Goal: Information Seeking & Learning: Learn about a topic

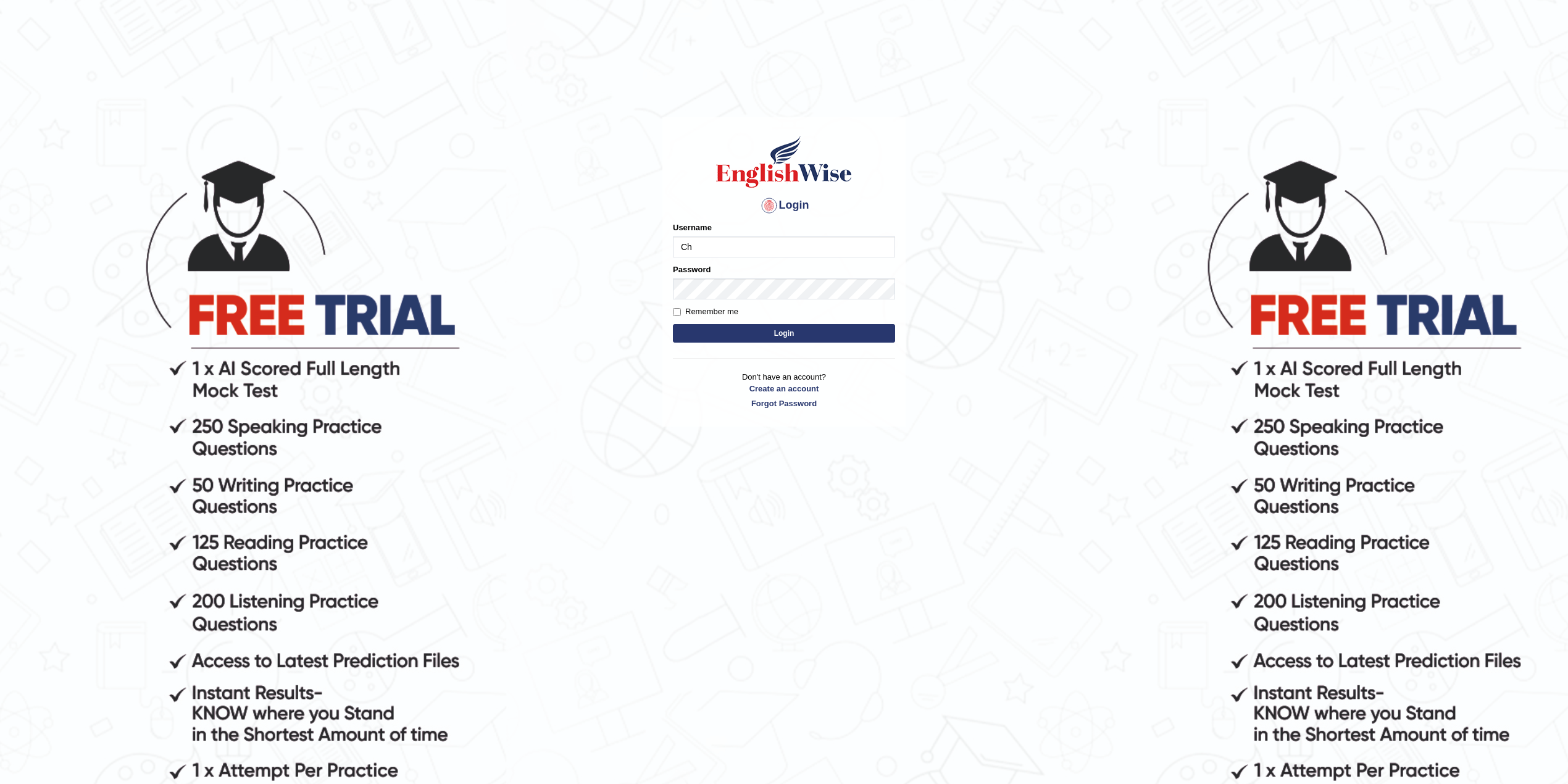
type input "C"
type input "LeidyA"
click at [673, 324] on button "Login" at bounding box center [784, 333] width 222 height 19
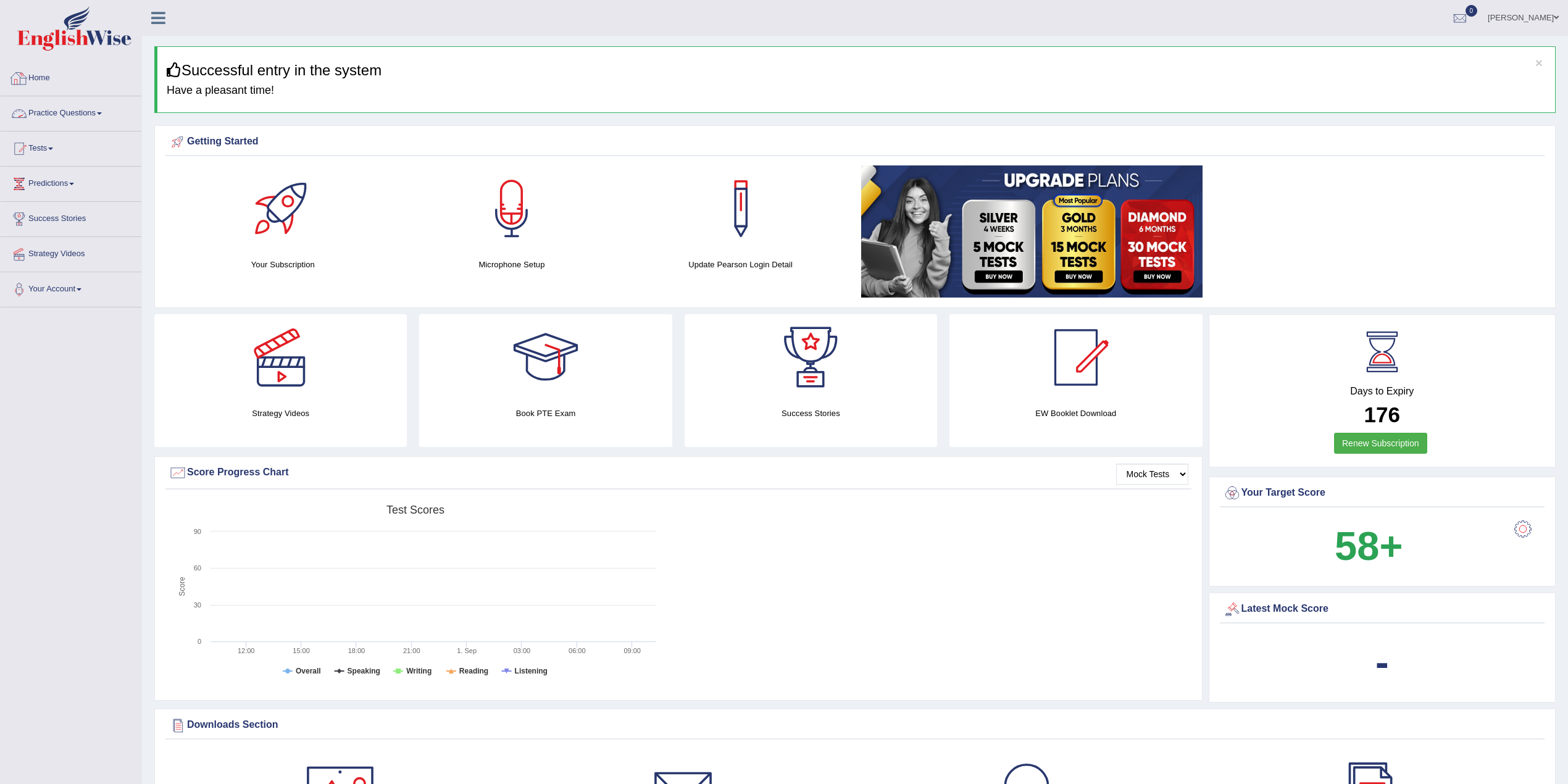
click at [80, 114] on link "Practice Questions" at bounding box center [71, 112] width 141 height 31
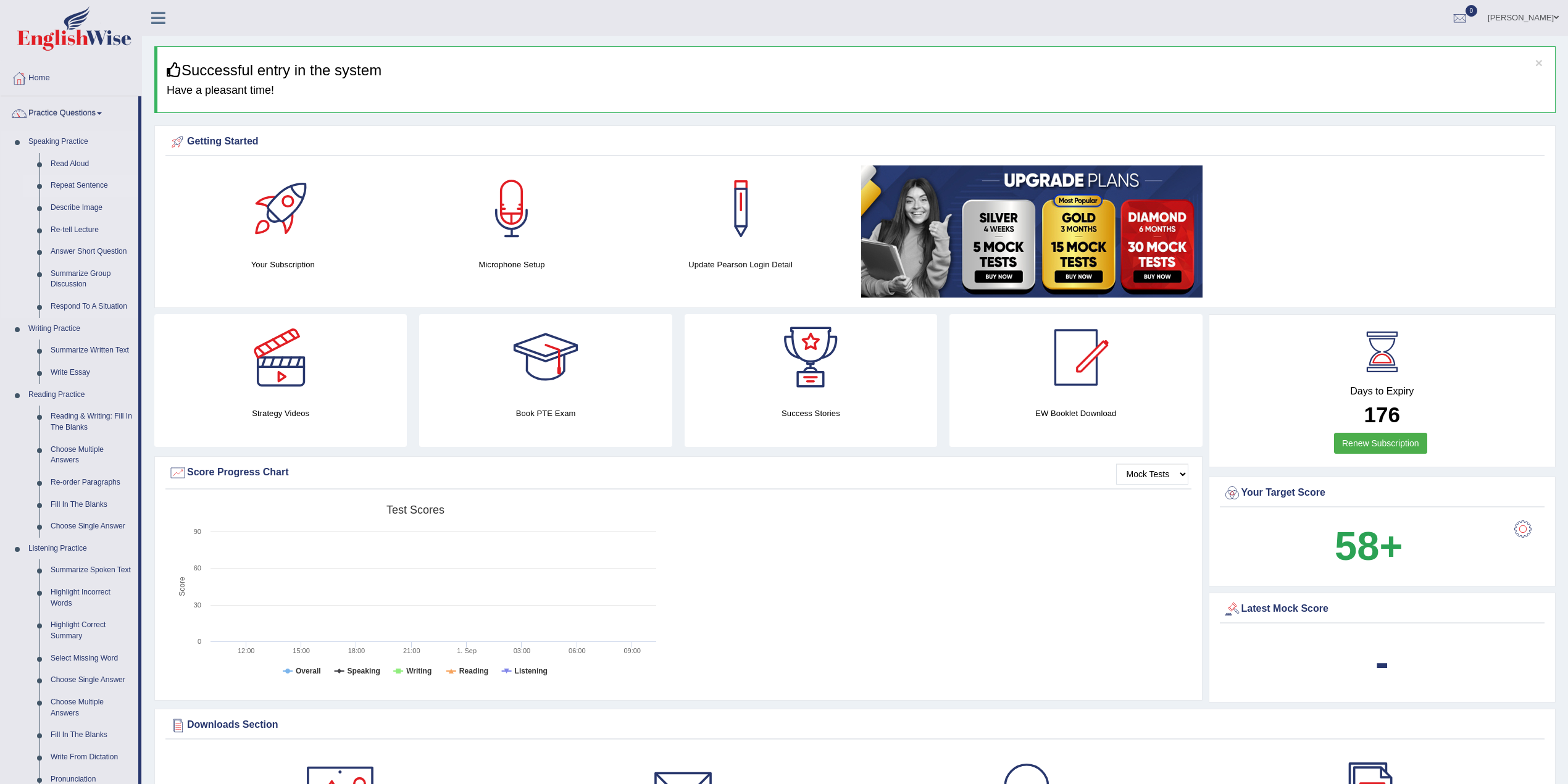
click at [80, 188] on link "Repeat Sentence" at bounding box center [92, 186] width 93 height 22
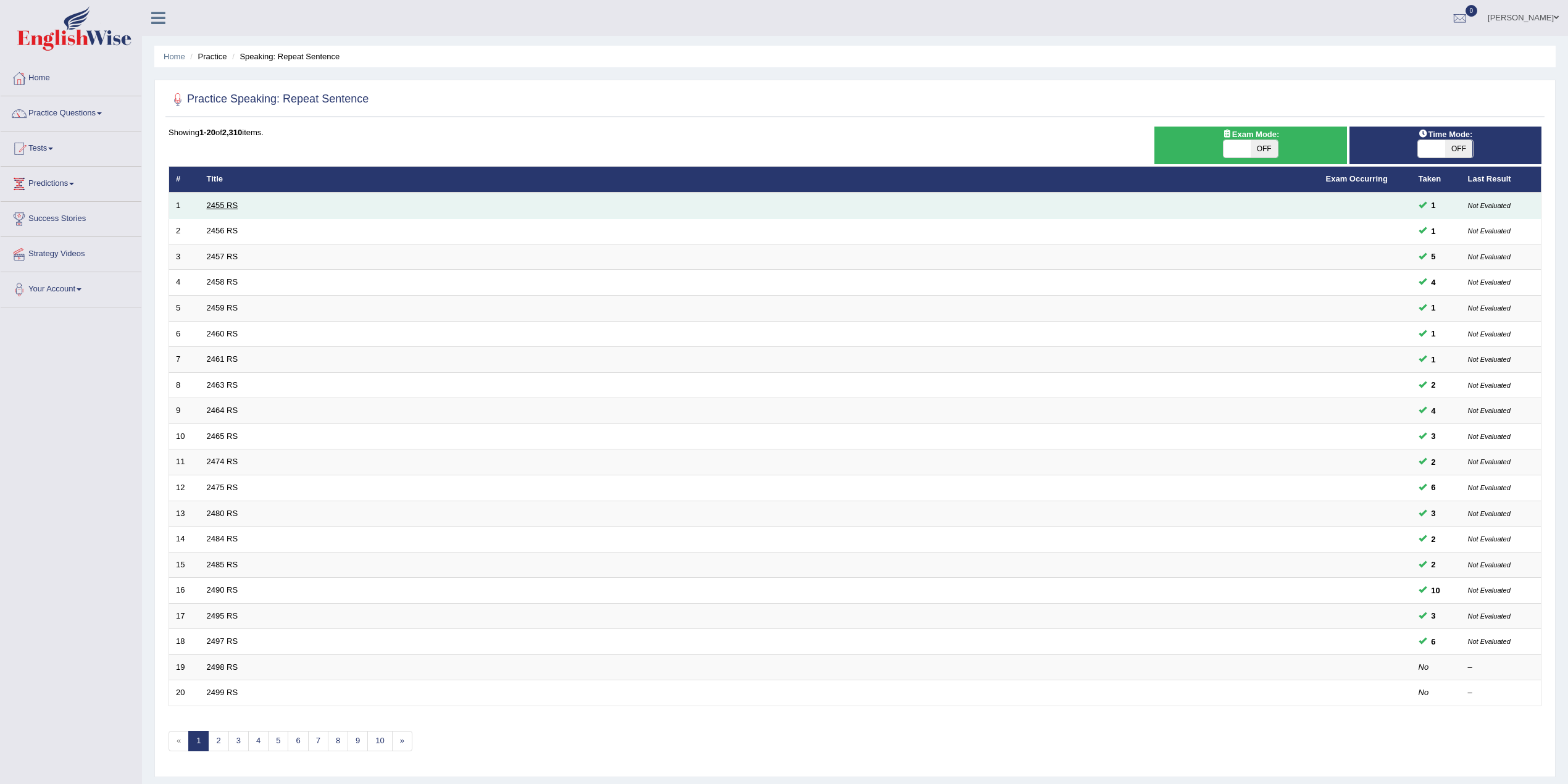
click at [212, 207] on link "2455 RS" at bounding box center [222, 205] width 32 height 9
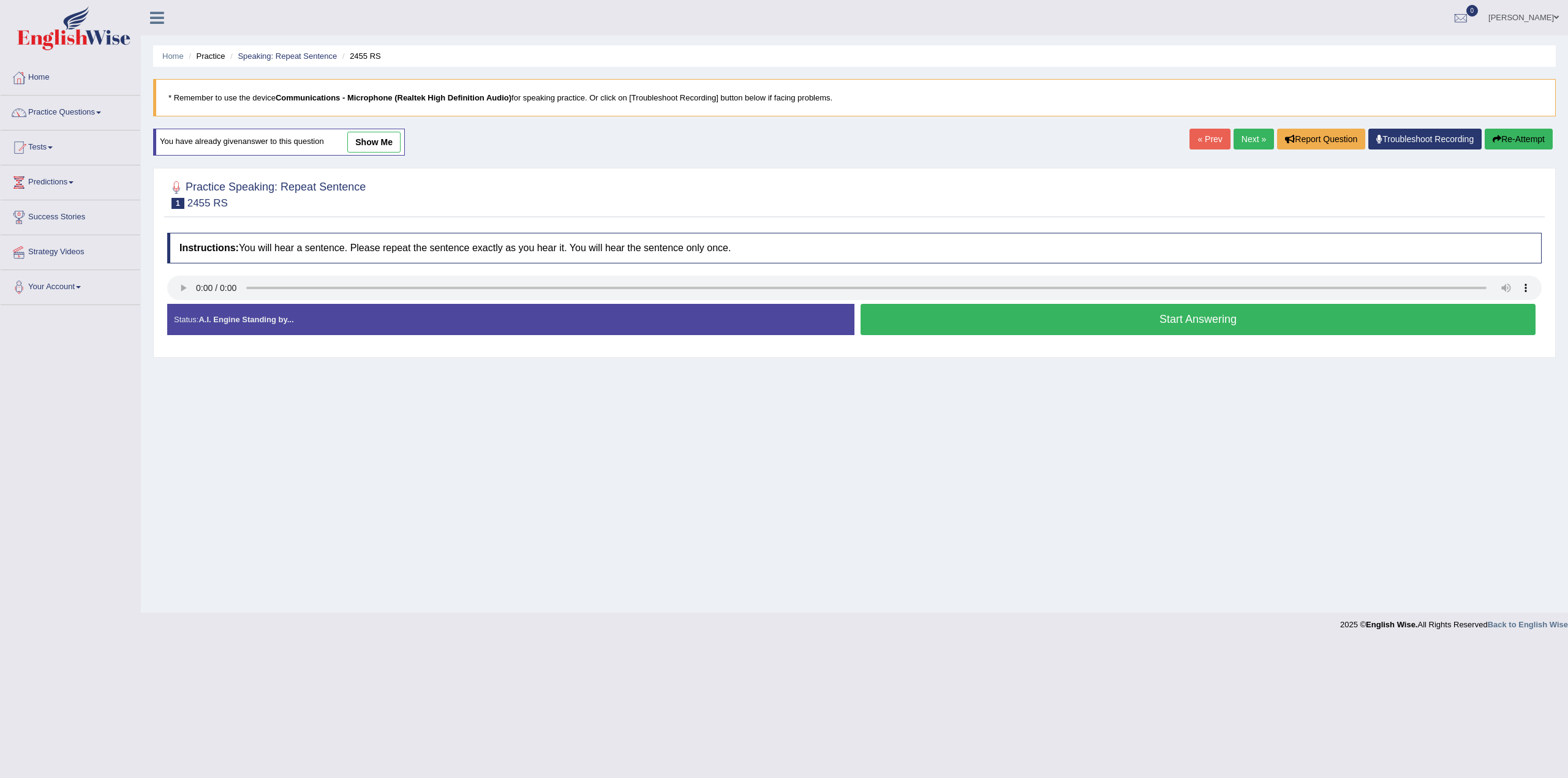
drag, startPoint x: 0, startPoint y: 0, endPoint x: 393, endPoint y: 145, distance: 418.9
click at [393, 145] on link "show me" at bounding box center [373, 142] width 53 height 21
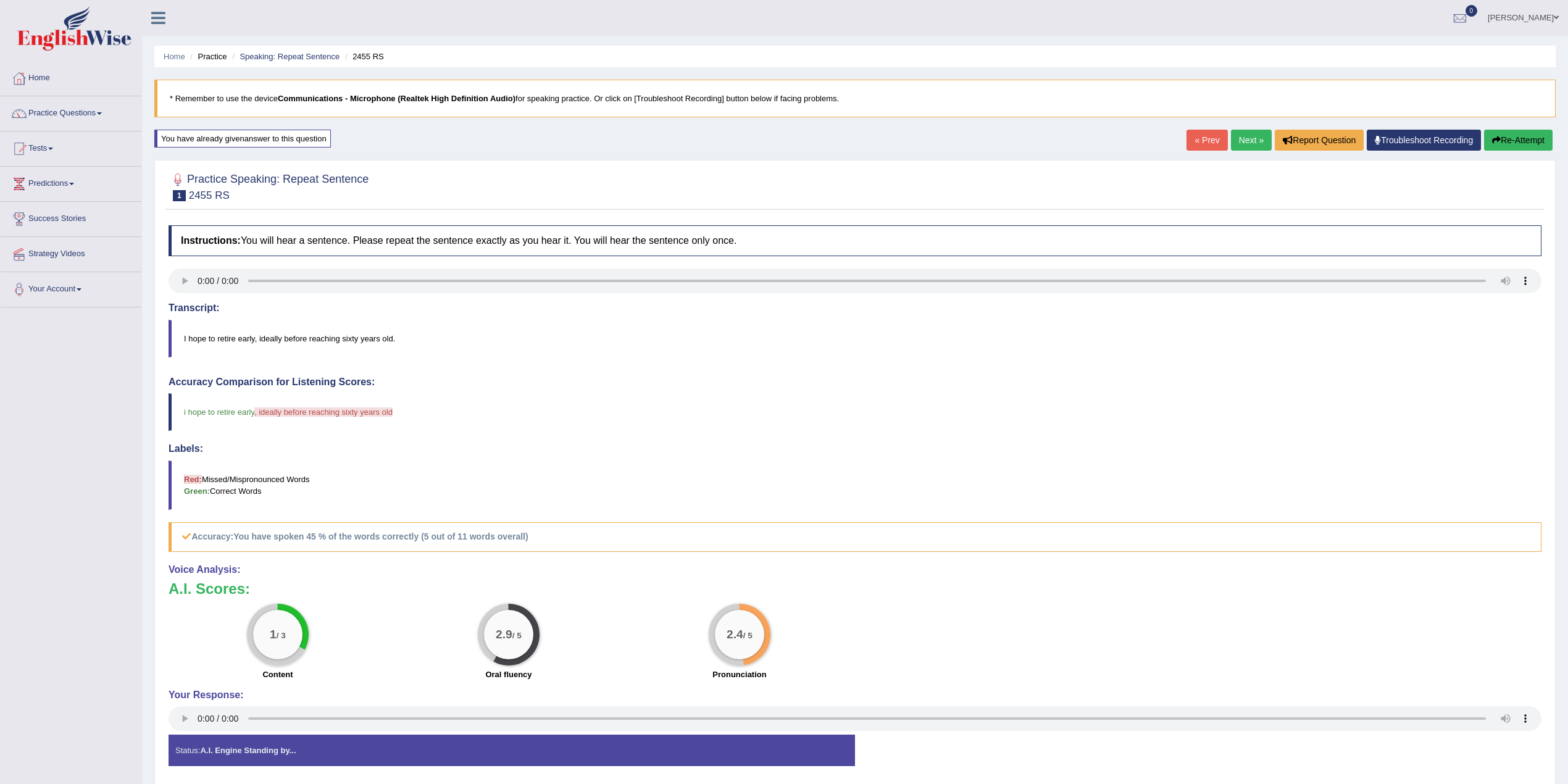
click at [1245, 147] on link "Next »" at bounding box center [1251, 140] width 41 height 21
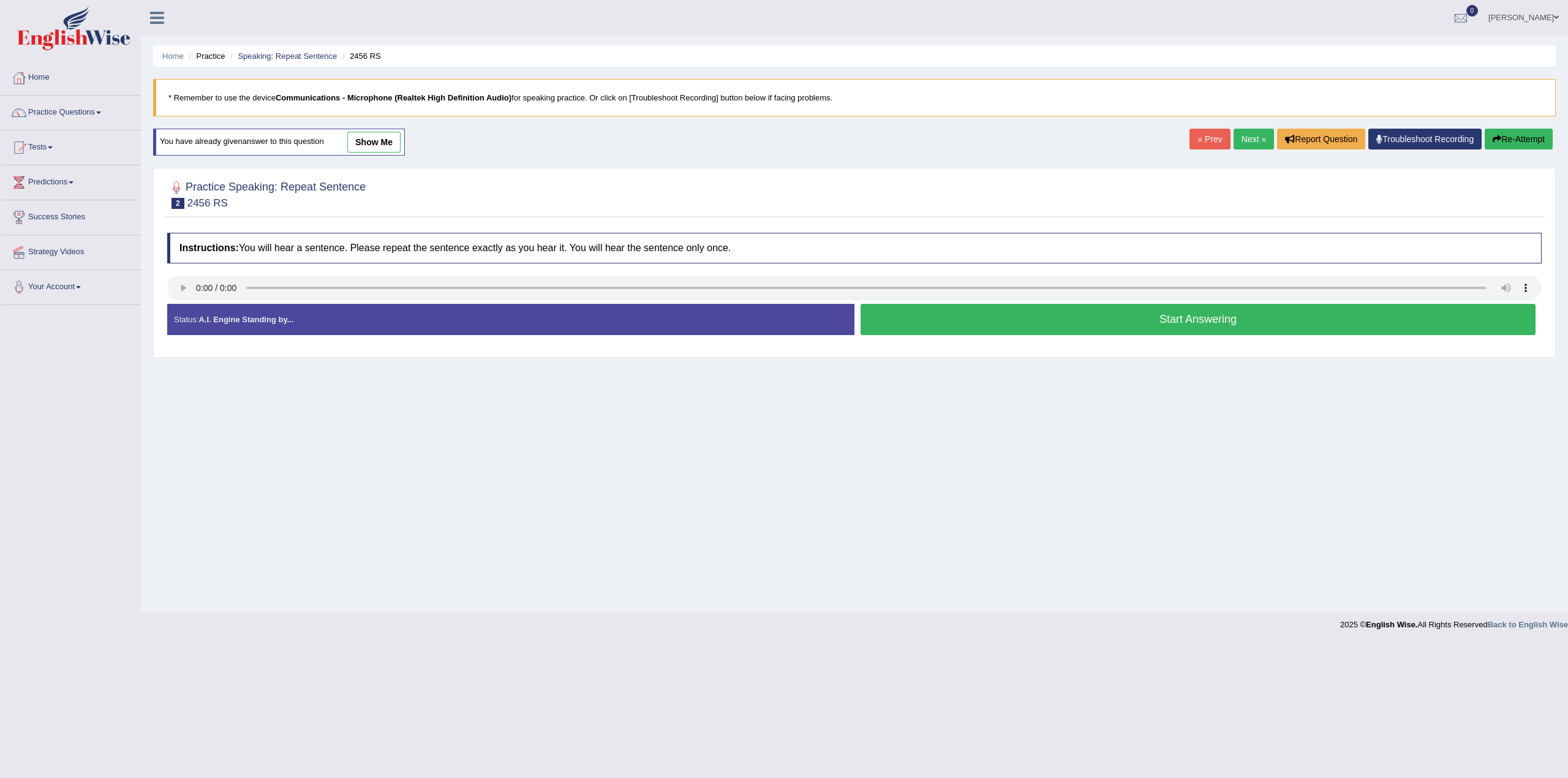
click at [379, 147] on link "show me" at bounding box center [373, 142] width 53 height 21
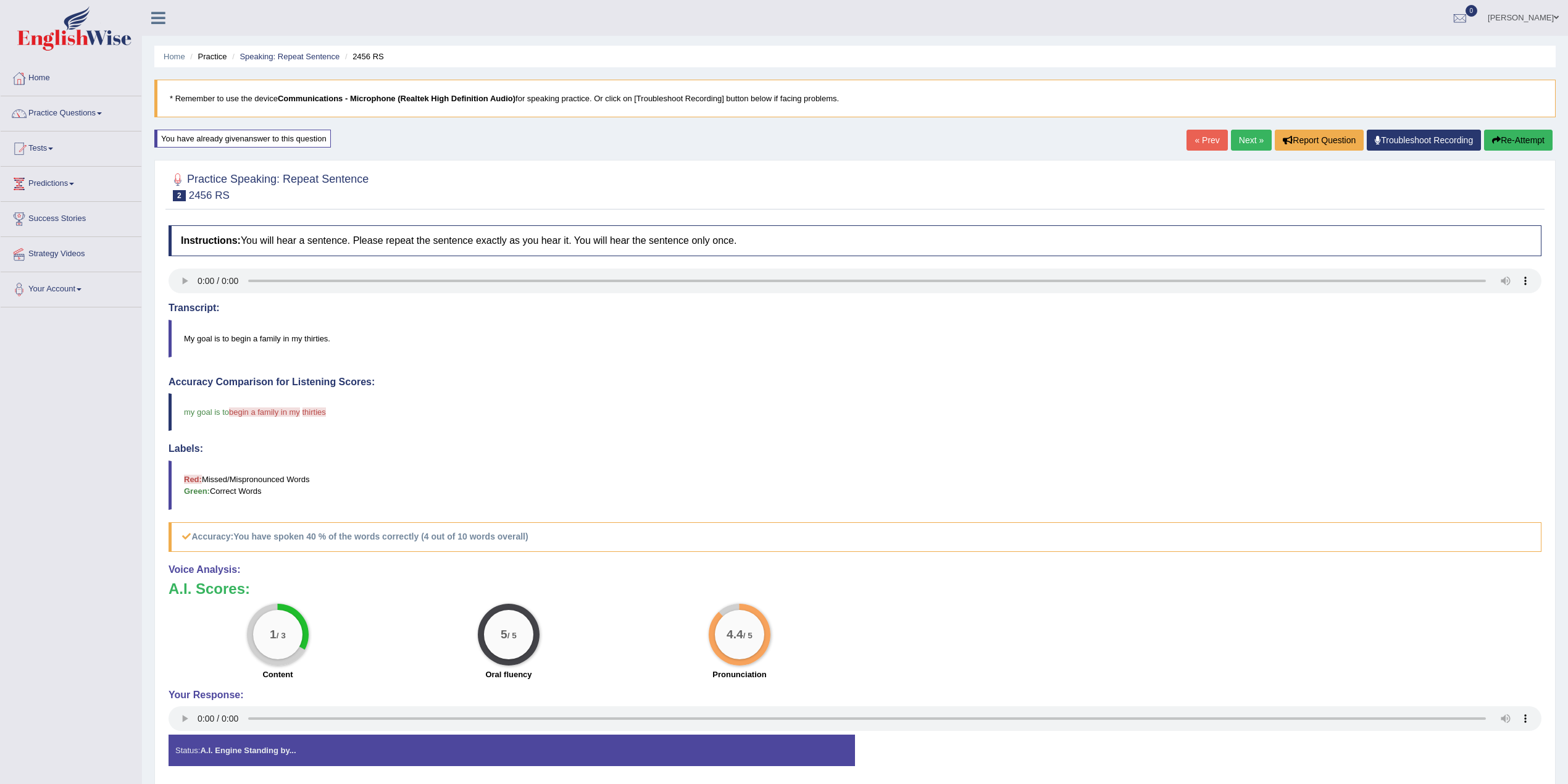
click at [247, 337] on blockquote "My goal is to begin a family in my thirties." at bounding box center [854, 339] width 1372 height 38
click at [242, 415] on span "begin a family in my" at bounding box center [265, 412] width 71 height 9
click at [1231, 133] on link "Next »" at bounding box center [1251, 140] width 41 height 21
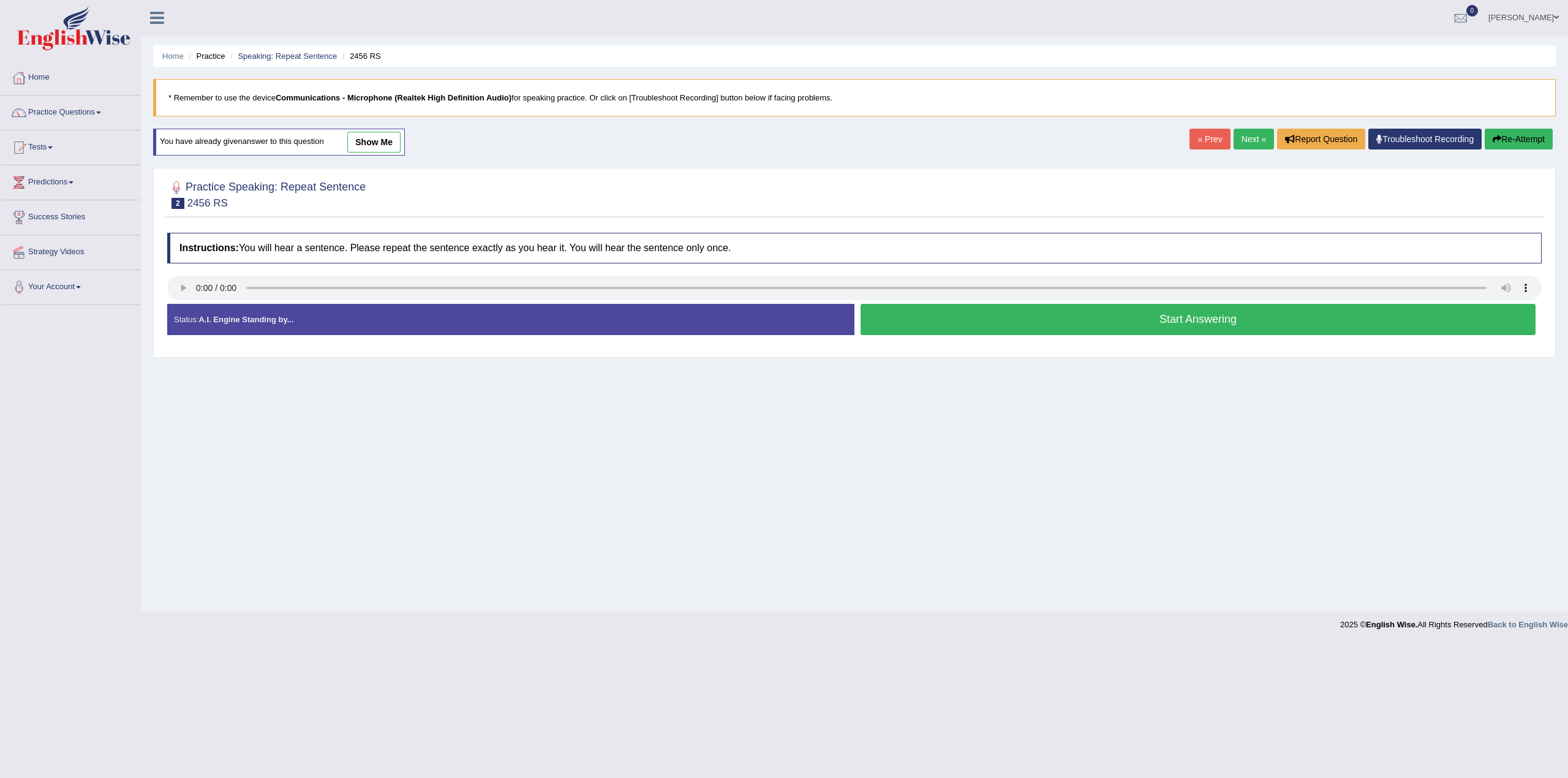
click at [376, 138] on link "show me" at bounding box center [373, 142] width 53 height 21
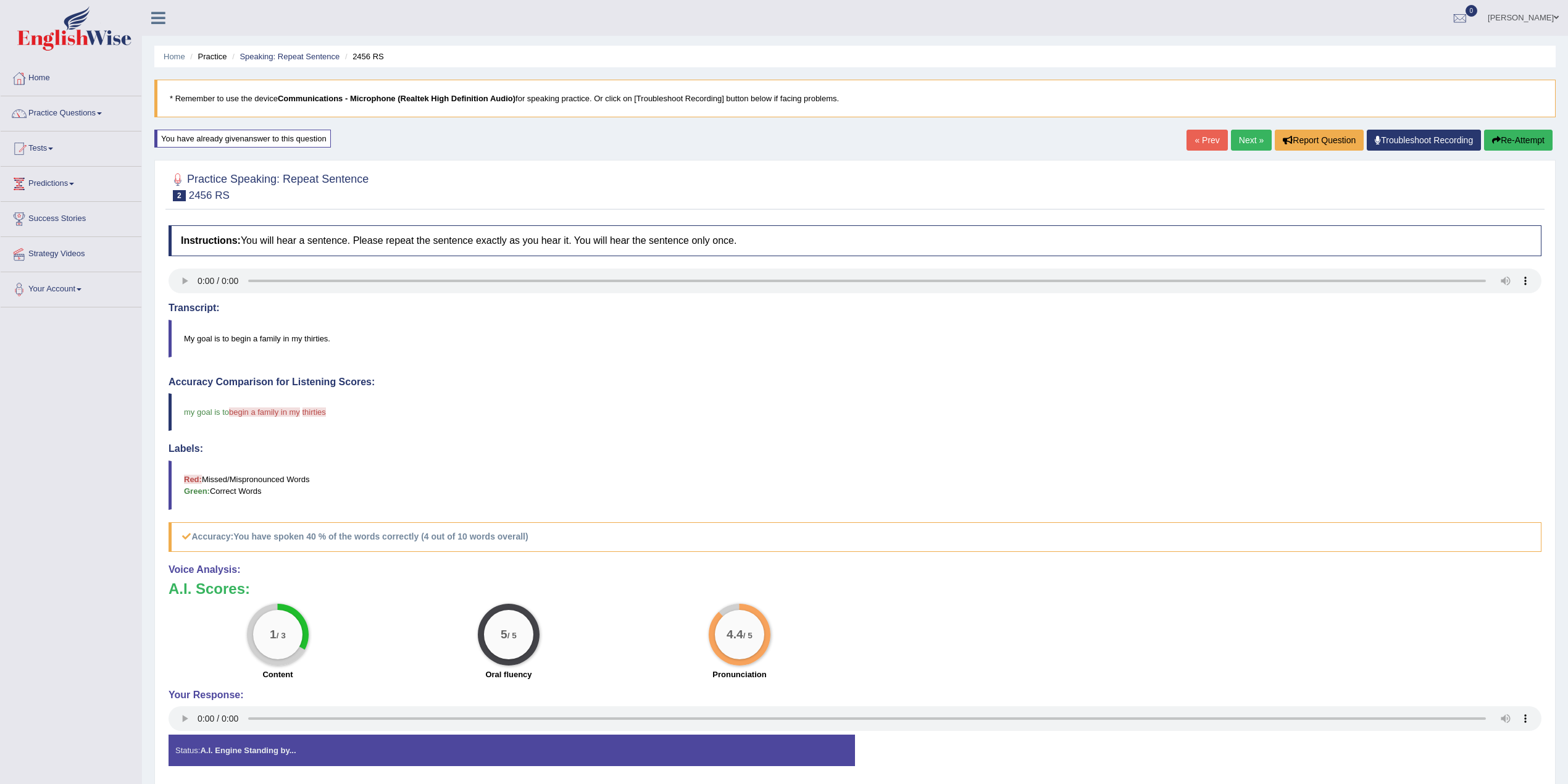
click at [176, 709] on audio at bounding box center [854, 719] width 1372 height 25
click at [1235, 150] on link "Next »" at bounding box center [1251, 140] width 41 height 21
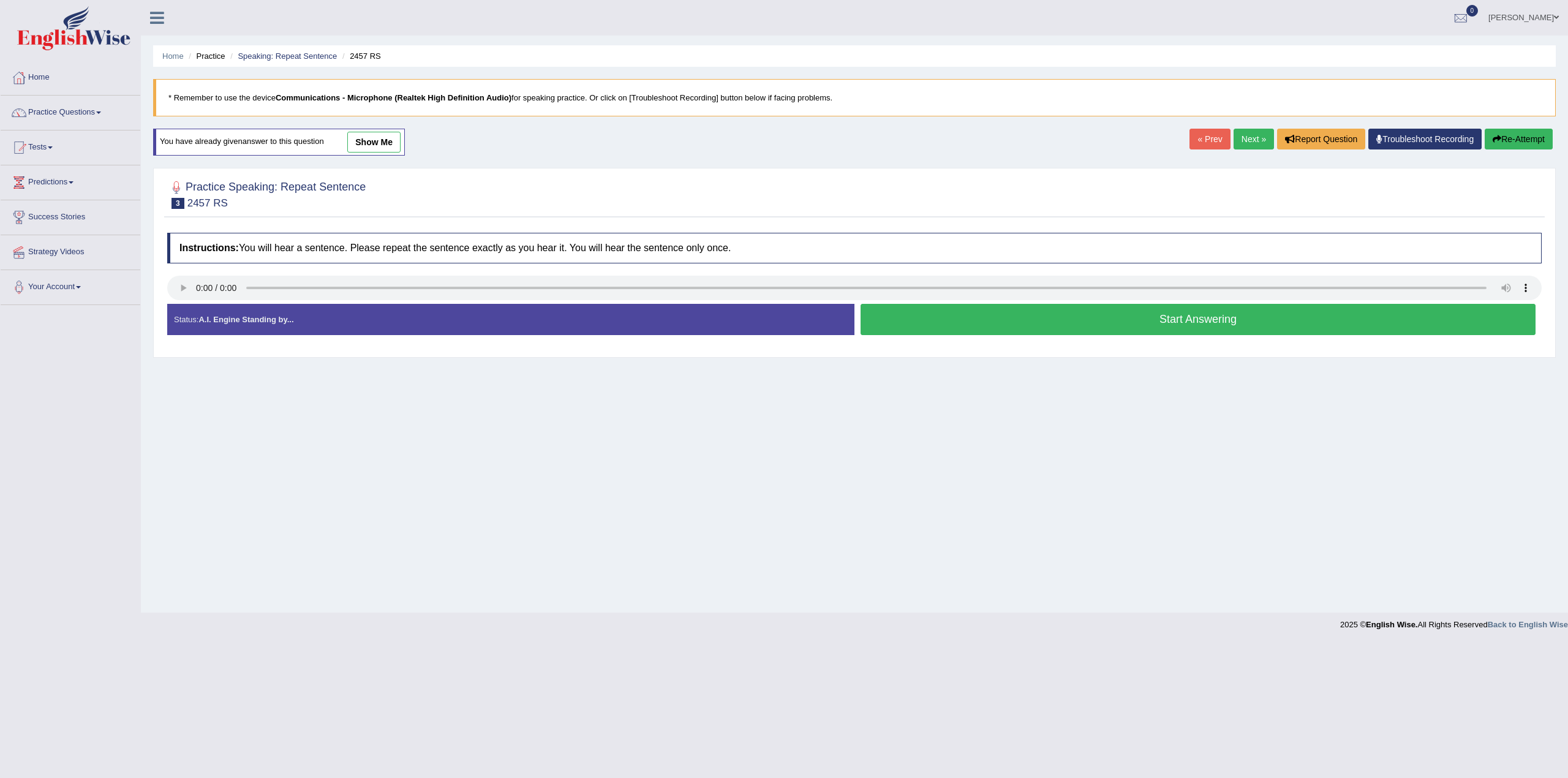
click at [366, 143] on link "show me" at bounding box center [373, 142] width 53 height 21
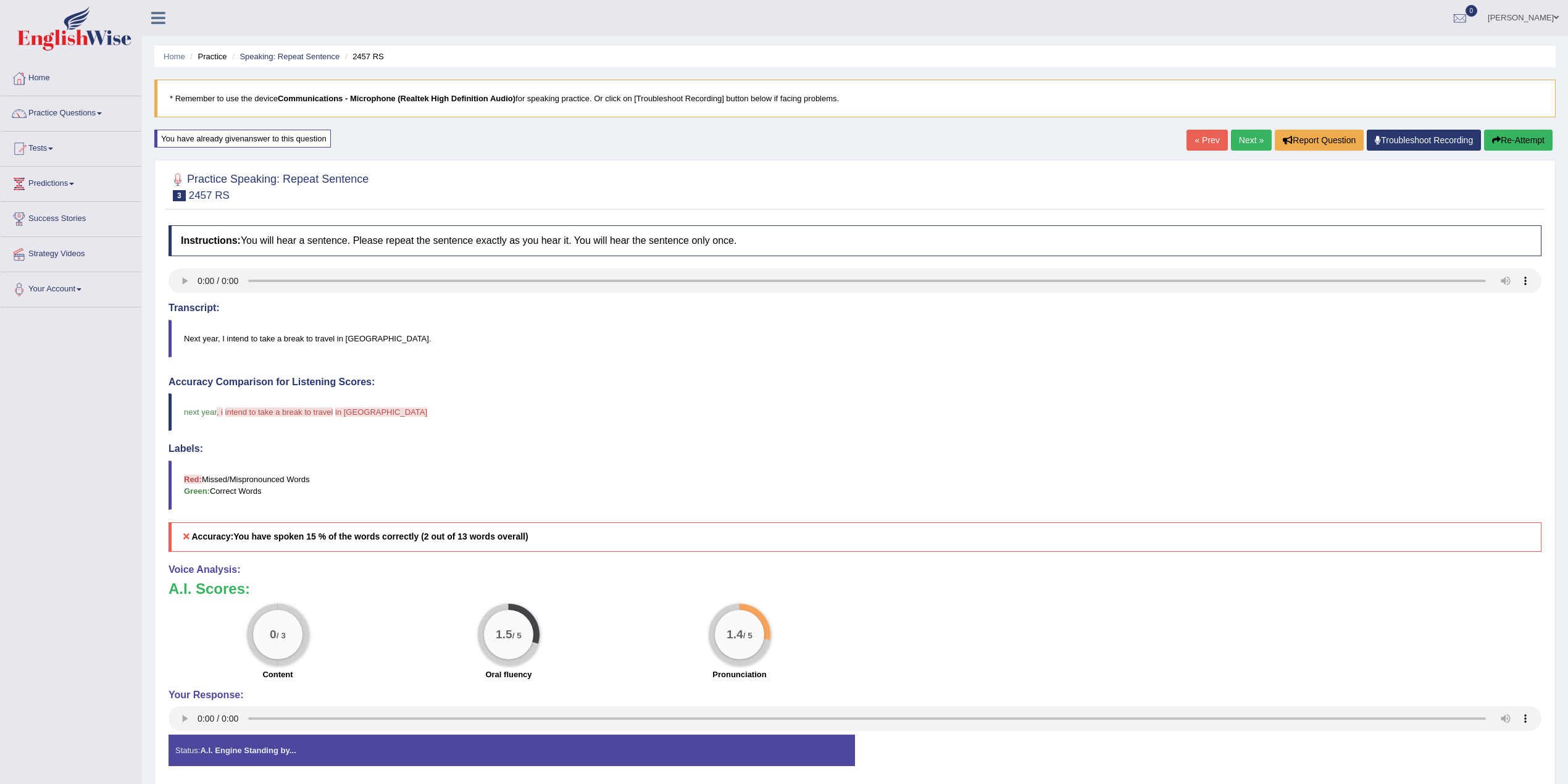
click at [1492, 148] on button "Re-Attempt" at bounding box center [1518, 140] width 69 height 21
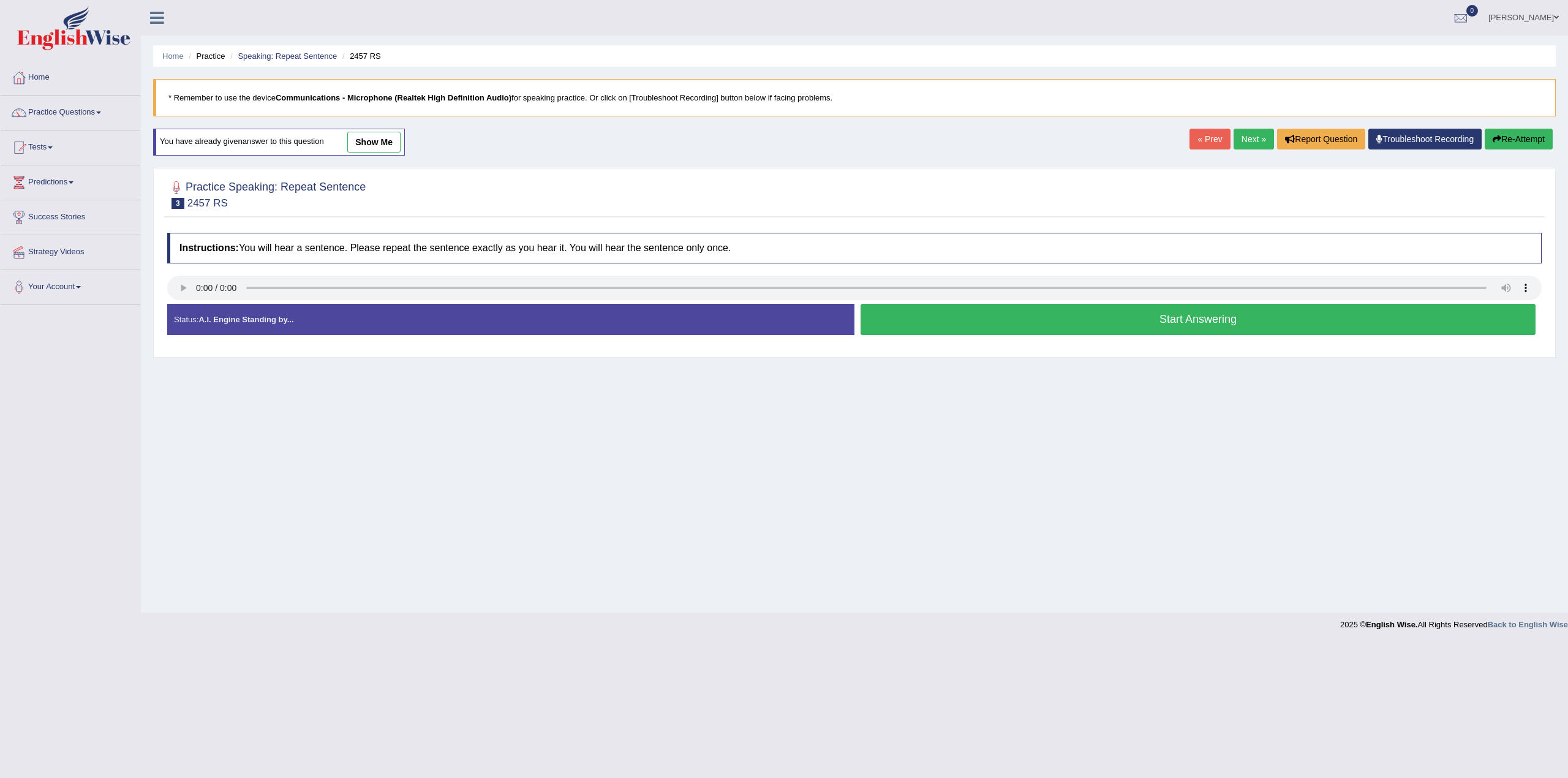
click at [1141, 335] on button "Start Answering" at bounding box center [1198, 320] width 675 height 32
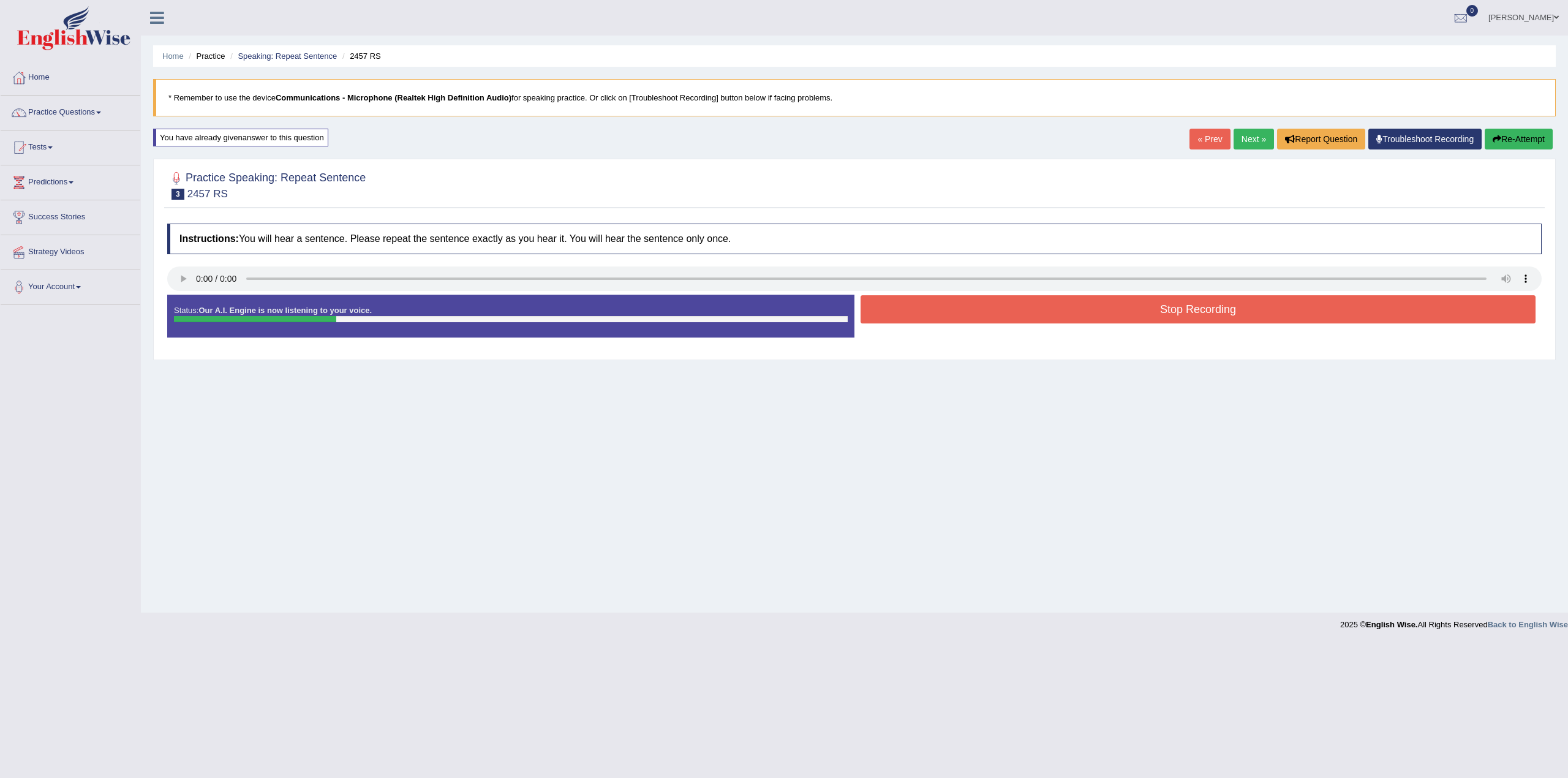
click at [1172, 323] on button "Stop Recording" at bounding box center [1198, 309] width 675 height 28
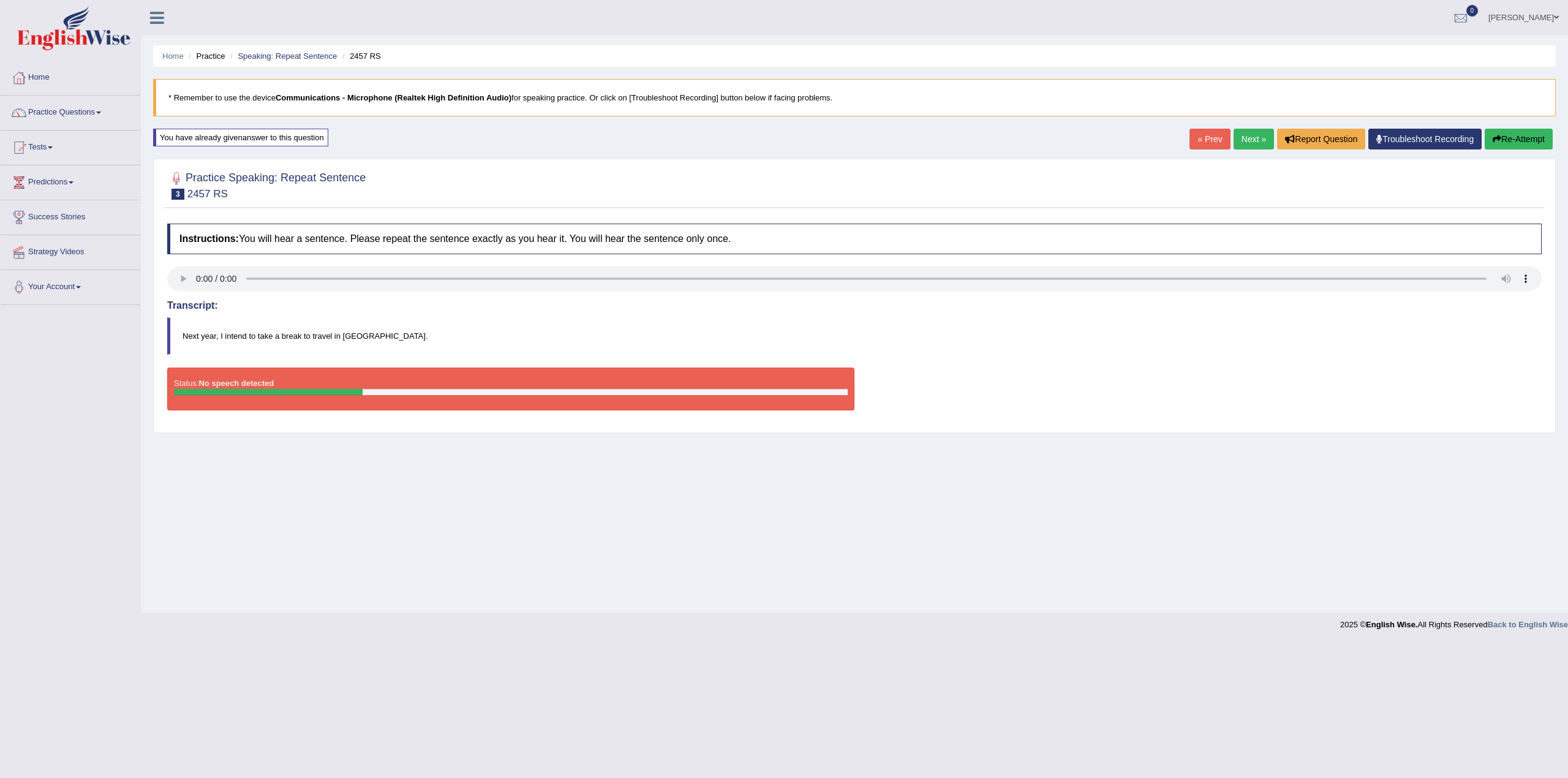
click at [1538, 147] on button "Re-Attempt" at bounding box center [1519, 139] width 68 height 21
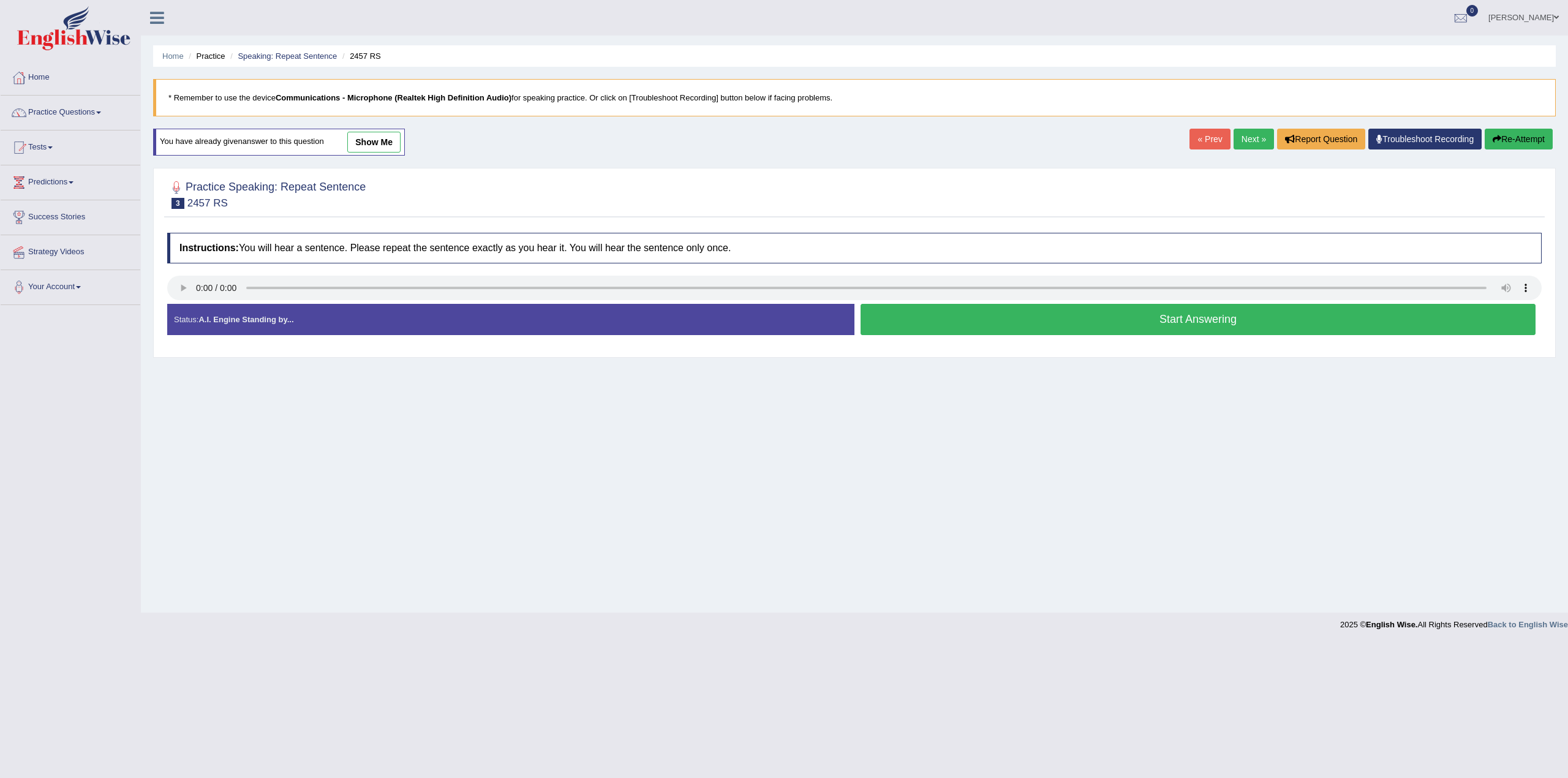
click at [961, 319] on button "Start Answering" at bounding box center [1198, 320] width 675 height 32
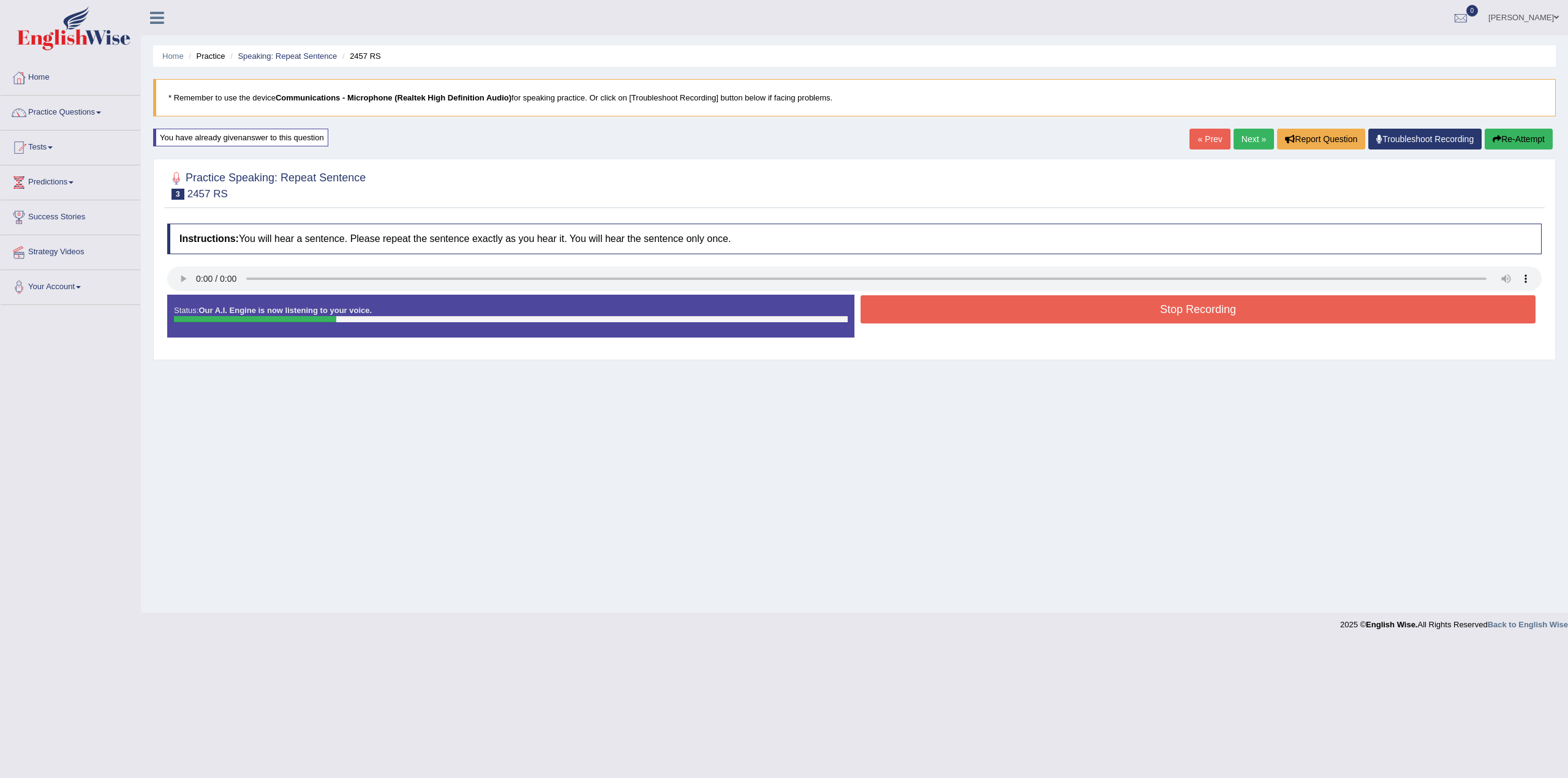
click at [961, 319] on button "Stop Recording" at bounding box center [1198, 309] width 675 height 28
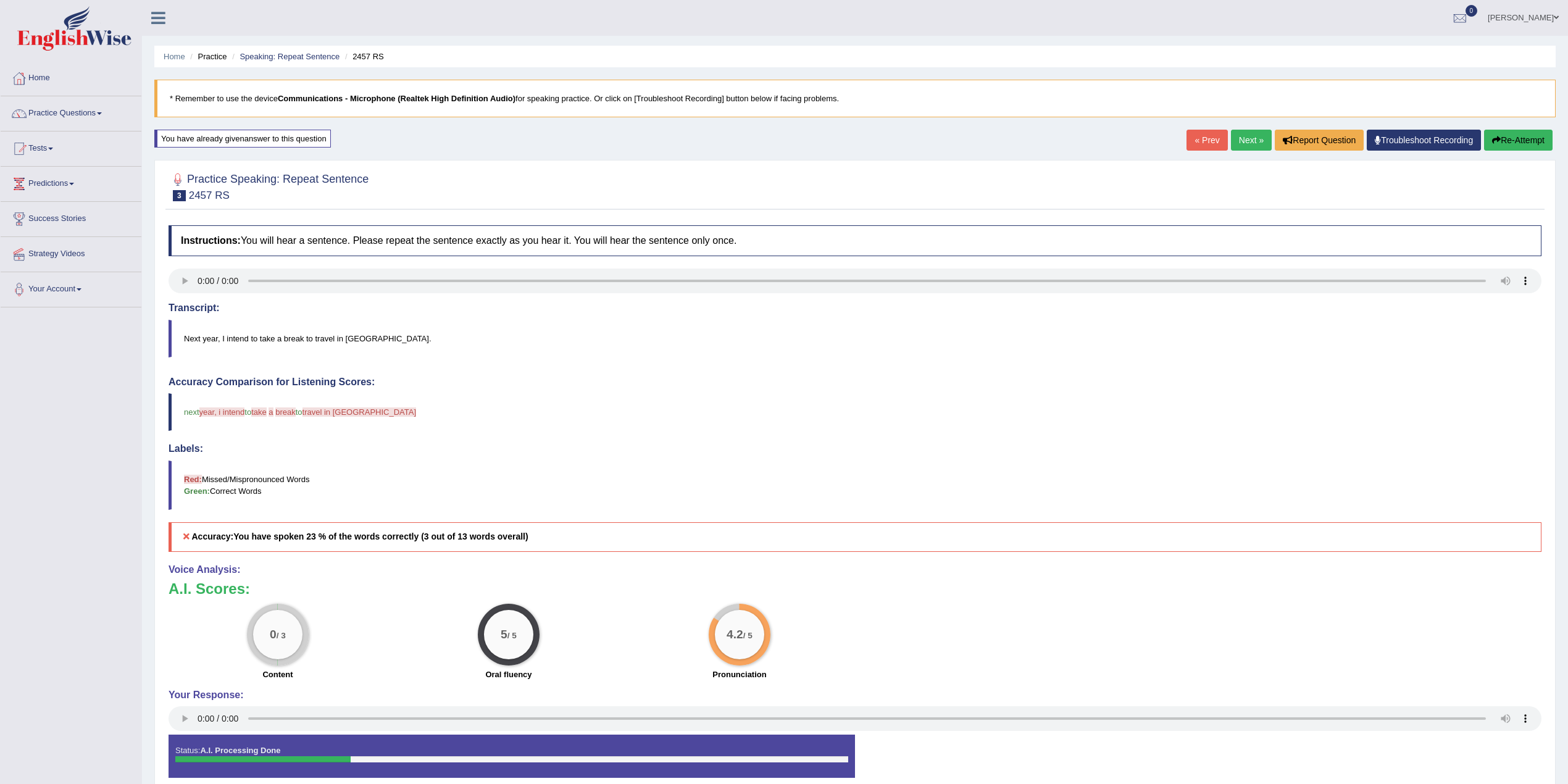
click at [1231, 146] on link "Next »" at bounding box center [1251, 140] width 41 height 21
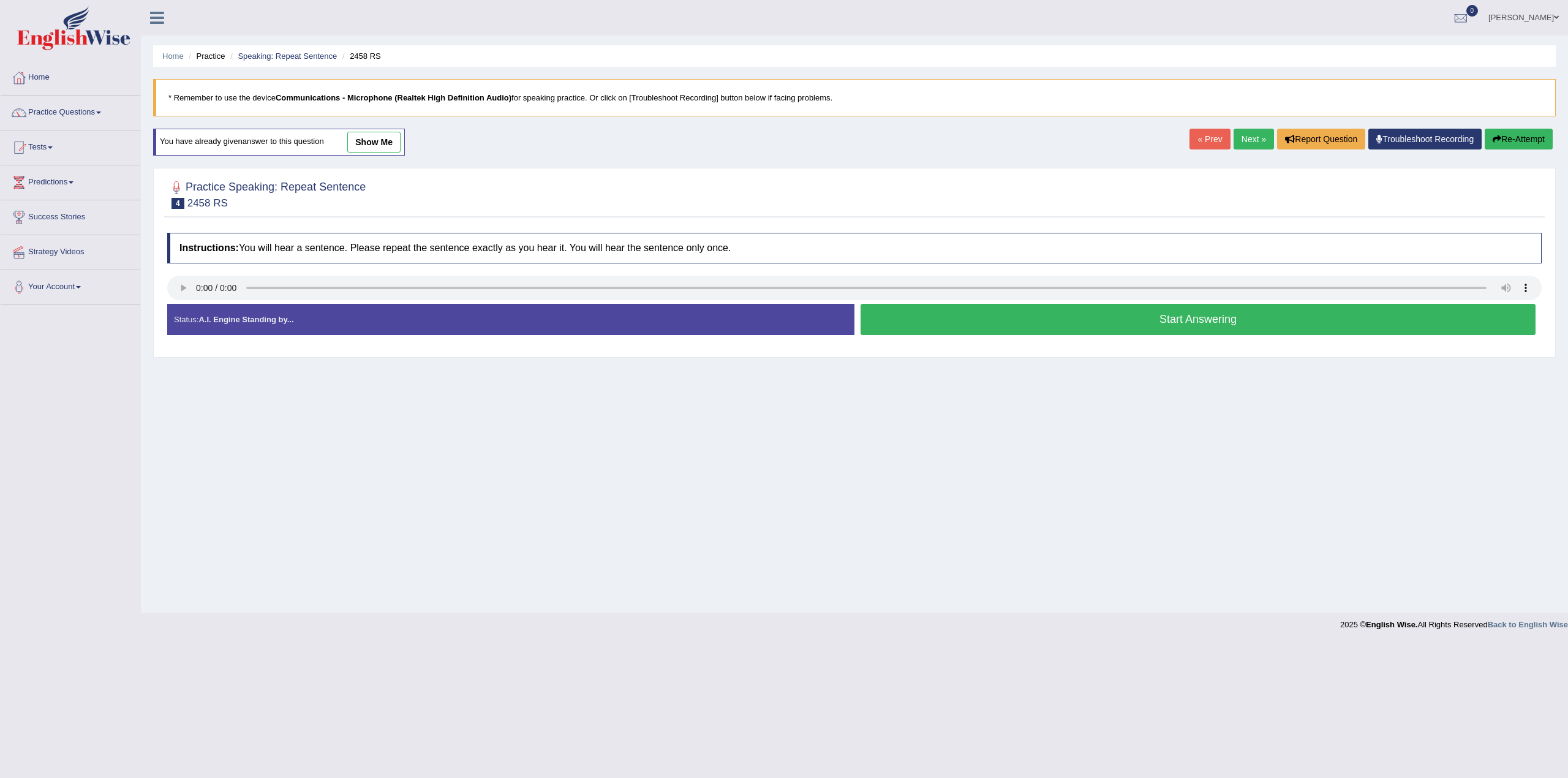
click at [372, 140] on link "show me" at bounding box center [373, 142] width 53 height 21
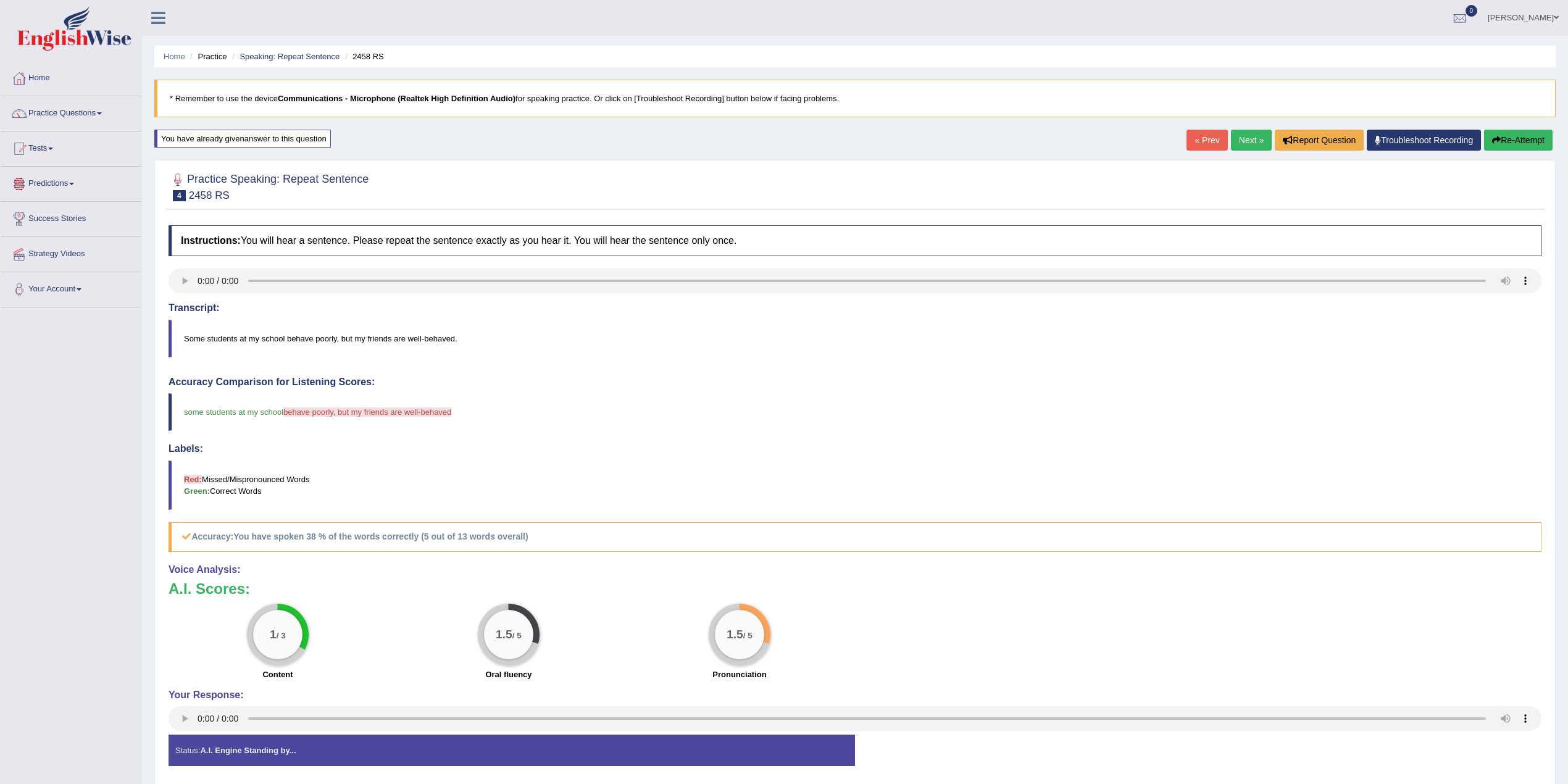
click at [1240, 146] on link "Next »" at bounding box center [1251, 140] width 41 height 21
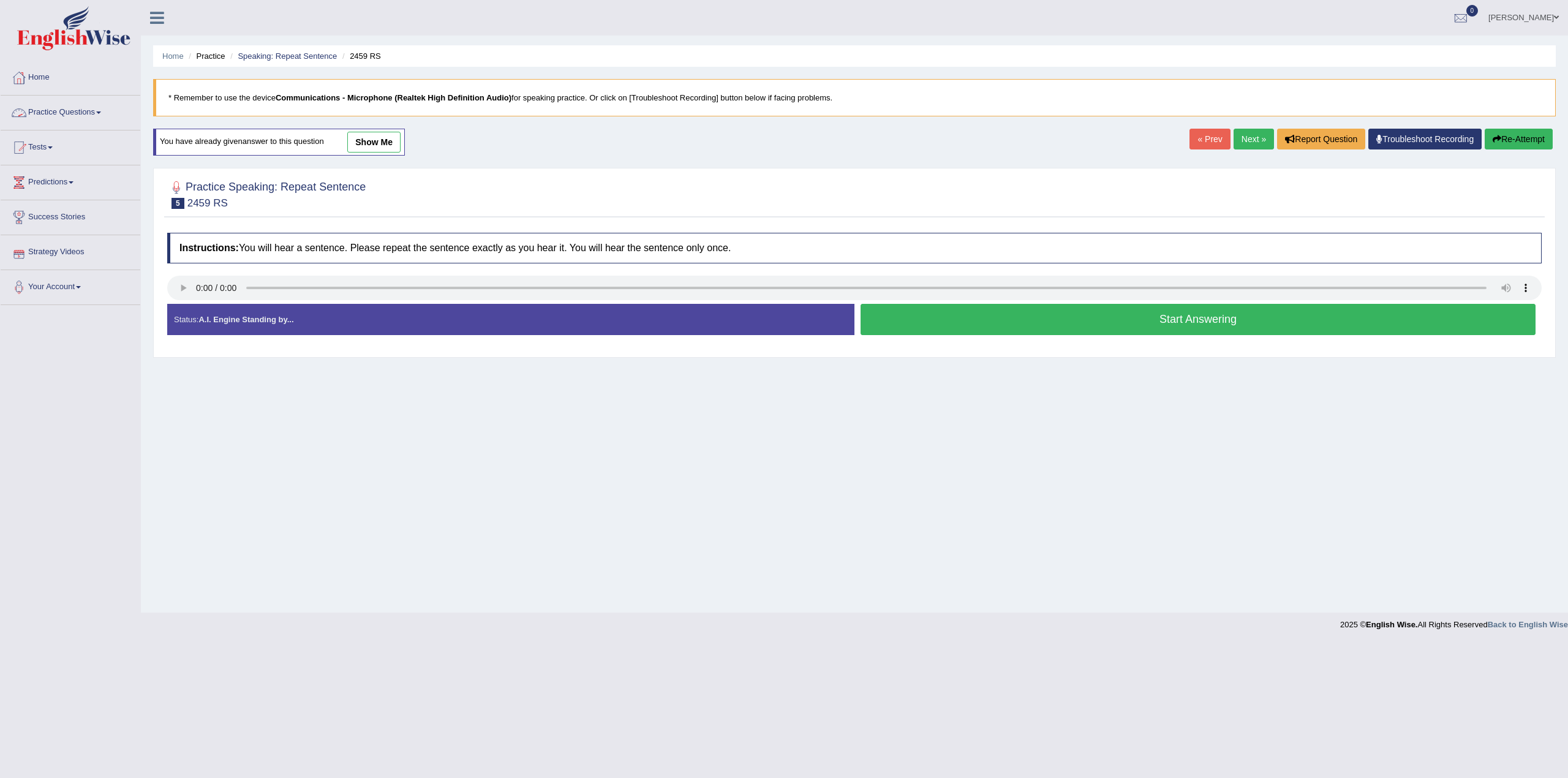
click at [388, 143] on link "show me" at bounding box center [373, 142] width 53 height 21
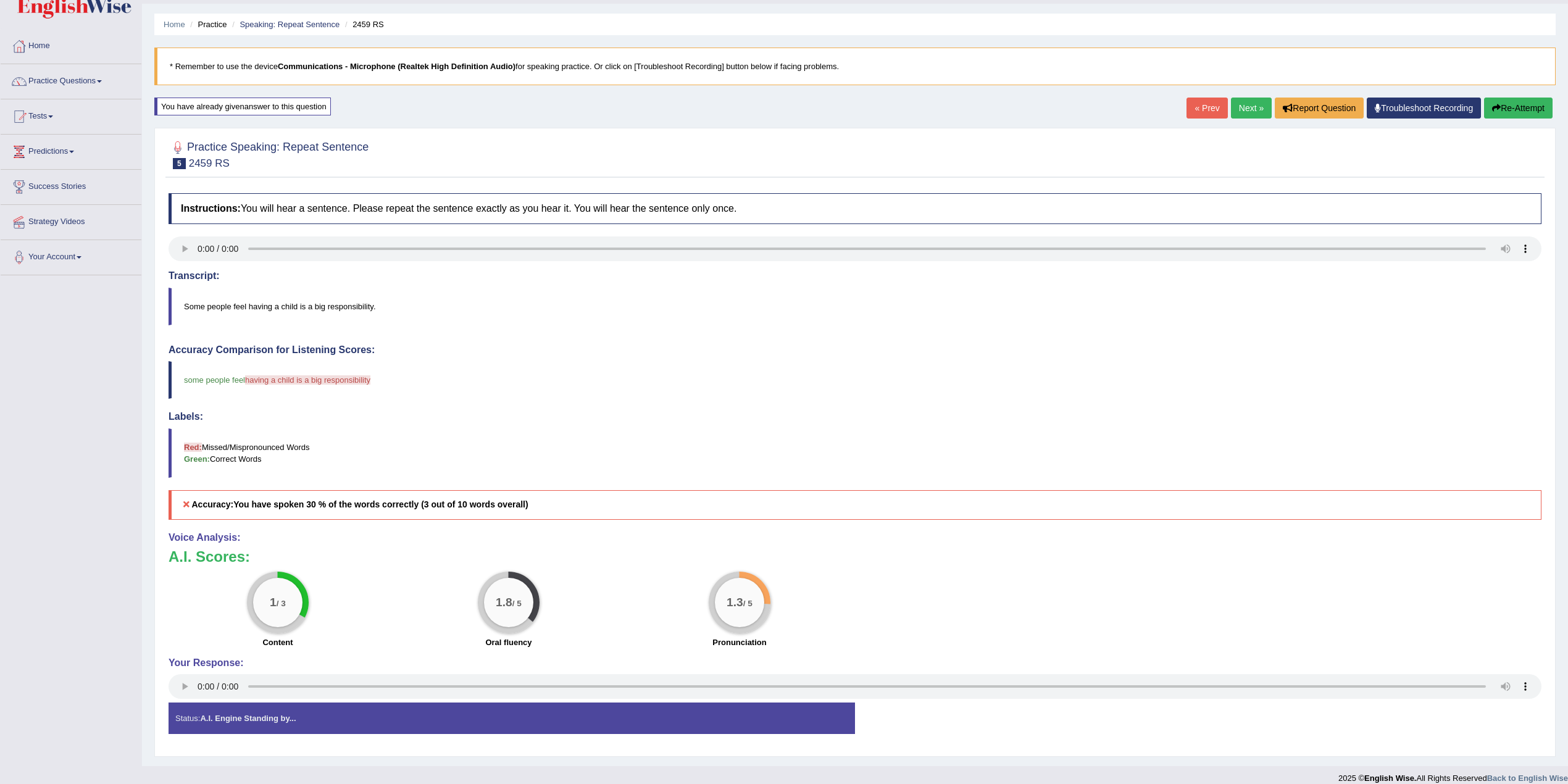
scroll to position [49, 0]
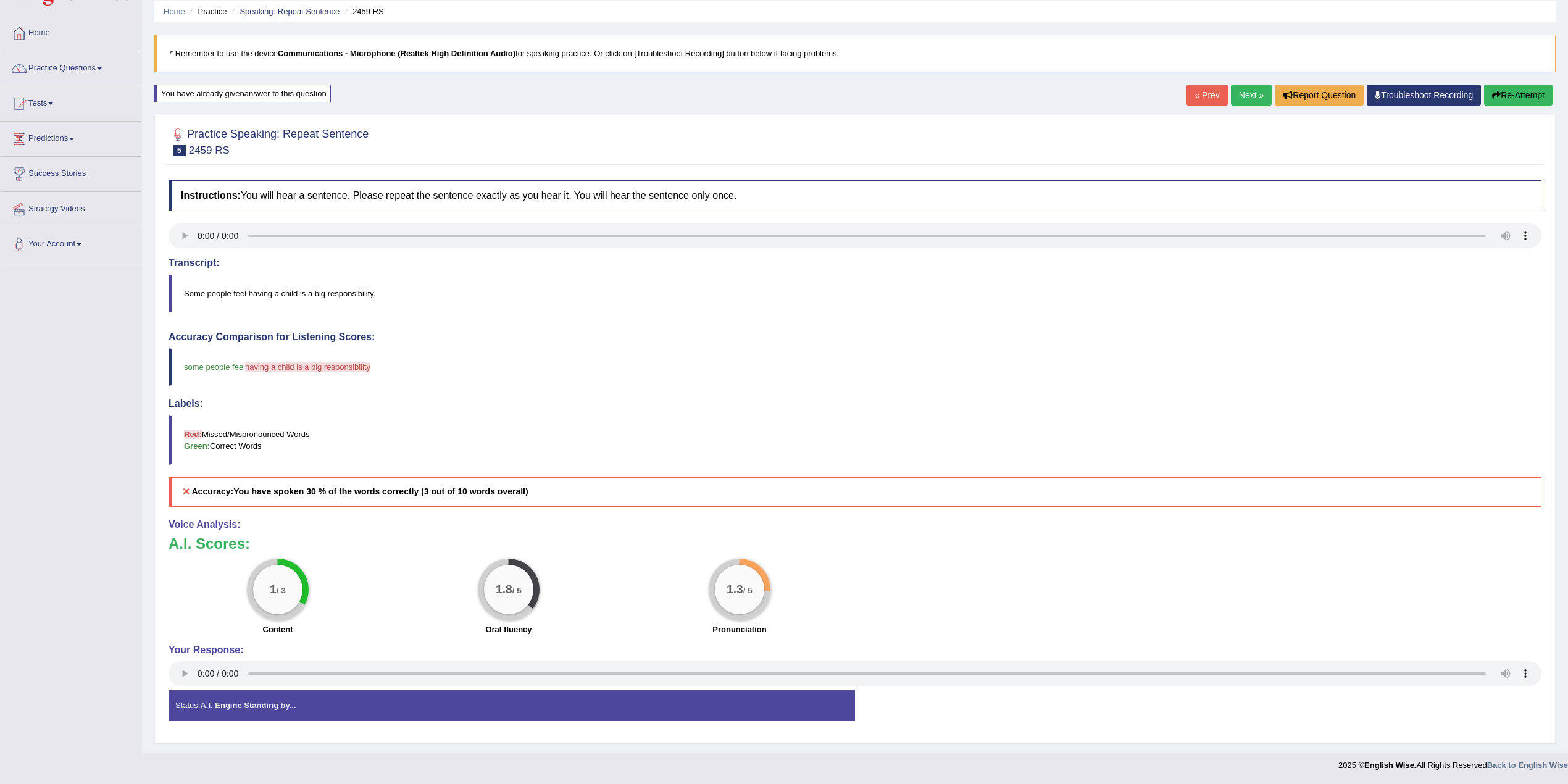
click at [1247, 91] on link "Next »" at bounding box center [1251, 95] width 41 height 21
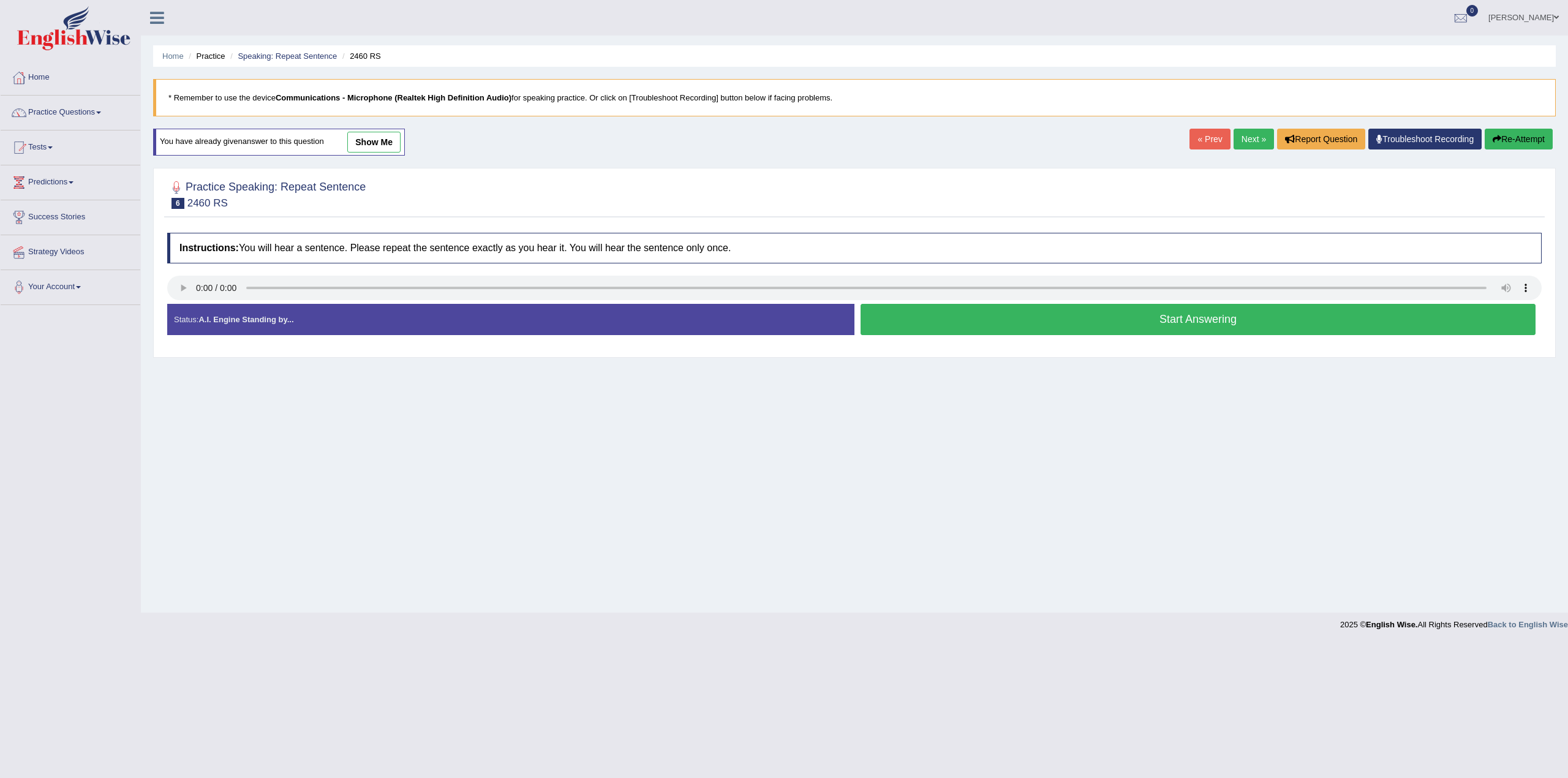
click at [375, 140] on link "show me" at bounding box center [373, 142] width 53 height 21
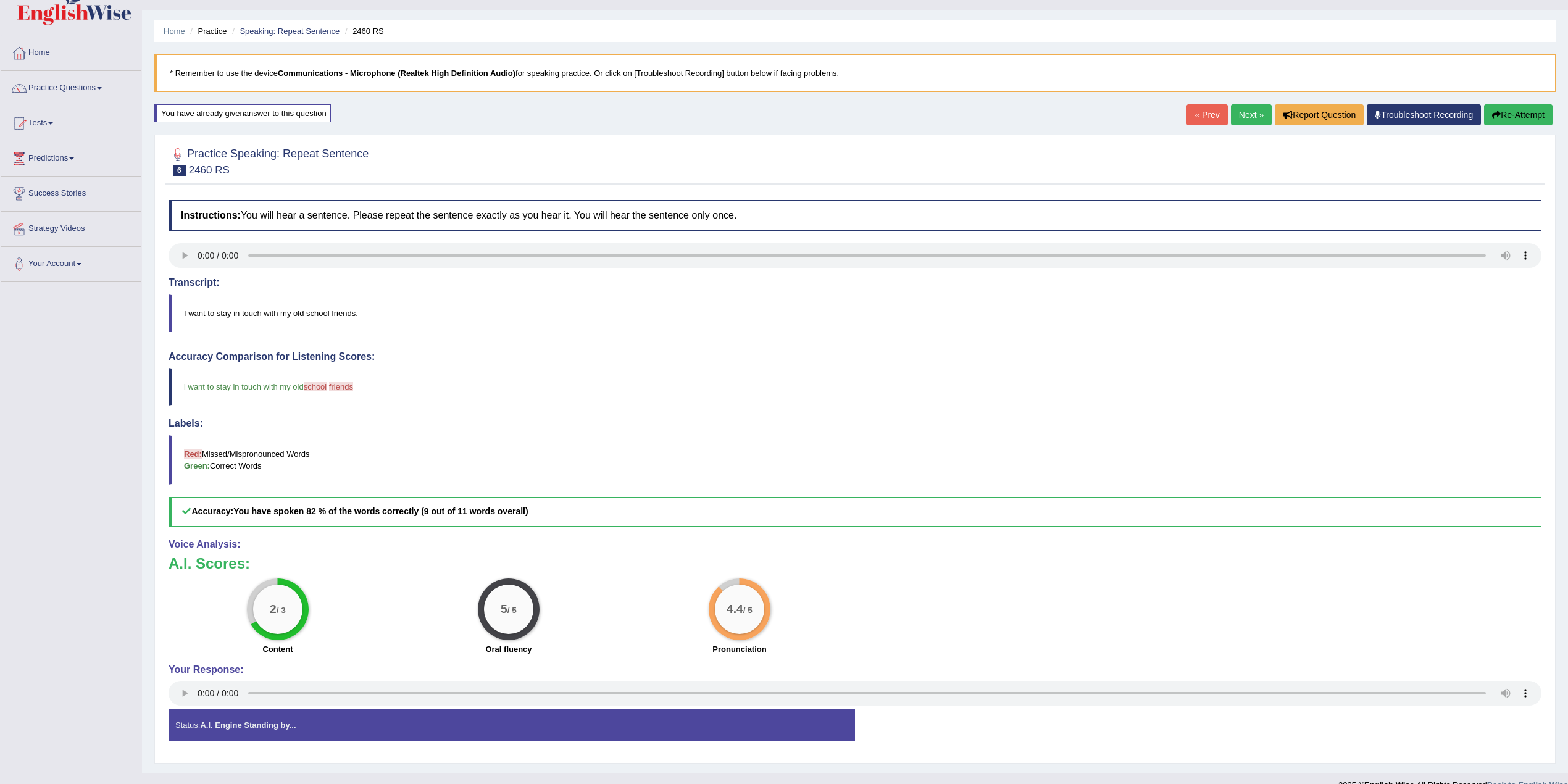
scroll to position [49, 0]
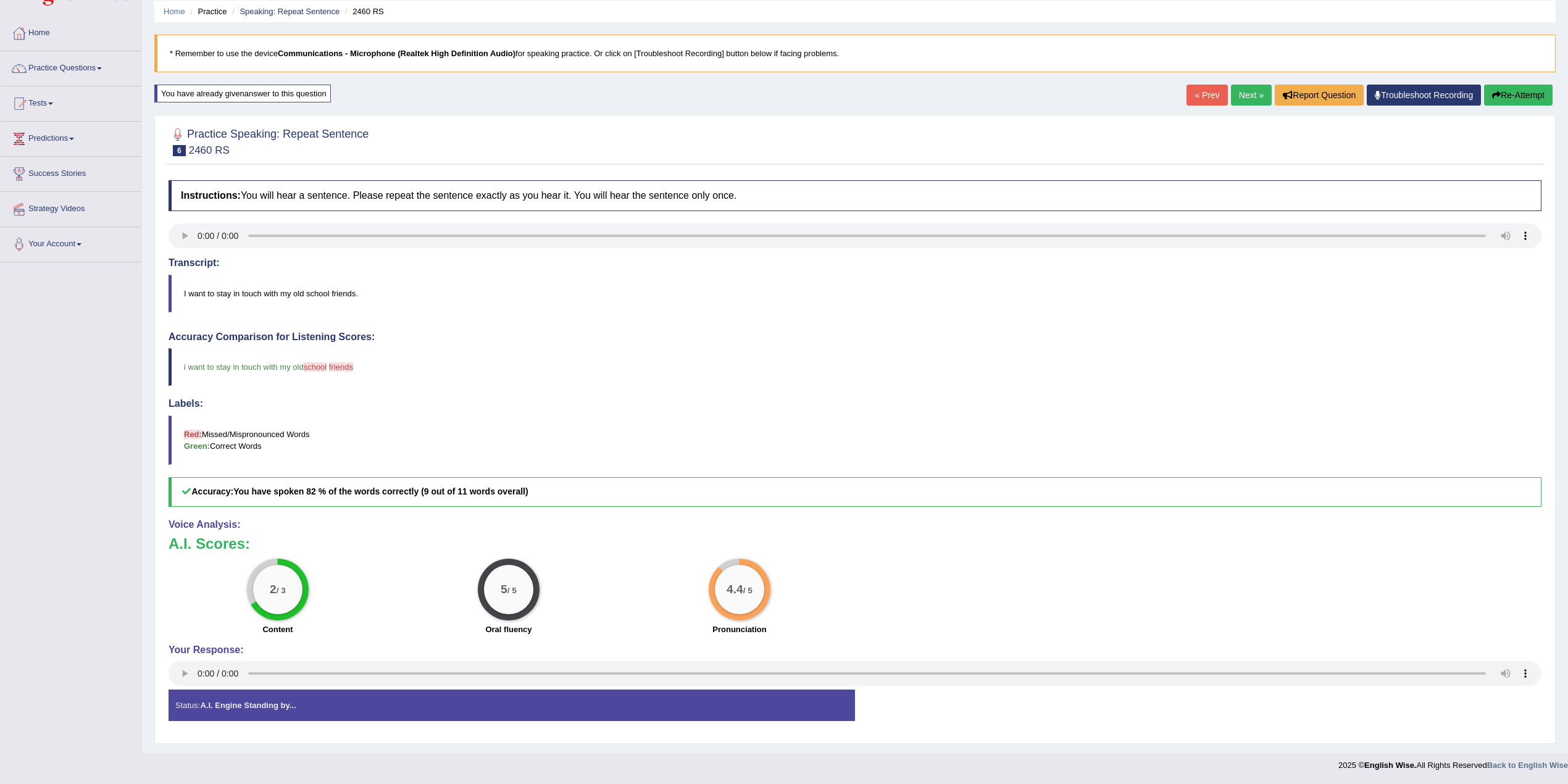
click at [1250, 98] on link "Next »" at bounding box center [1251, 95] width 41 height 21
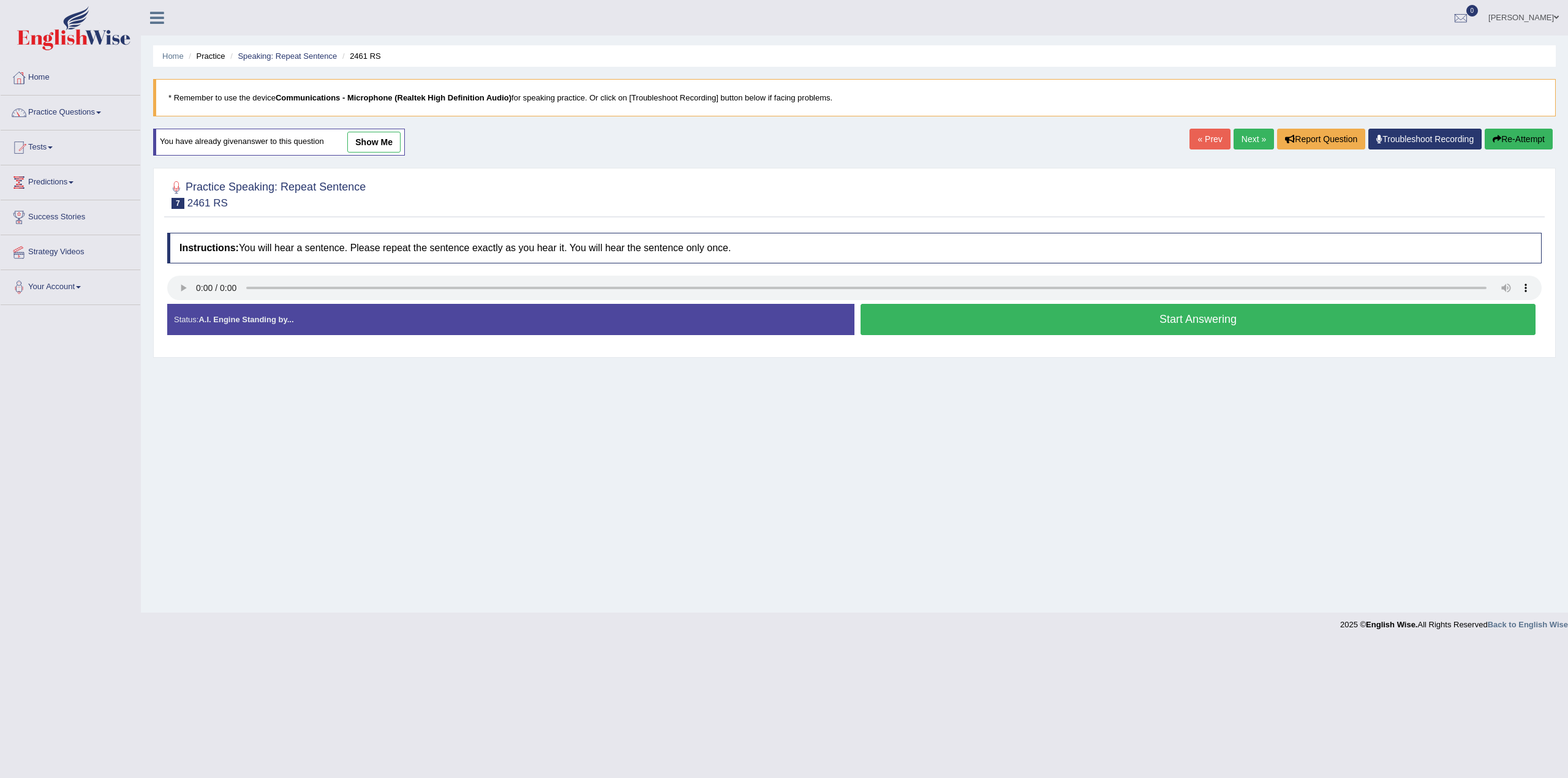
click at [373, 147] on link "show me" at bounding box center [373, 142] width 53 height 21
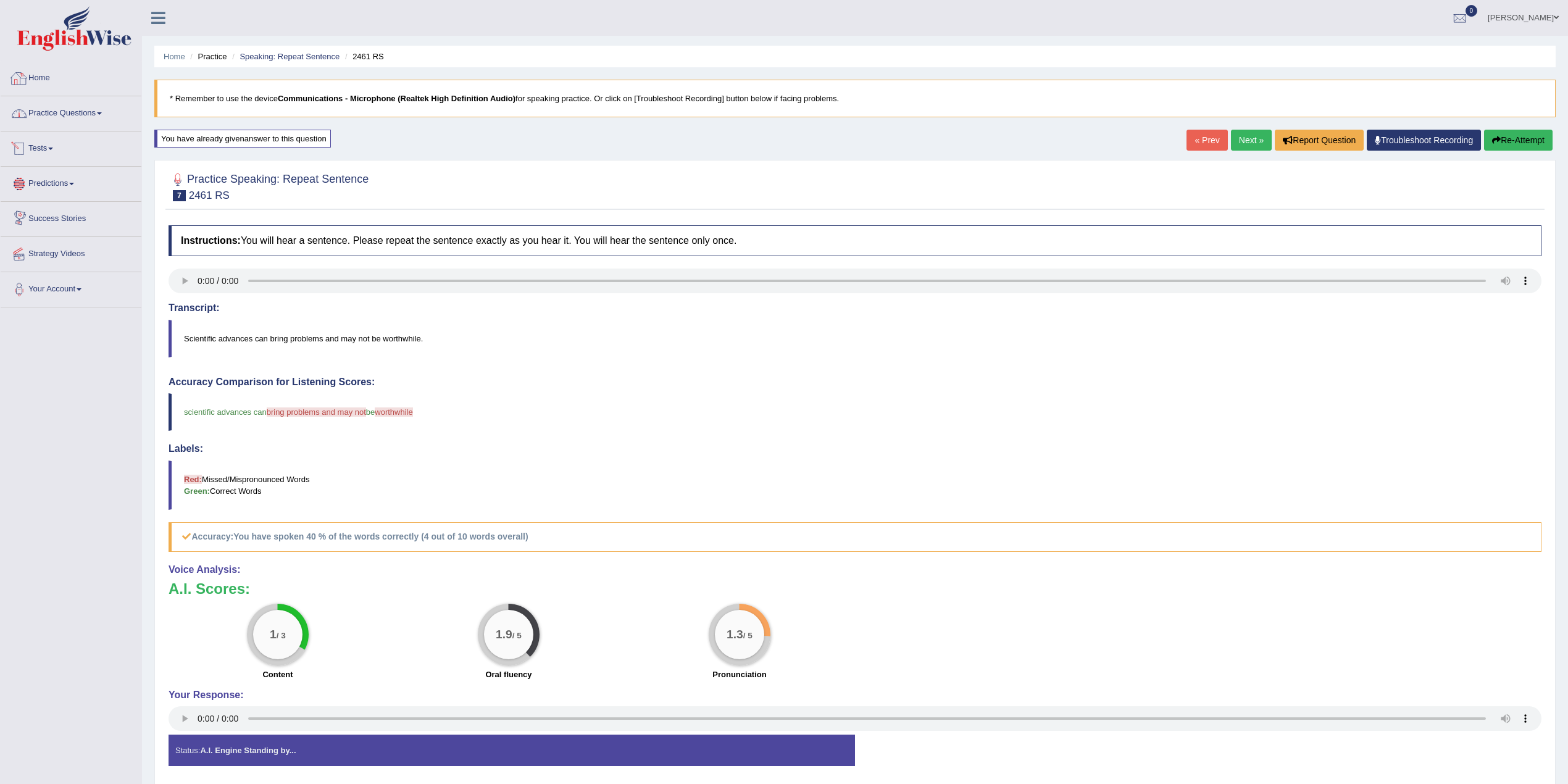
click at [70, 120] on link "Practice Questions" at bounding box center [71, 112] width 141 height 31
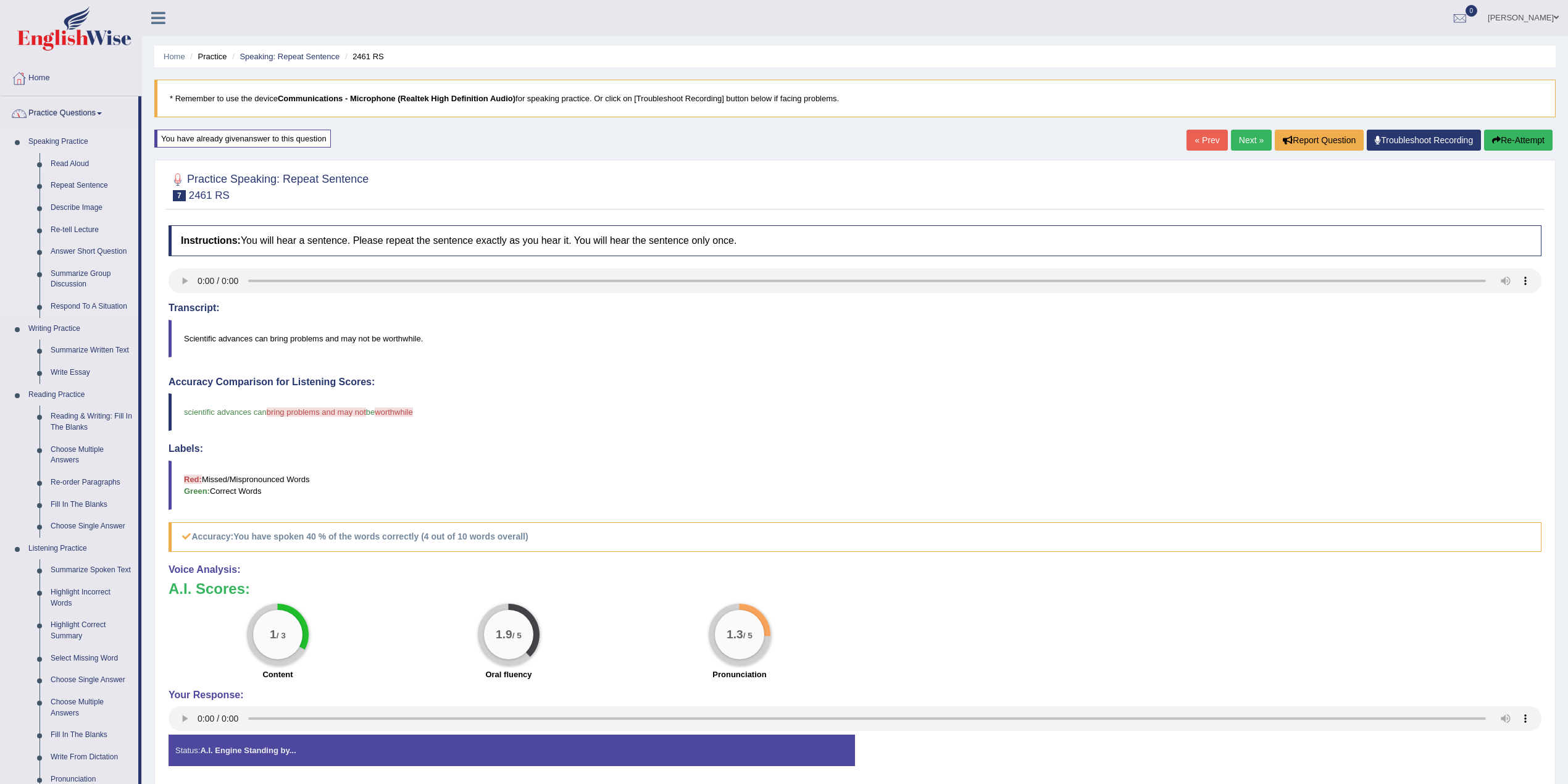
click at [65, 168] on link "Read Aloud" at bounding box center [92, 164] width 93 height 22
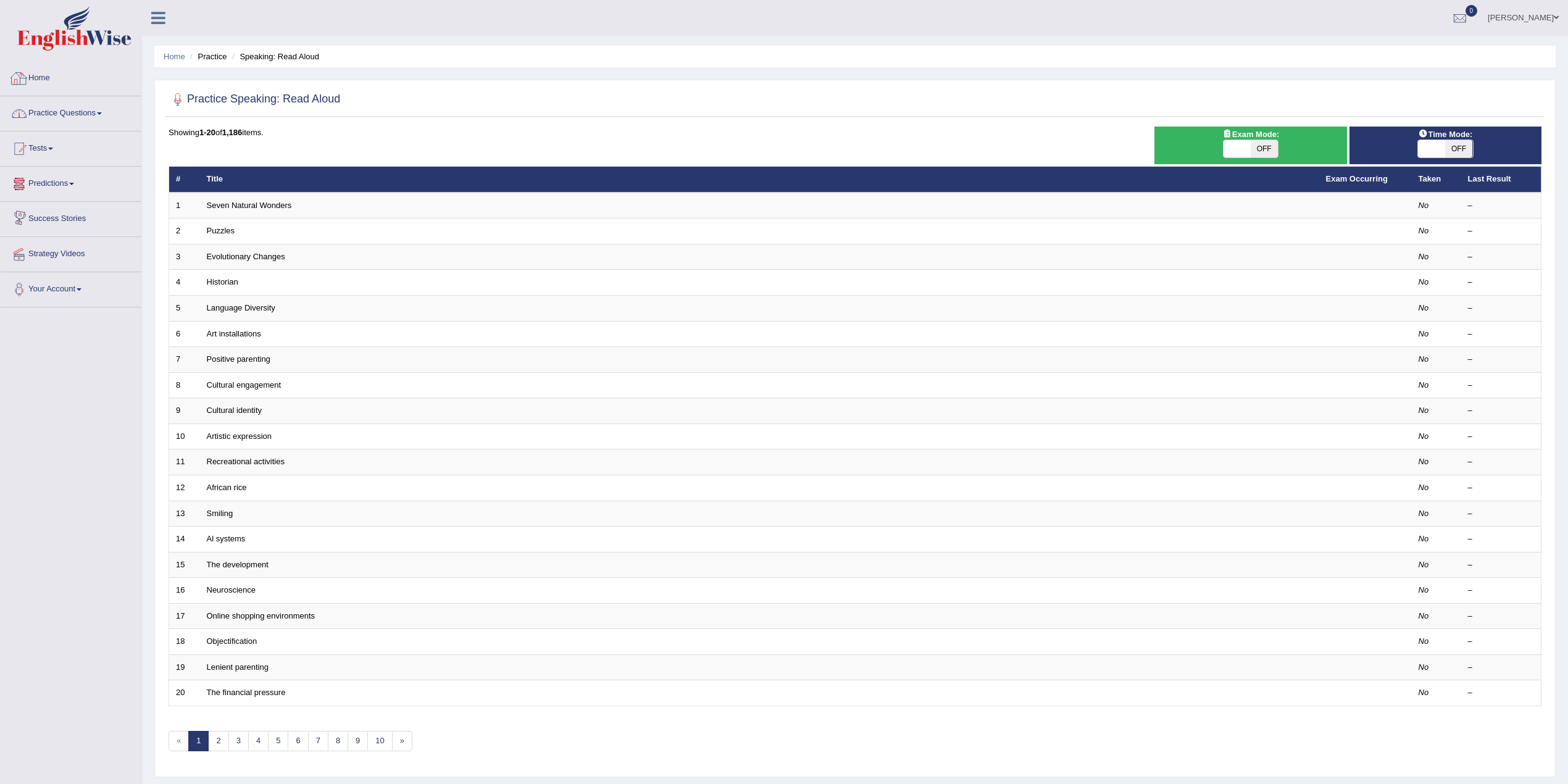
click at [97, 119] on link "Practice Questions" at bounding box center [71, 112] width 141 height 31
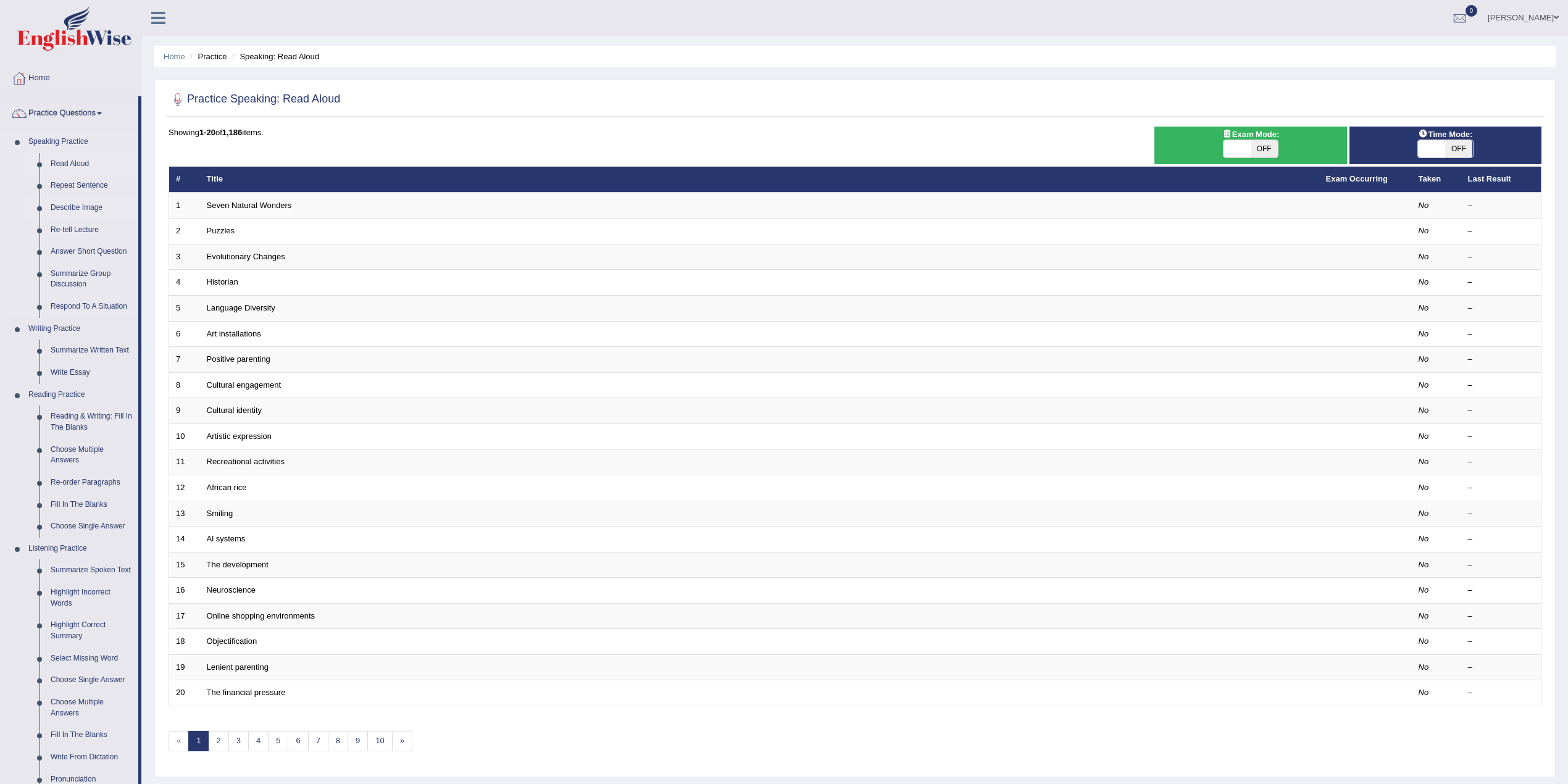
click at [62, 209] on link "Describe Image" at bounding box center [92, 208] width 93 height 22
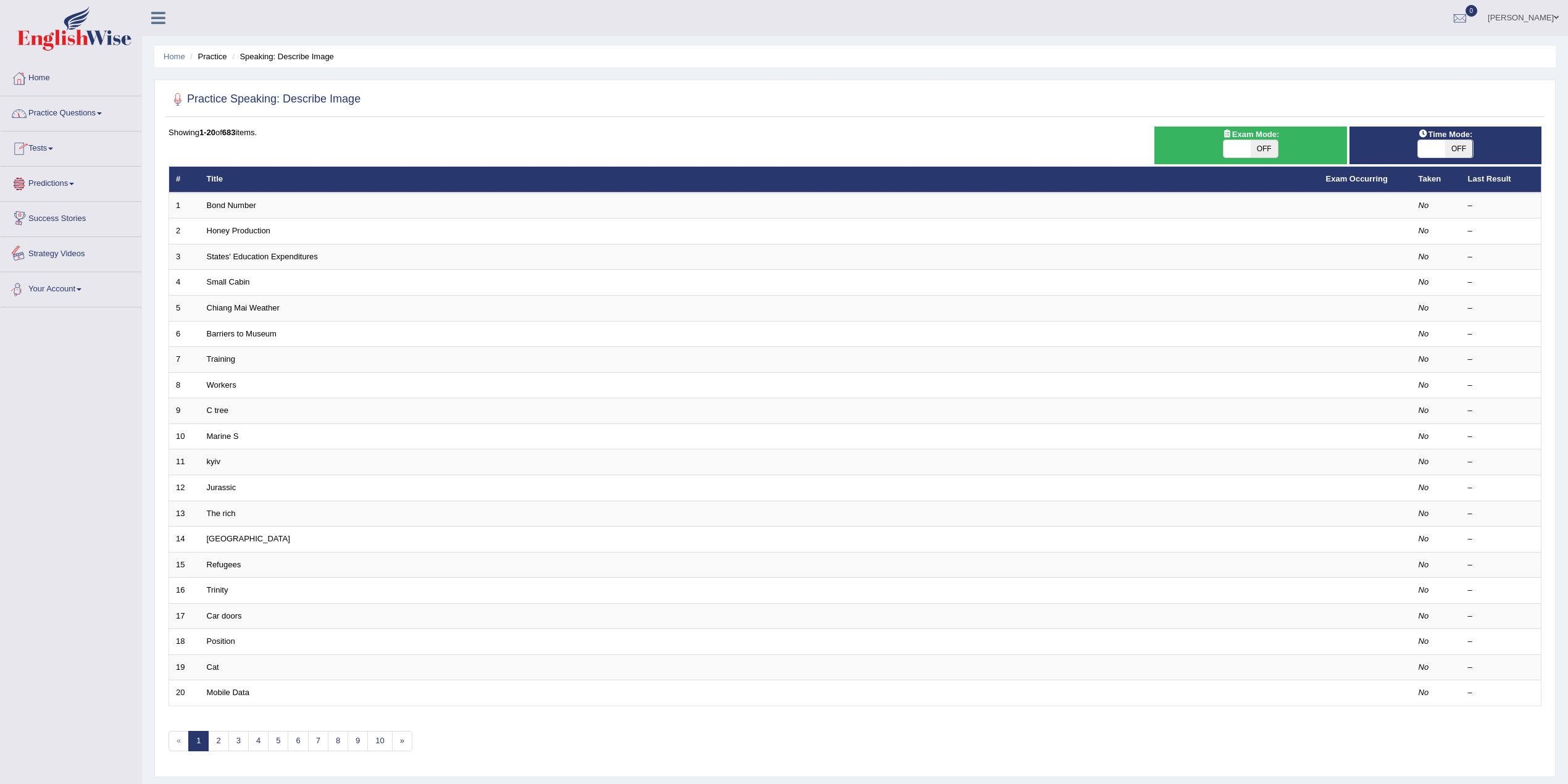
click at [102, 119] on link "Practice Questions" at bounding box center [71, 112] width 141 height 31
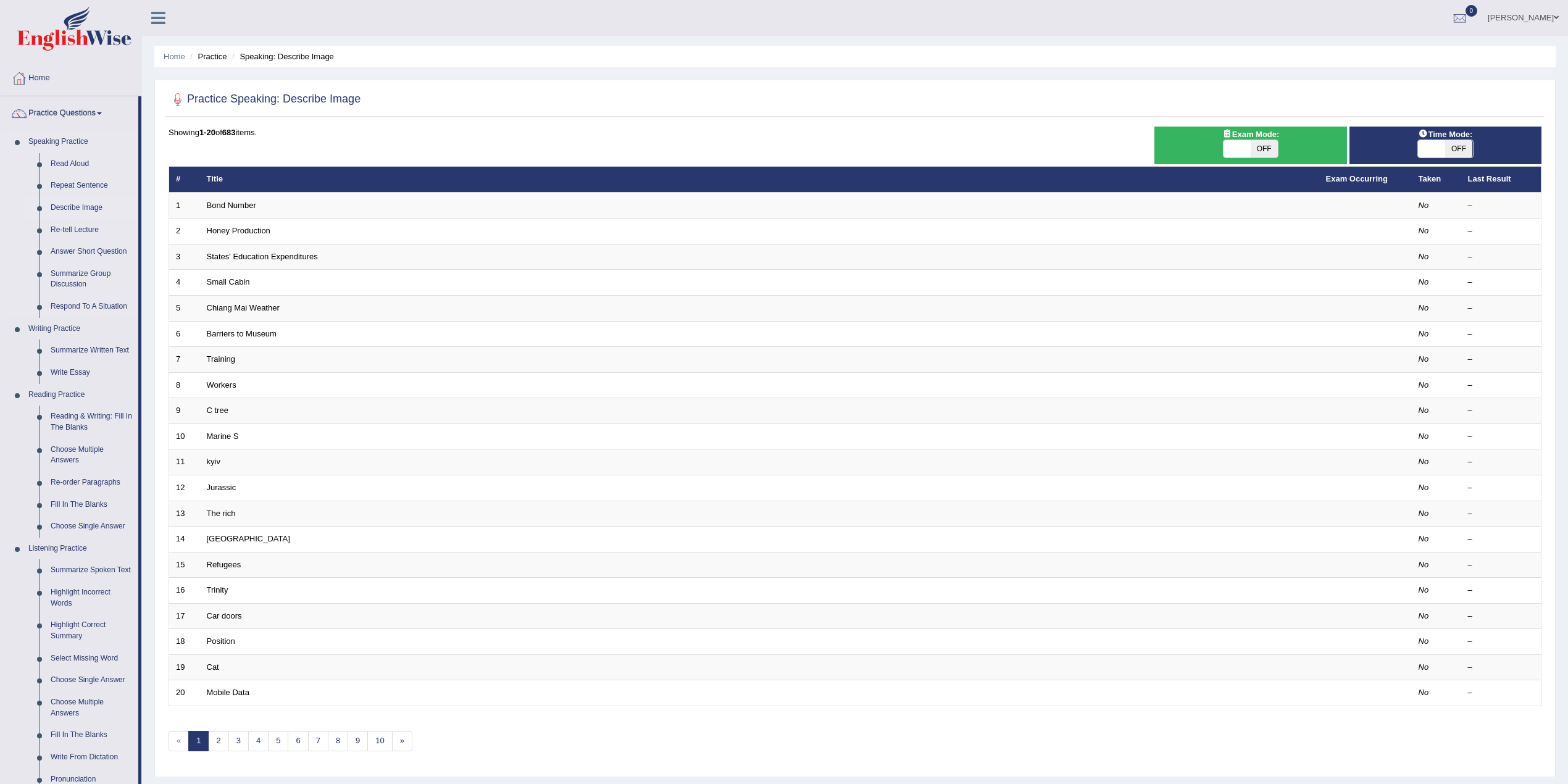
click at [77, 203] on link "Describe Image" at bounding box center [92, 208] width 93 height 22
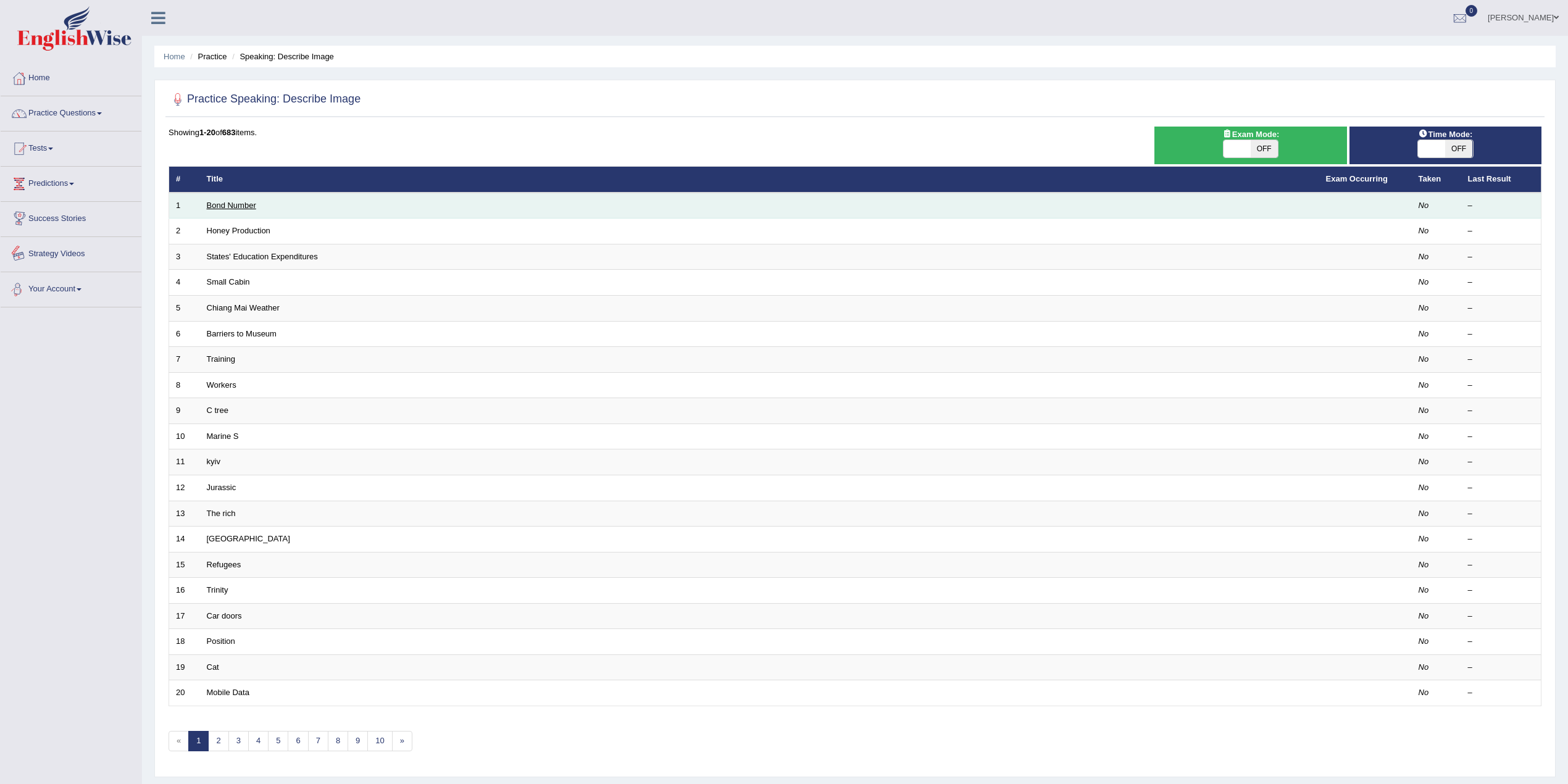
click at [235, 207] on link "Bond Number" at bounding box center [231, 205] width 49 height 9
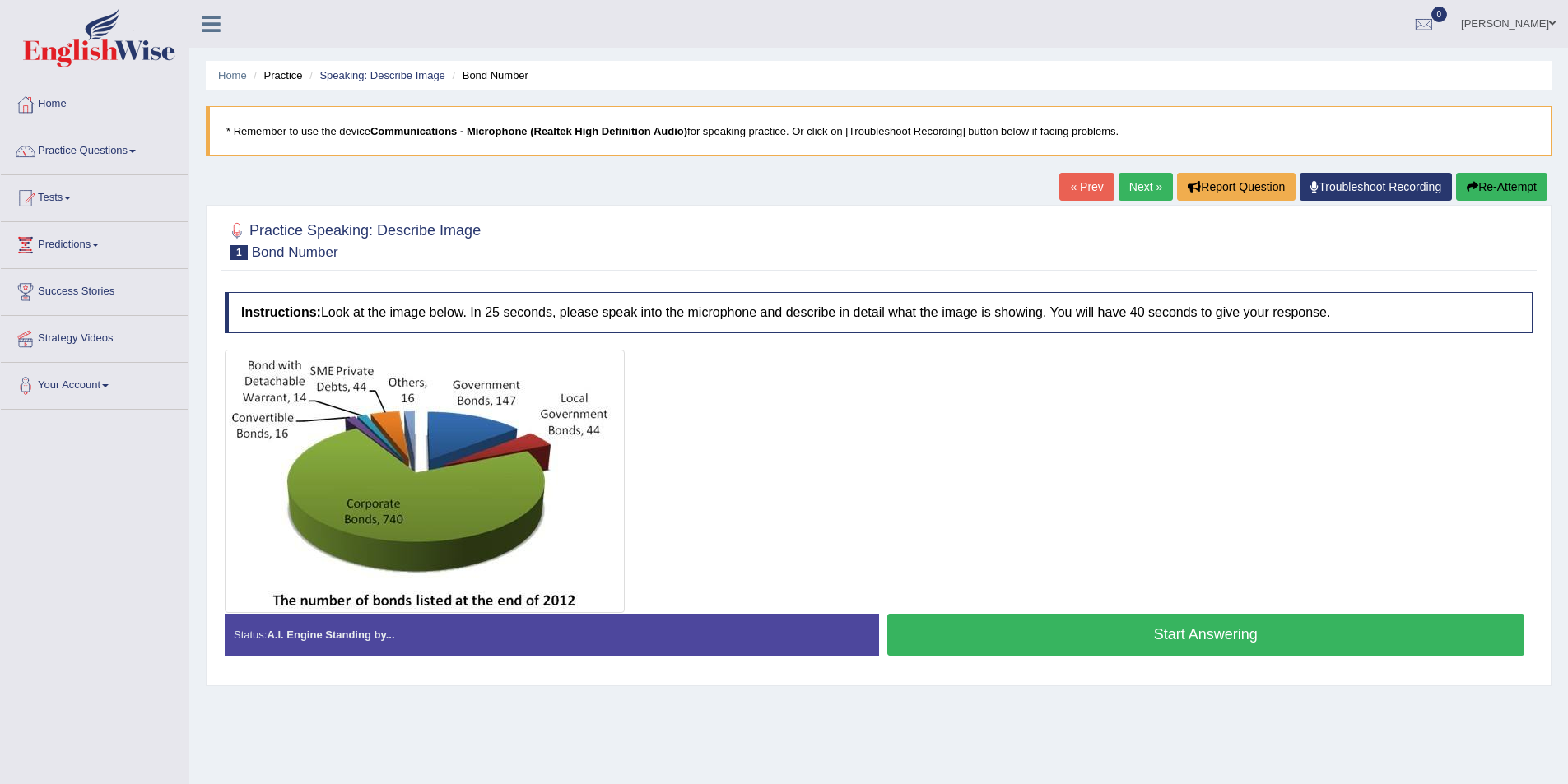
click at [1151, 185] on link "Next »" at bounding box center [1146, 187] width 54 height 28
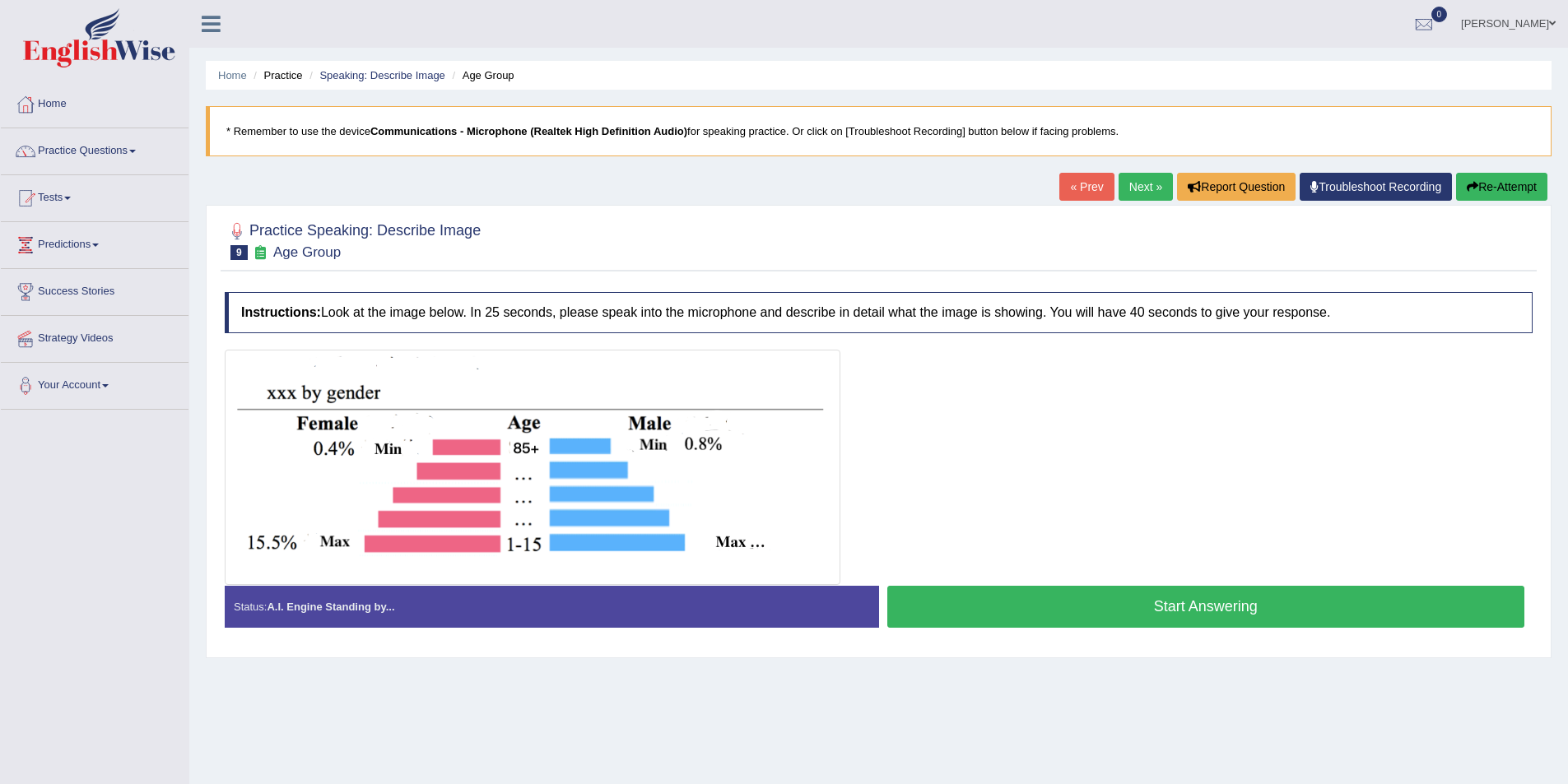
click at [1128, 199] on link "Next »" at bounding box center [1146, 187] width 54 height 28
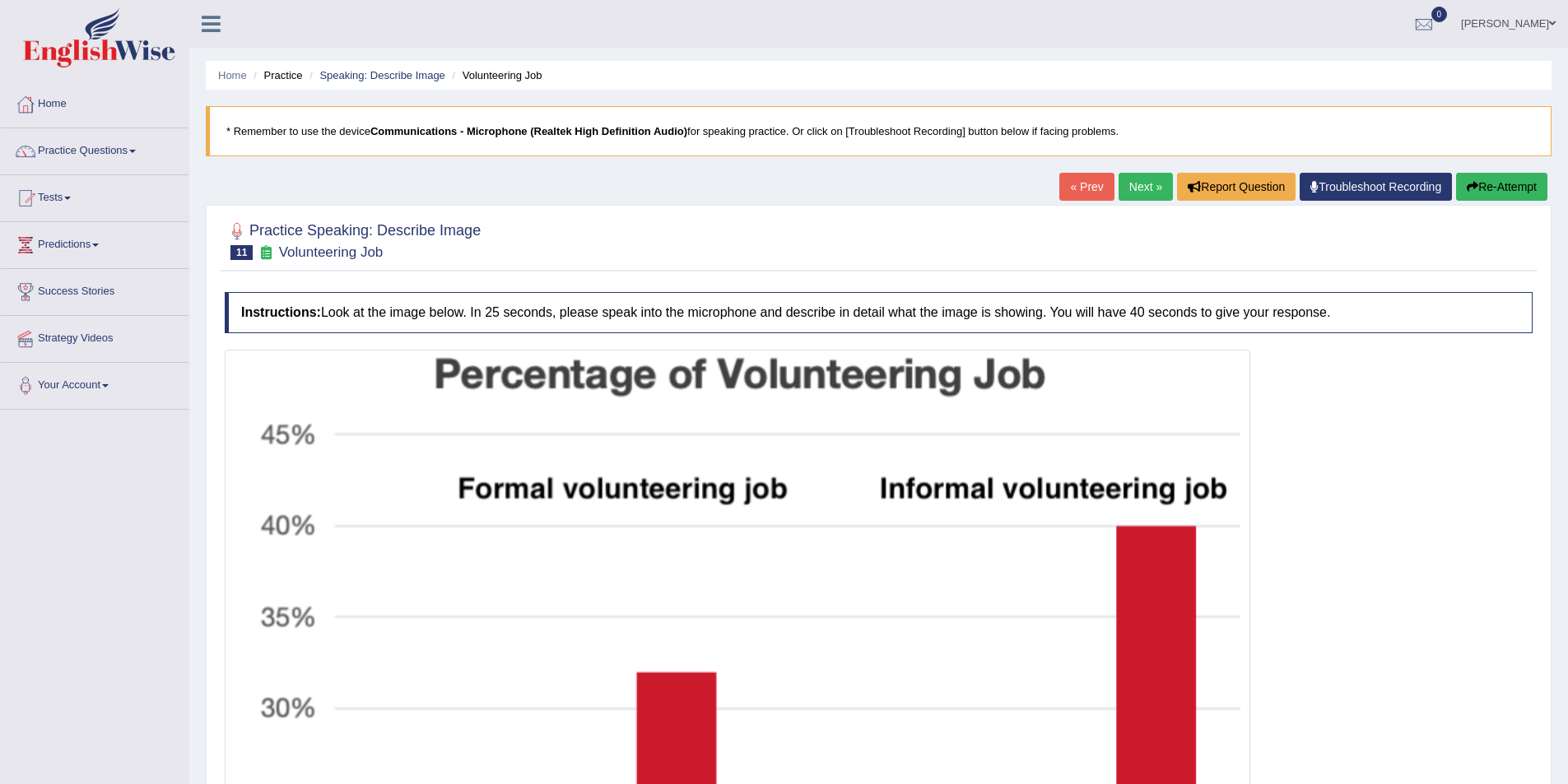
click at [1128, 199] on link "Next »" at bounding box center [1146, 187] width 54 height 28
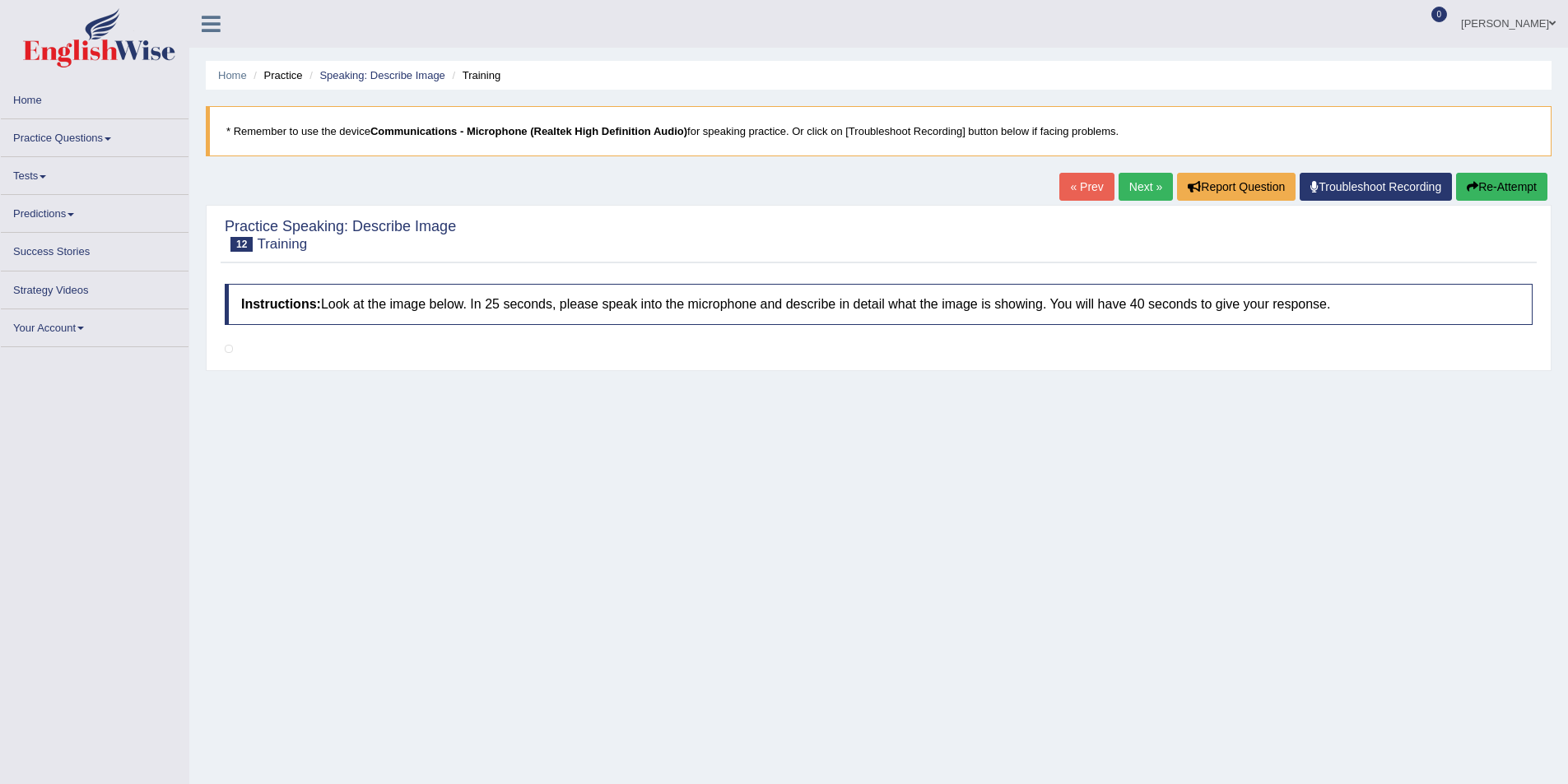
click at [1128, 199] on link "Next »" at bounding box center [1146, 187] width 54 height 28
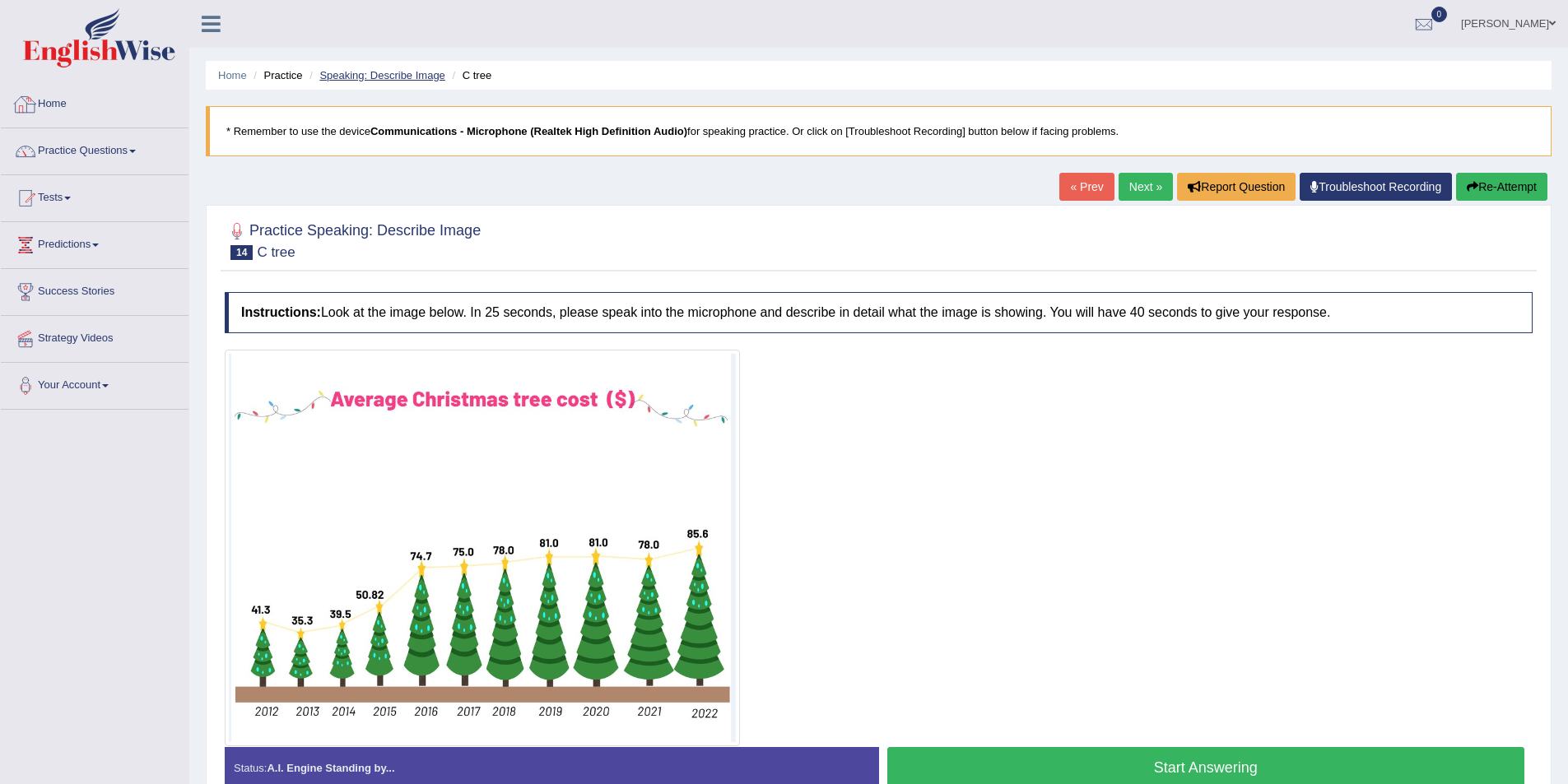
click at [383, 76] on link "Speaking: Describe Image" at bounding box center [382, 75] width 125 height 12
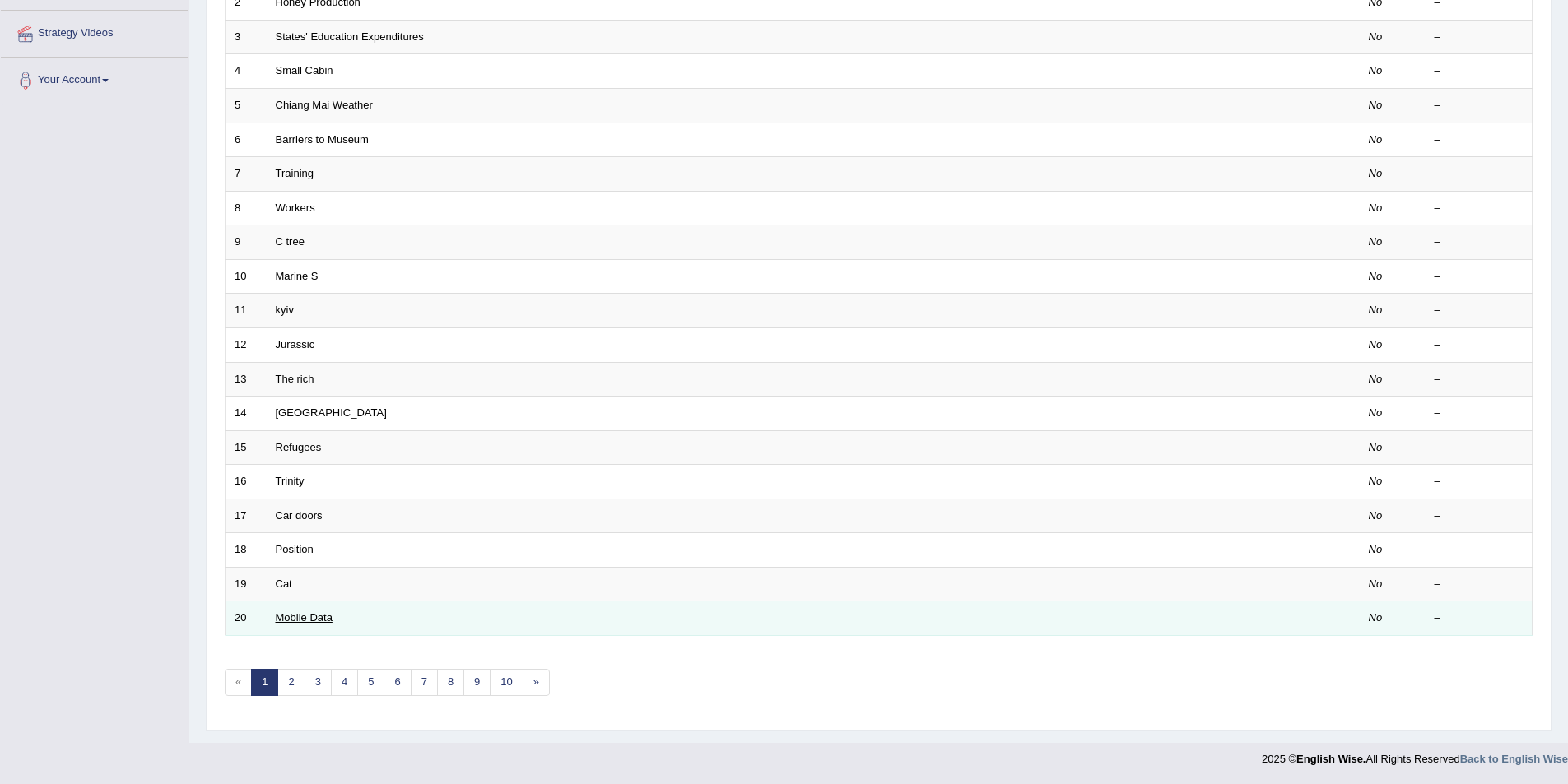
click at [322, 620] on link "Mobile Data" at bounding box center [304, 617] width 57 height 12
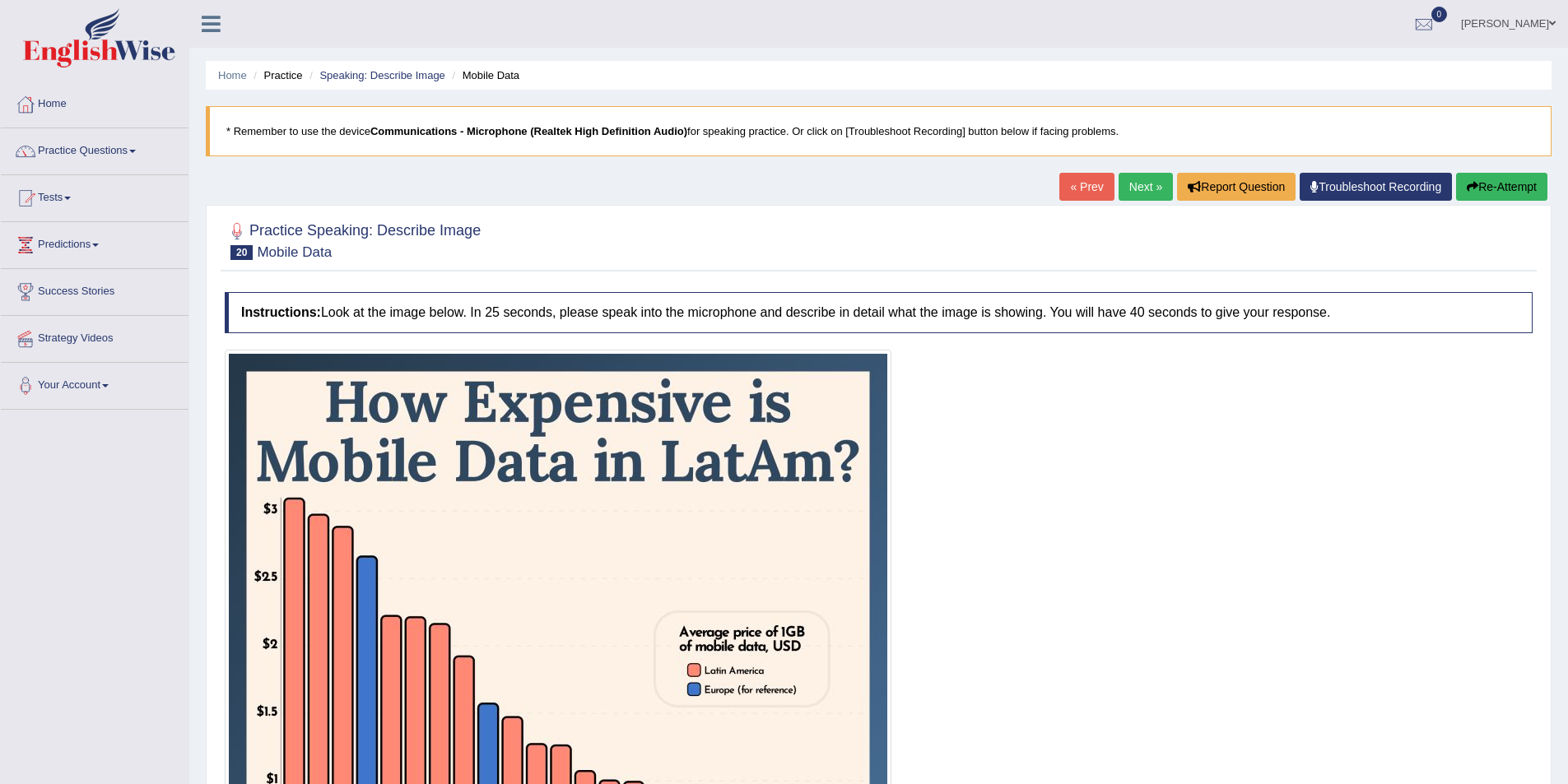
click at [1131, 181] on link "Next »" at bounding box center [1146, 187] width 54 height 28
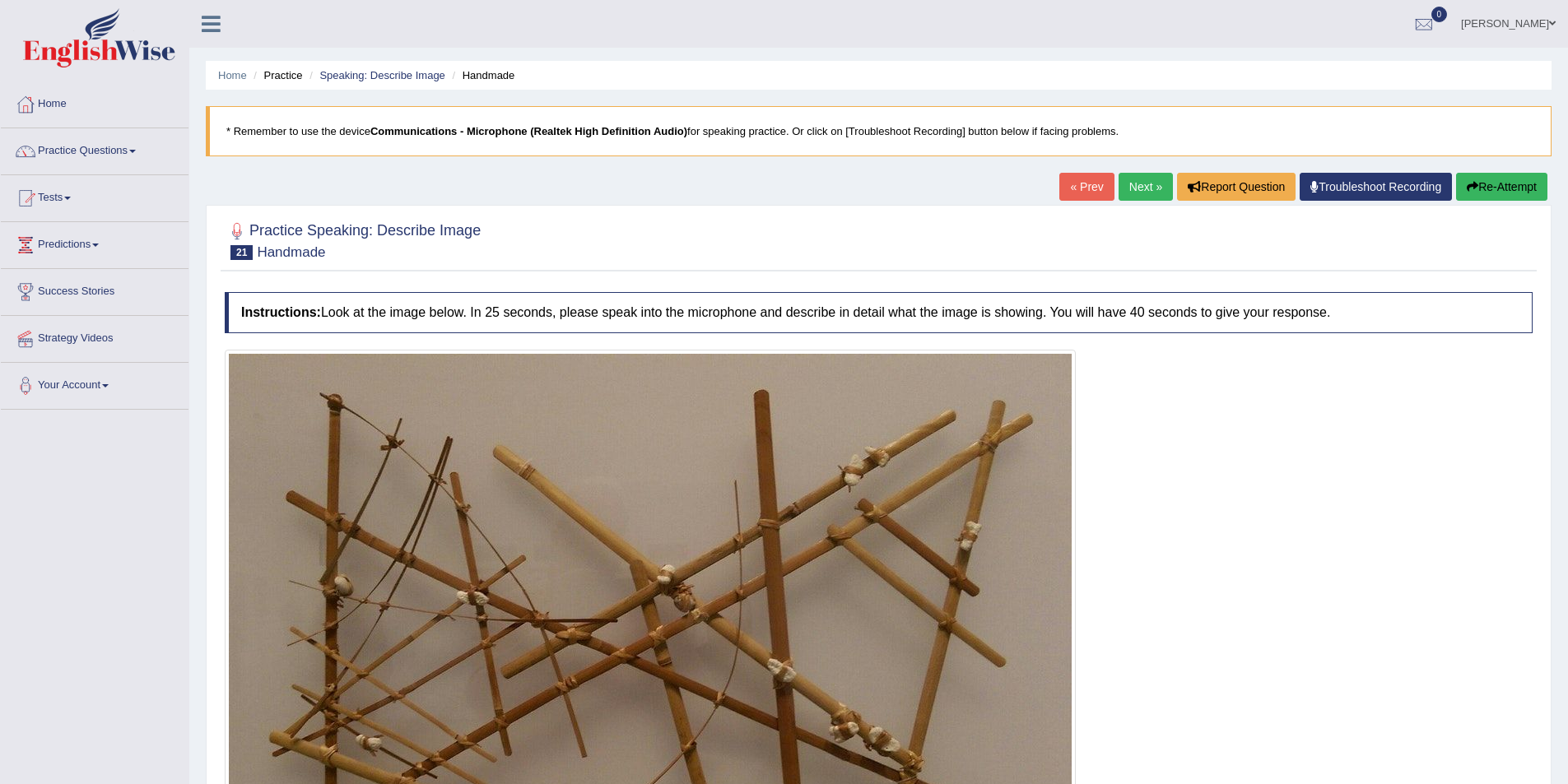
click at [1130, 200] on link "Next »" at bounding box center [1146, 187] width 54 height 28
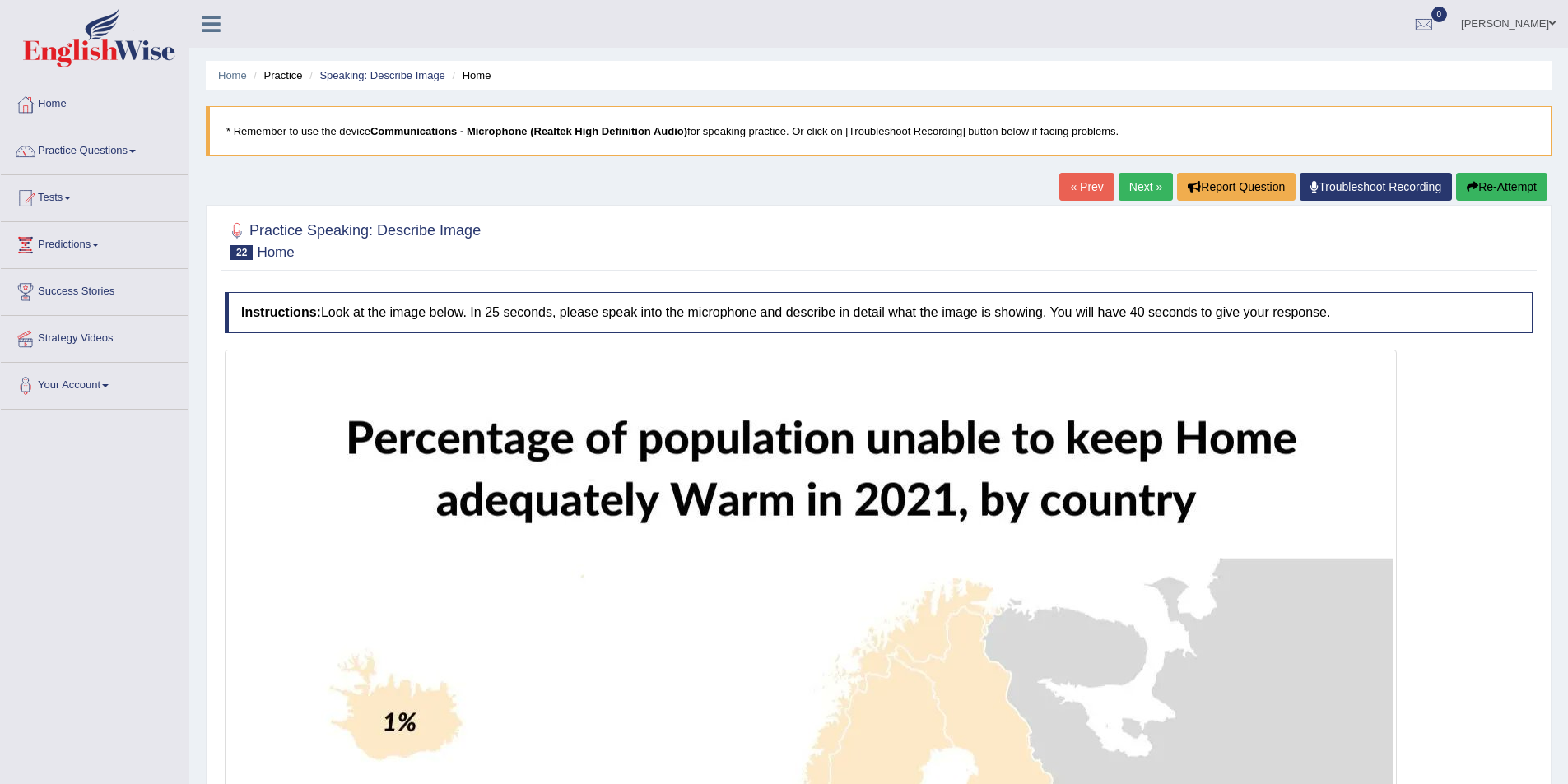
click at [1130, 200] on link "Next »" at bounding box center [1146, 187] width 54 height 28
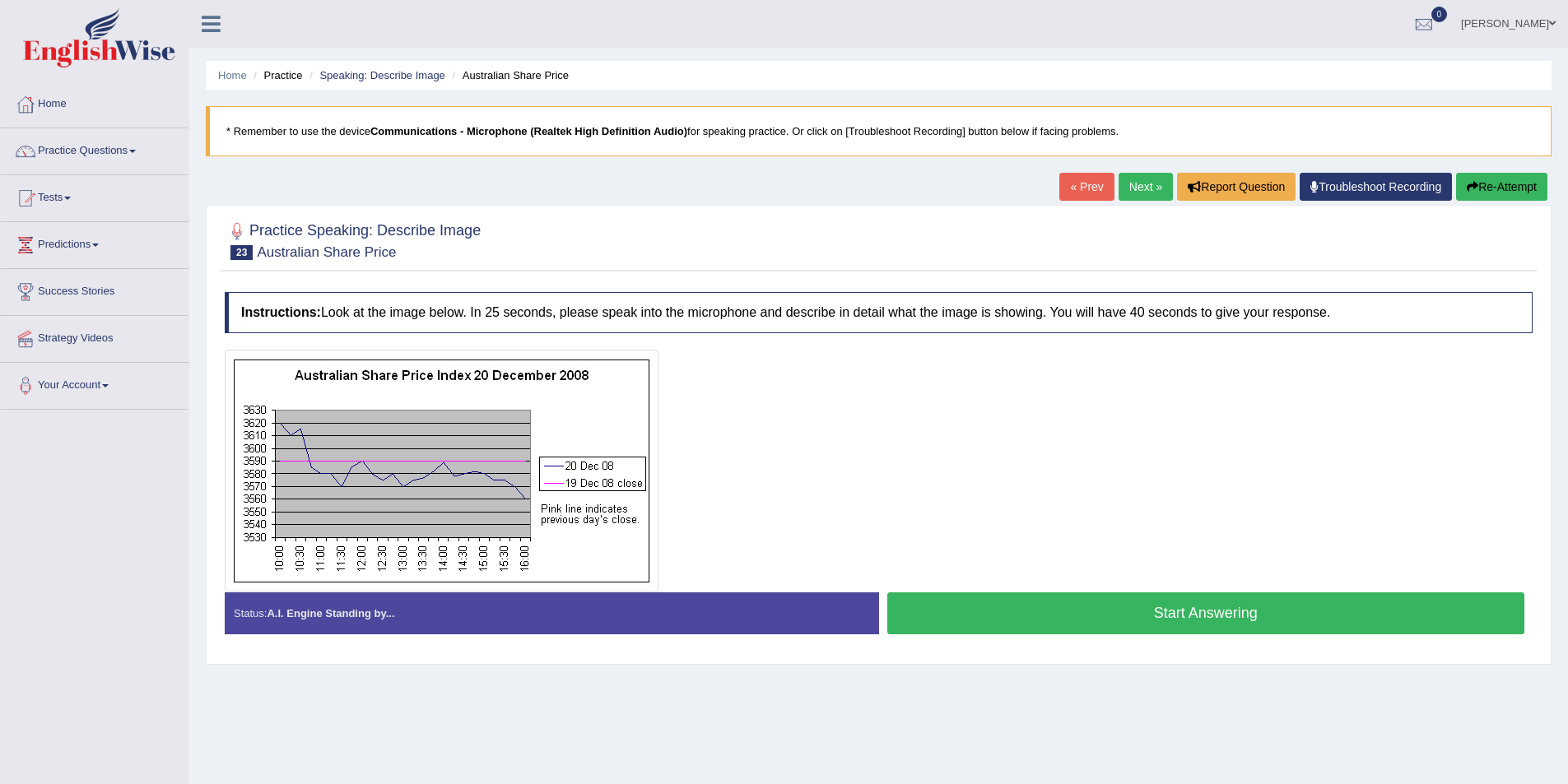
click at [1134, 193] on link "Next »" at bounding box center [1146, 187] width 54 height 28
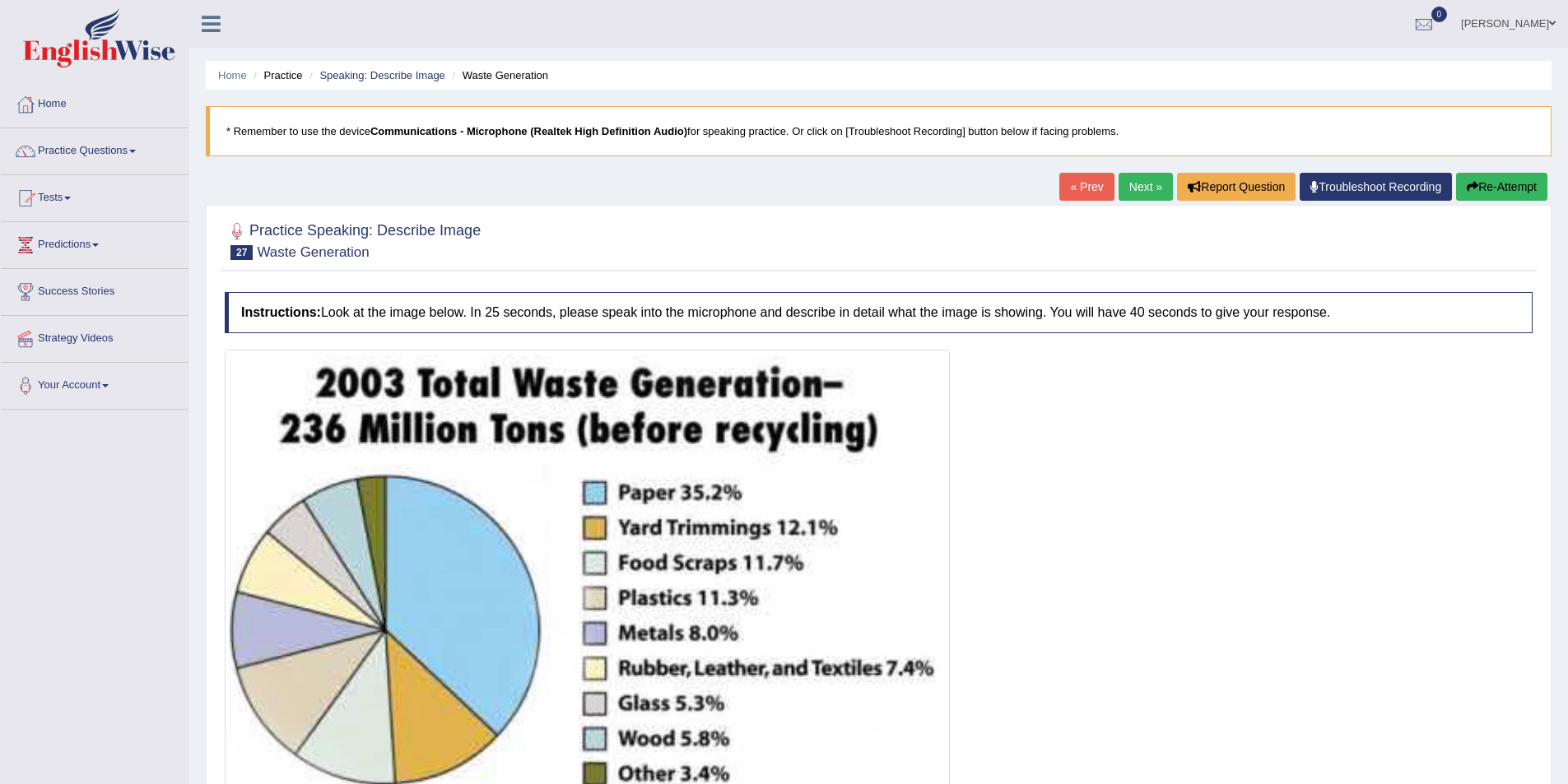
click at [1134, 193] on link "Next »" at bounding box center [1146, 187] width 54 height 28
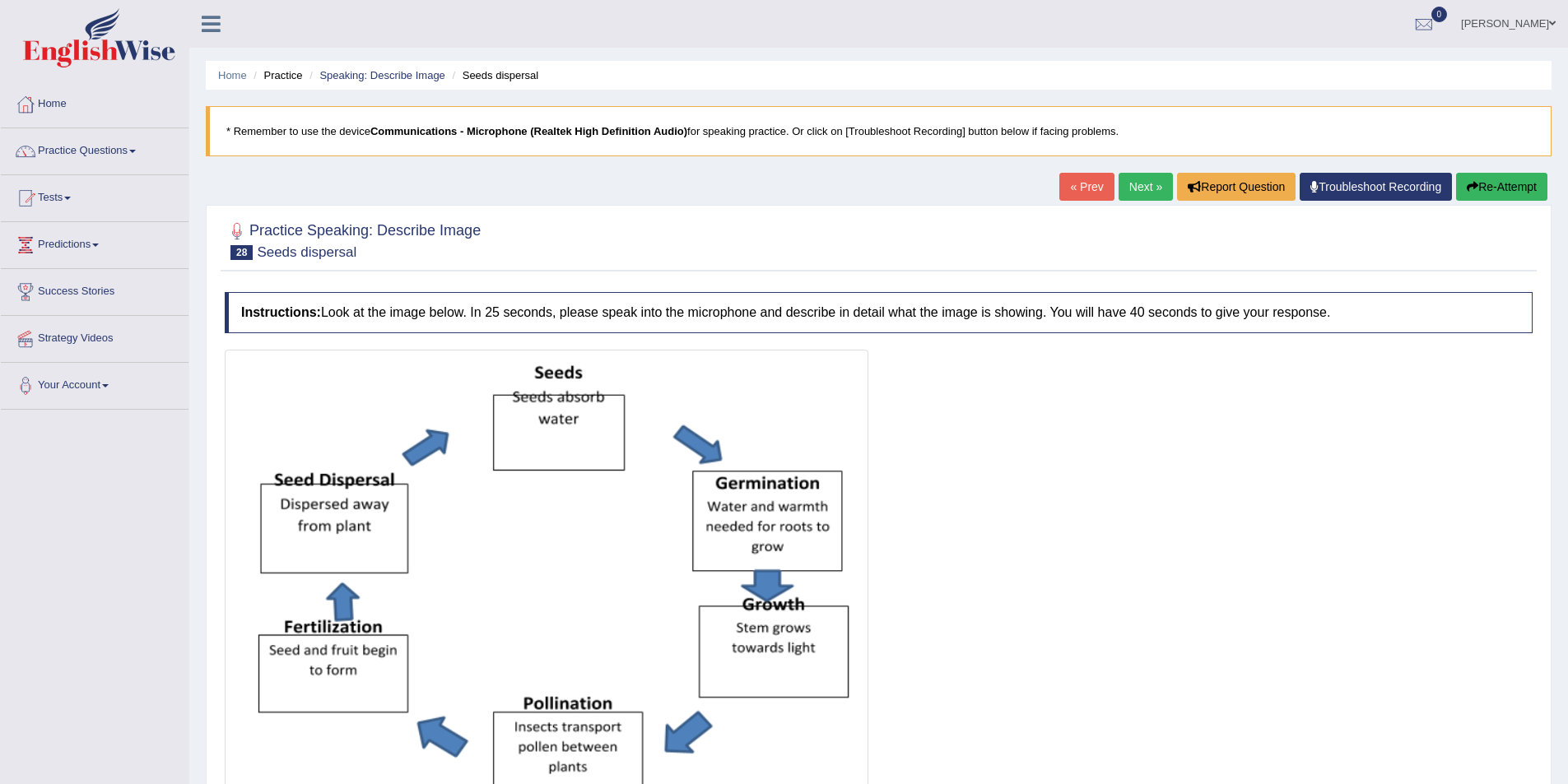
click at [1074, 193] on link "« Prev" at bounding box center [1087, 187] width 54 height 28
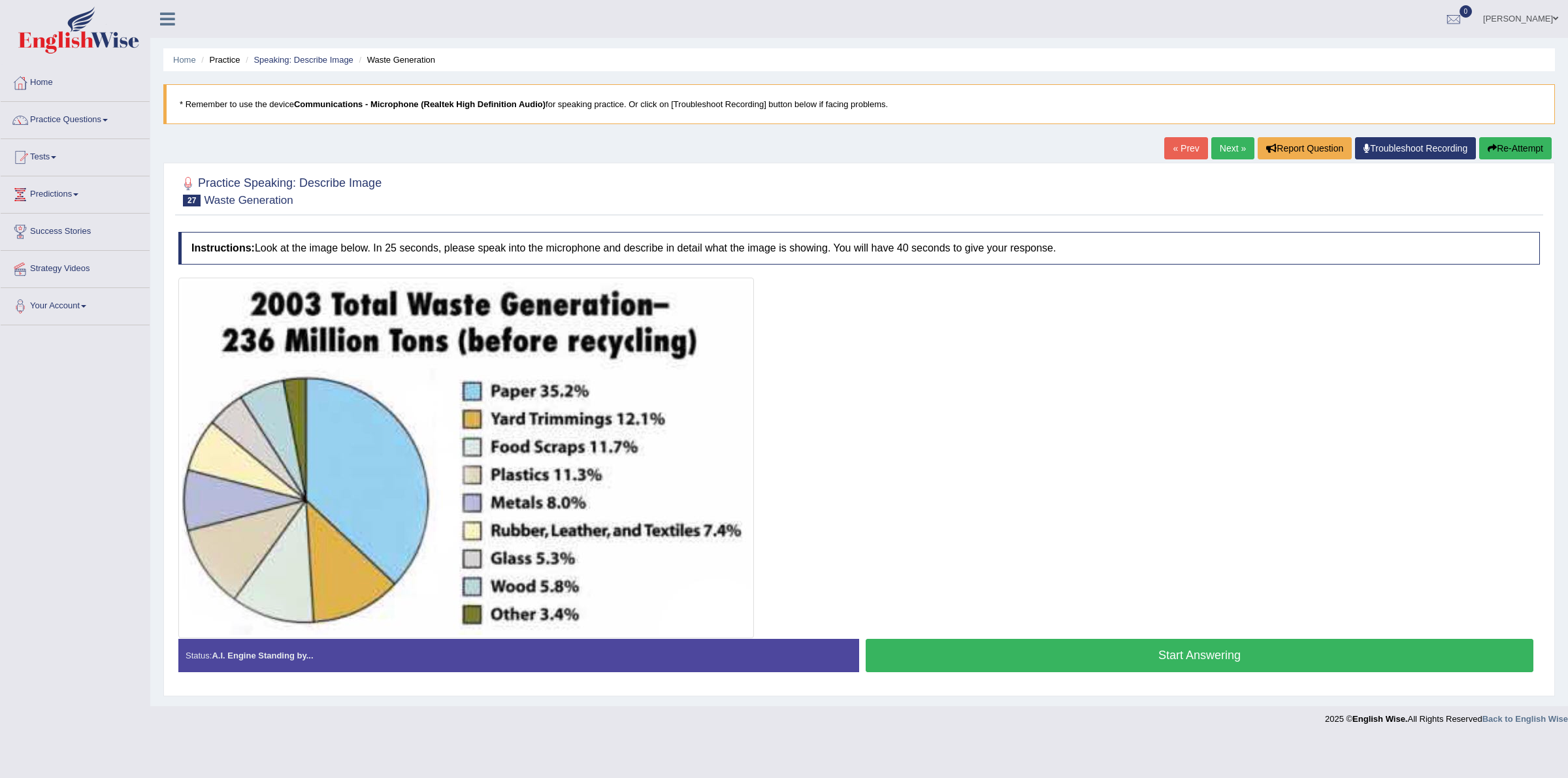
click at [1229, 156] on link "Next »" at bounding box center [1233, 148] width 43 height 22
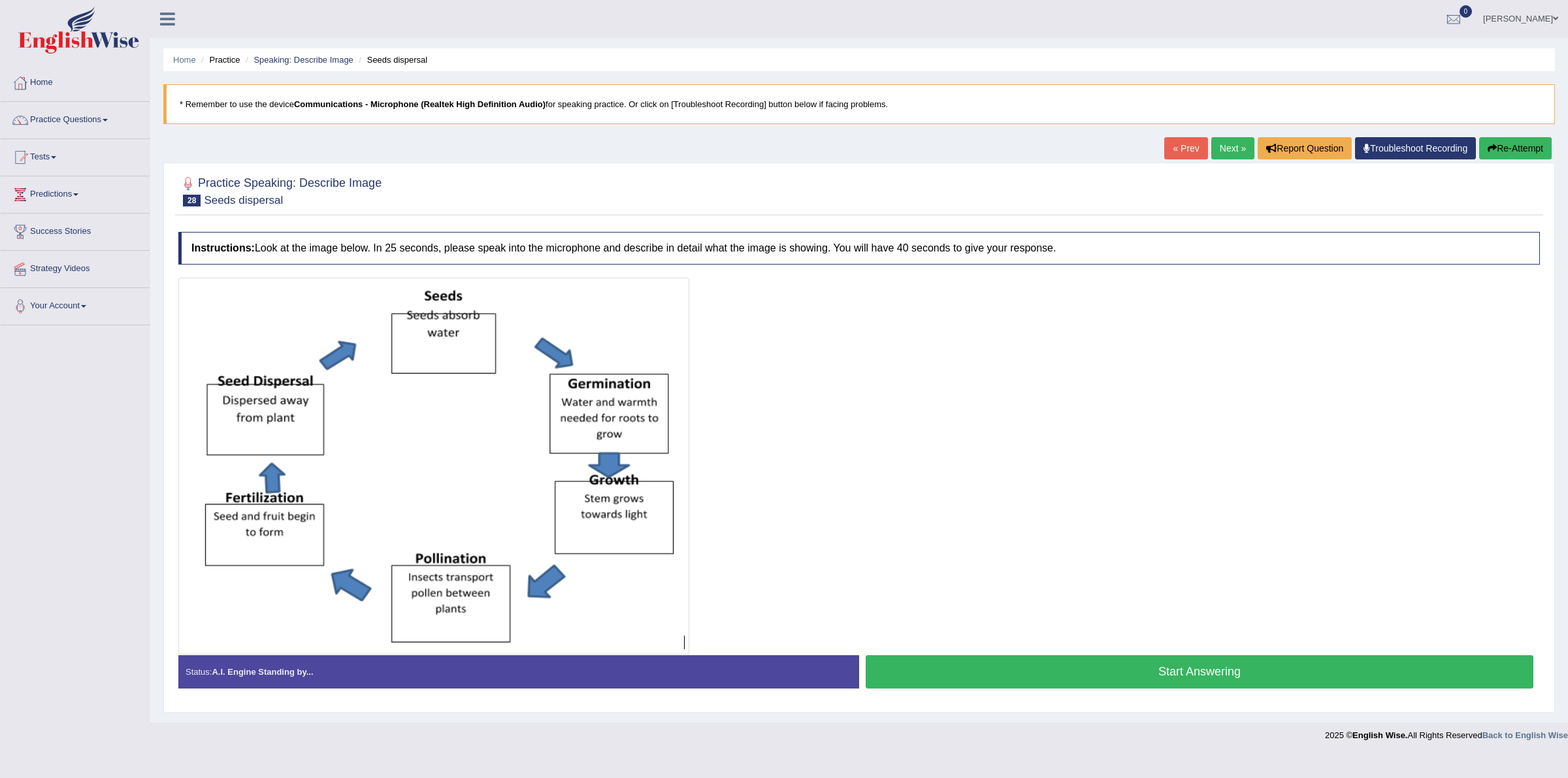
click at [1211, 154] on link "Next »" at bounding box center [1233, 148] width 43 height 22
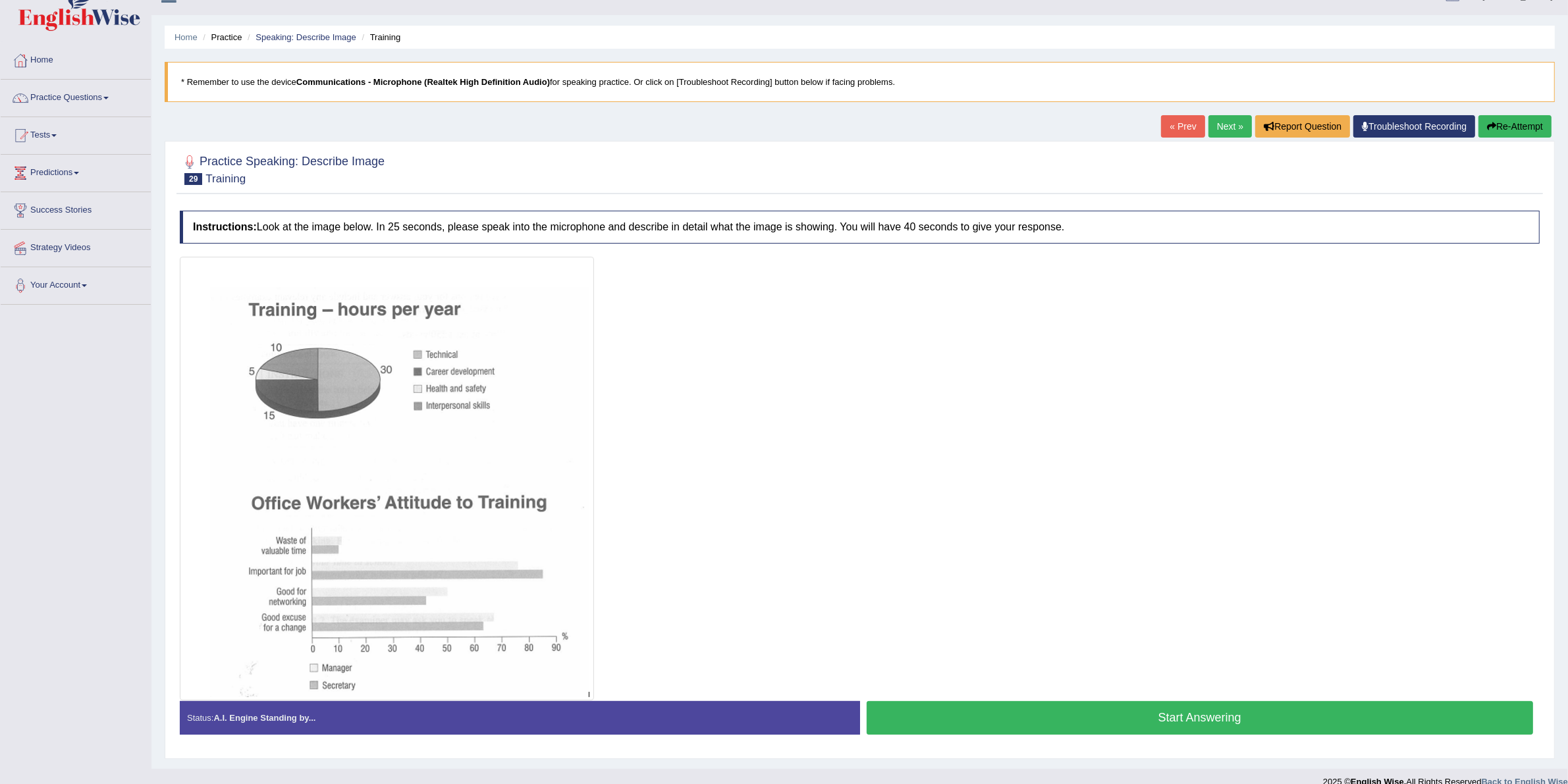
scroll to position [41, 0]
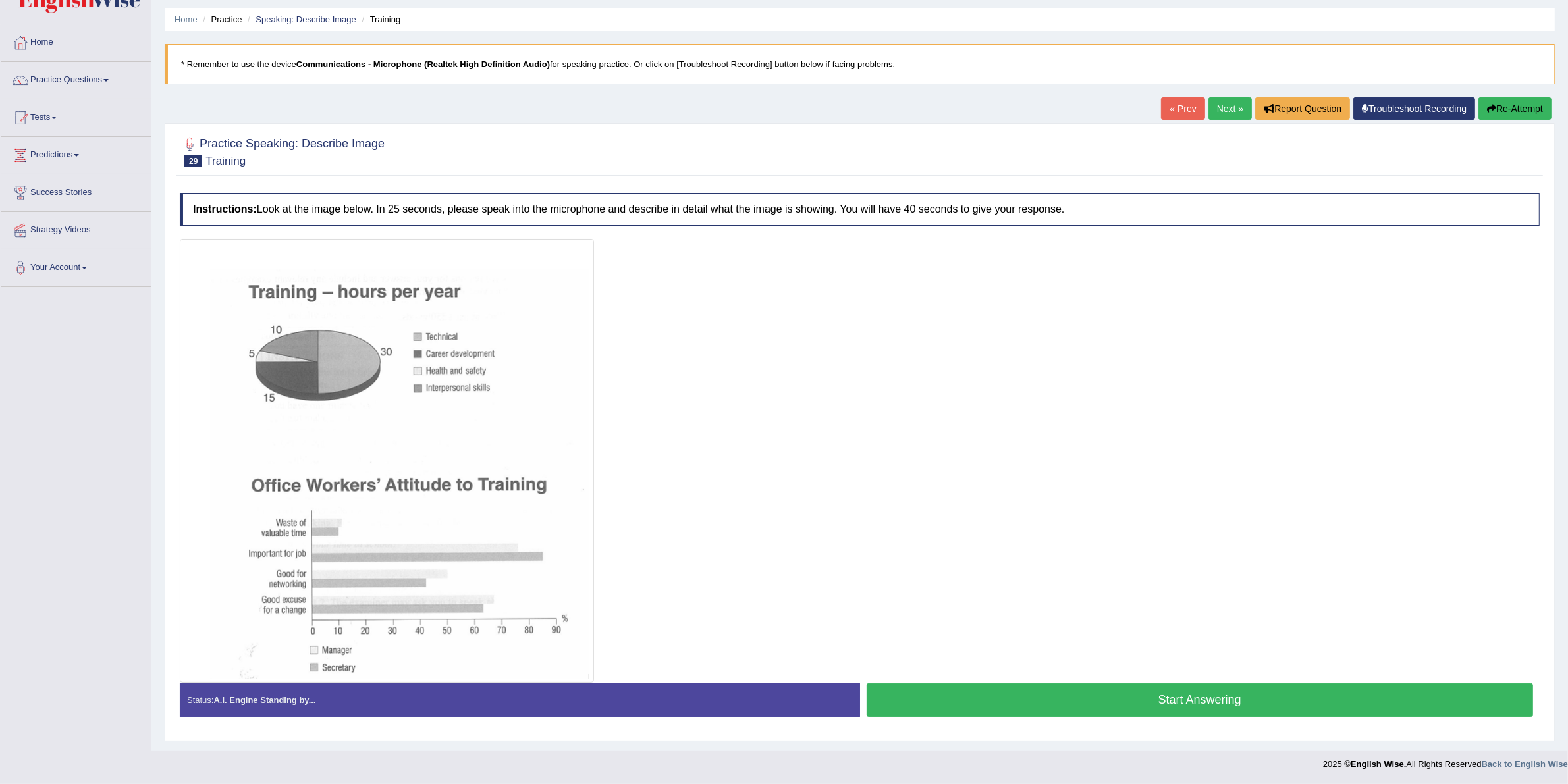
click at [1211, 688] on button "Start Answering" at bounding box center [1200, 700] width 667 height 34
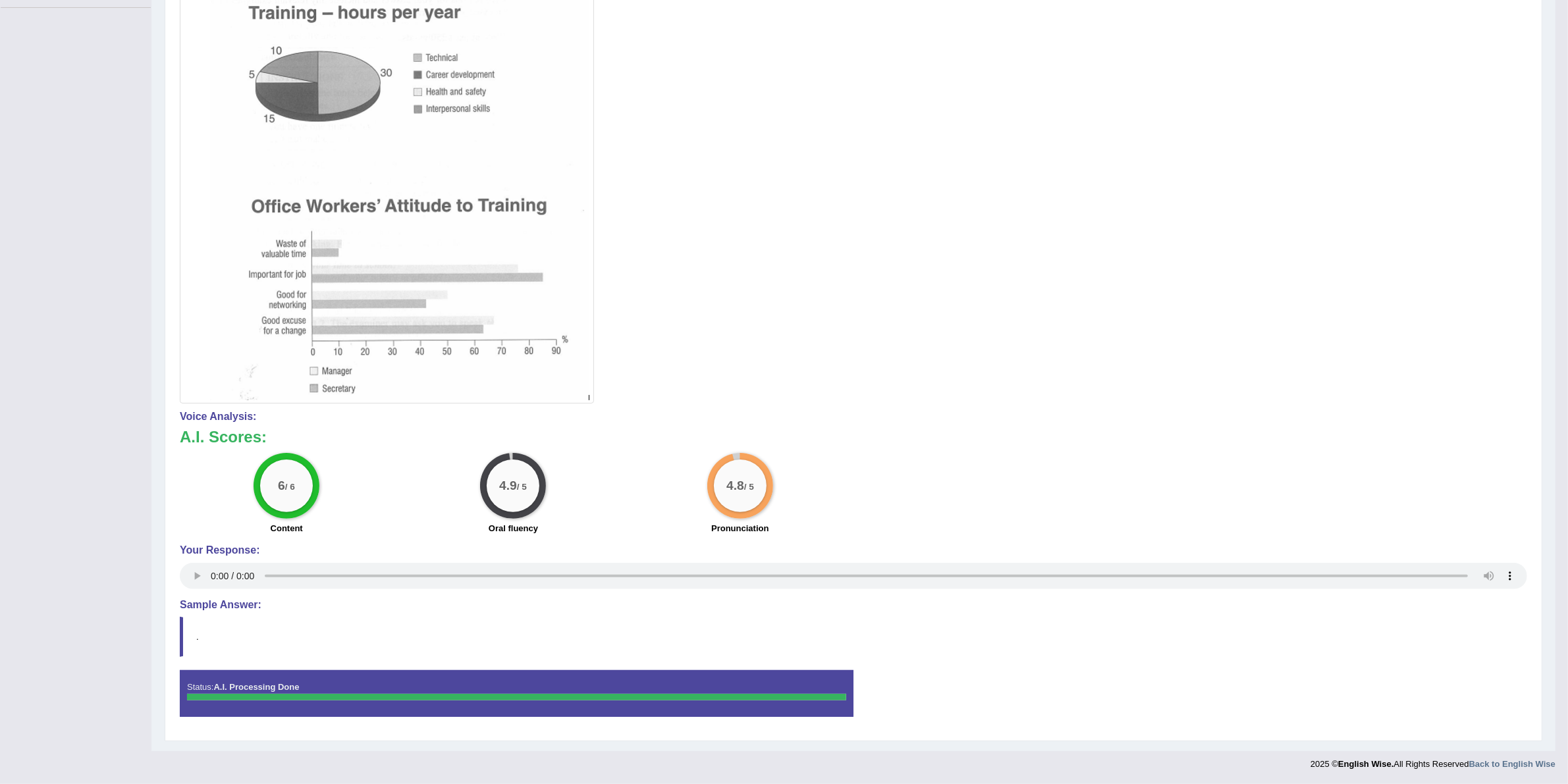
scroll to position [0, 0]
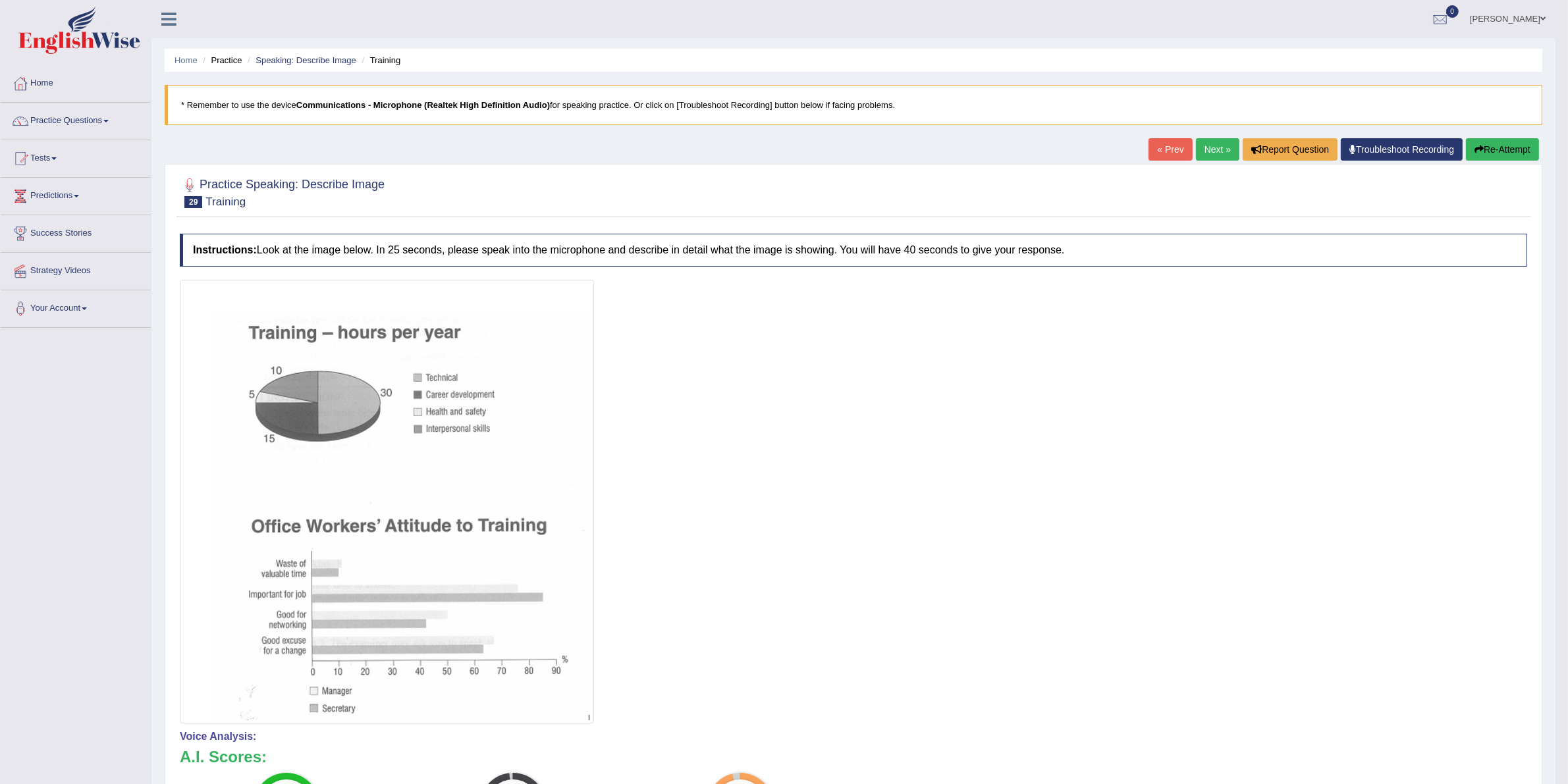
click at [1502, 146] on button "Re-Attempt" at bounding box center [1502, 149] width 73 height 22
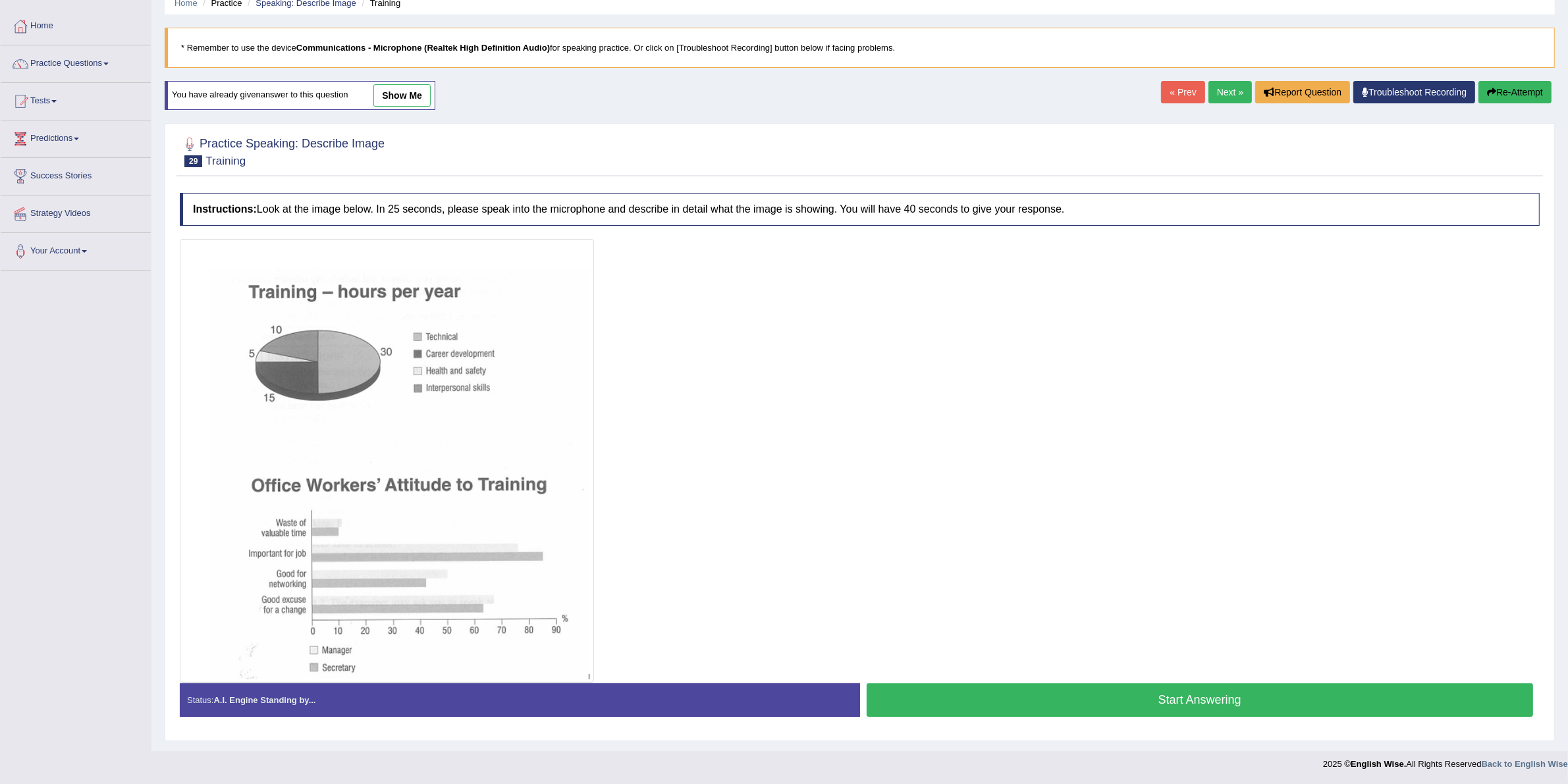
click at [1016, 689] on button "Start Answering" at bounding box center [1200, 700] width 667 height 34
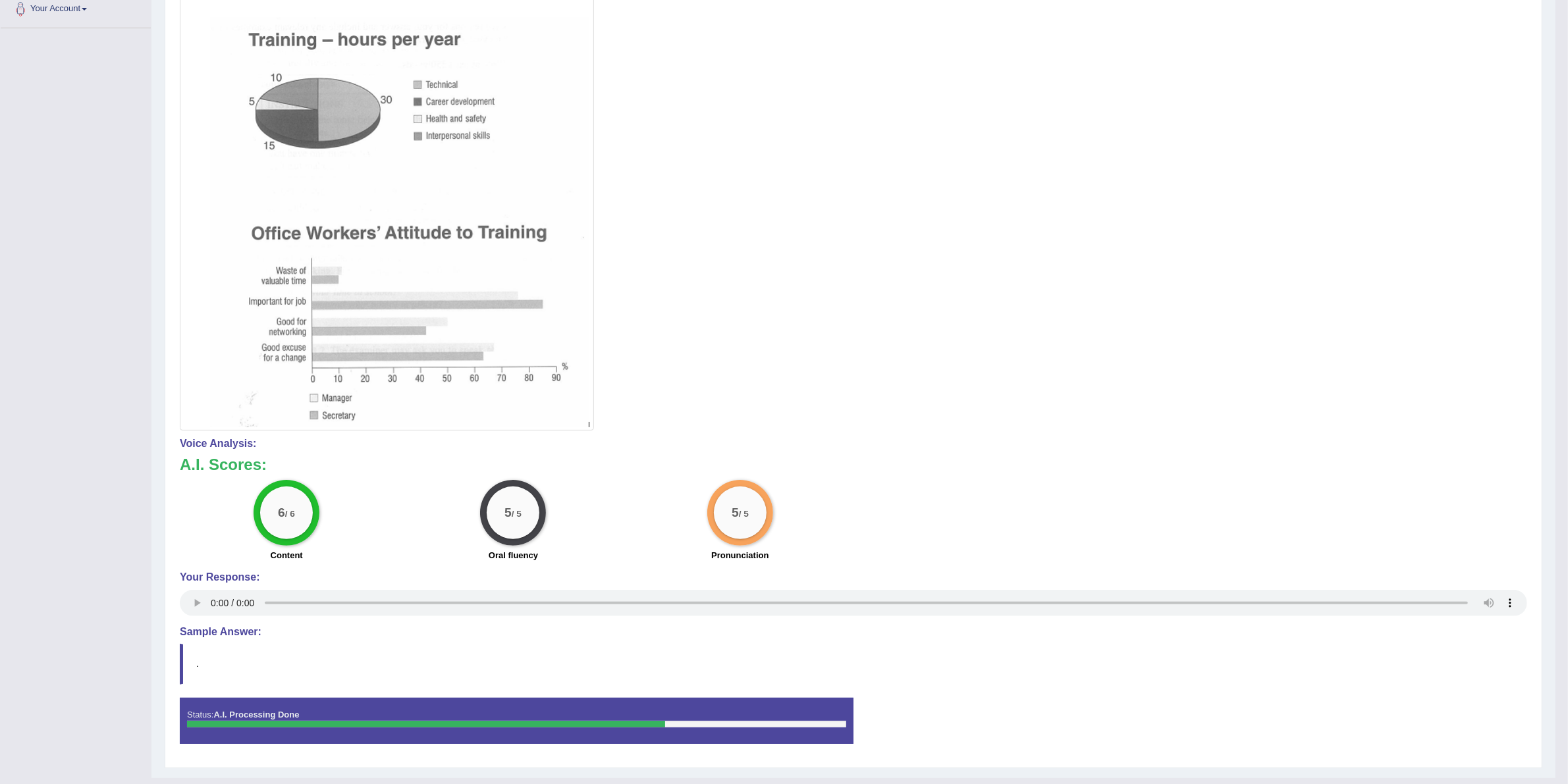
scroll to position [328, 0]
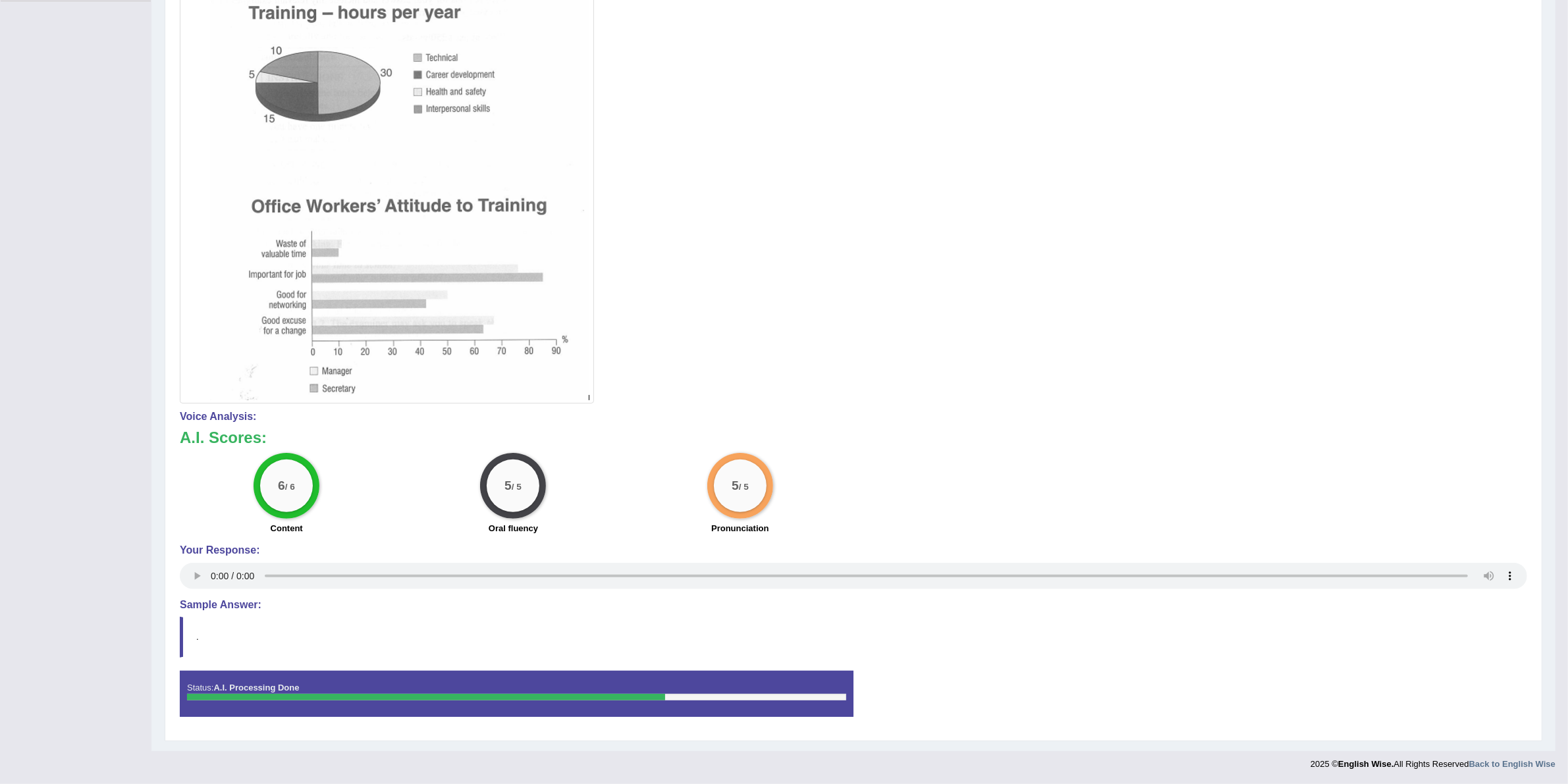
click at [663, 699] on div at bounding box center [426, 697] width 478 height 7
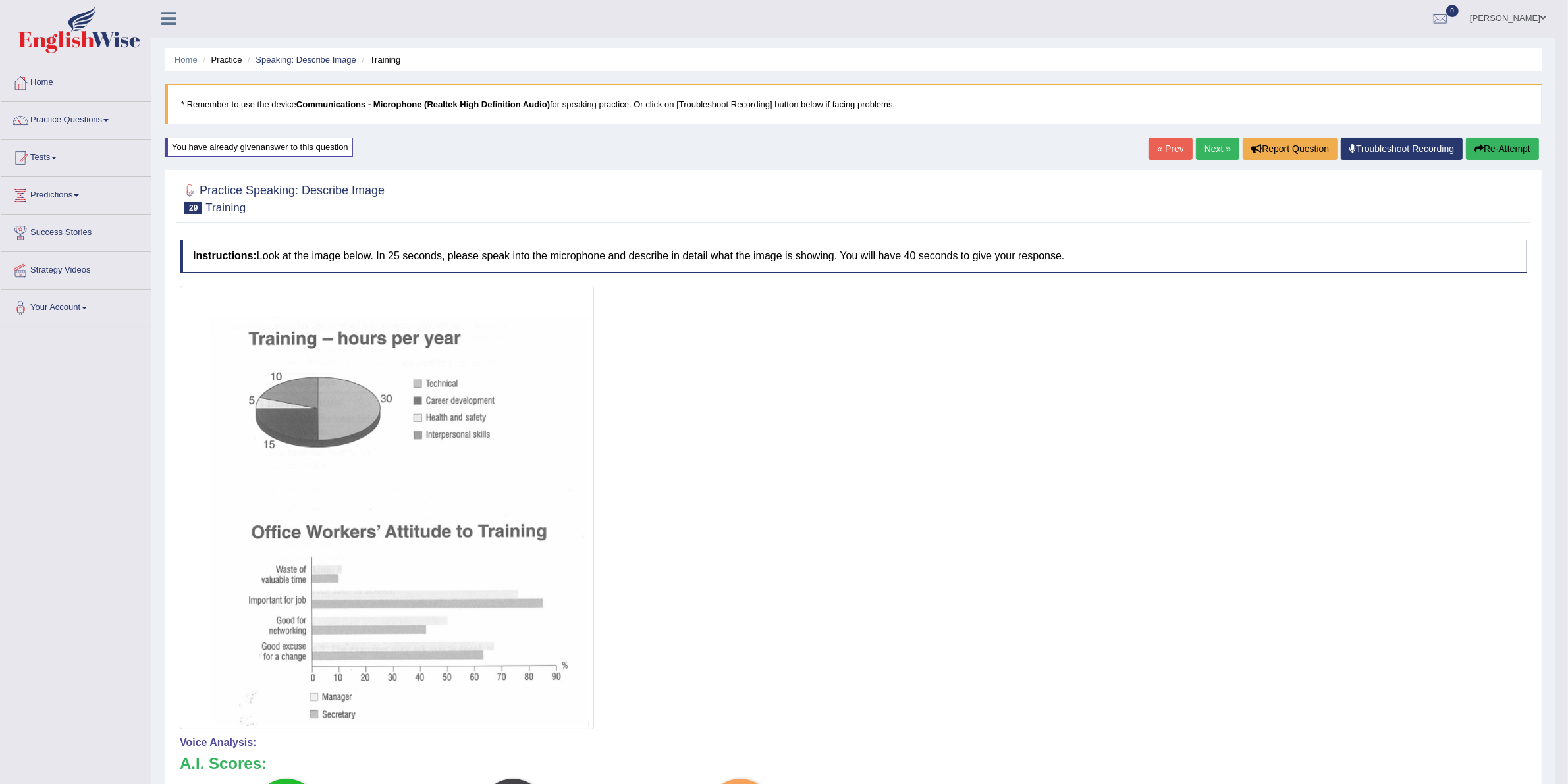
scroll to position [0, 0]
click at [1206, 158] on link "Next »" at bounding box center [1218, 149] width 44 height 22
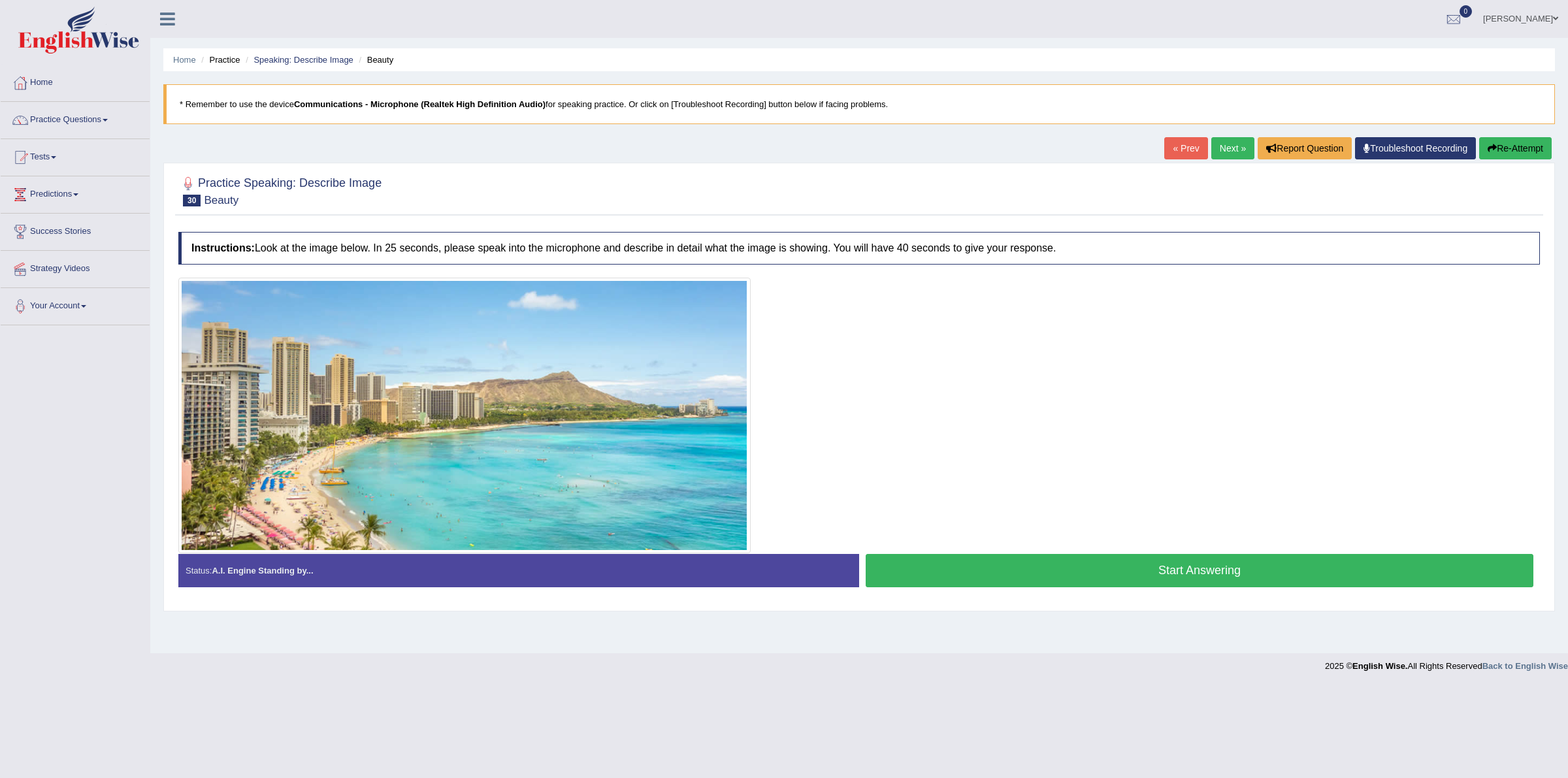
click at [1217, 150] on link "Next »" at bounding box center [1233, 148] width 43 height 22
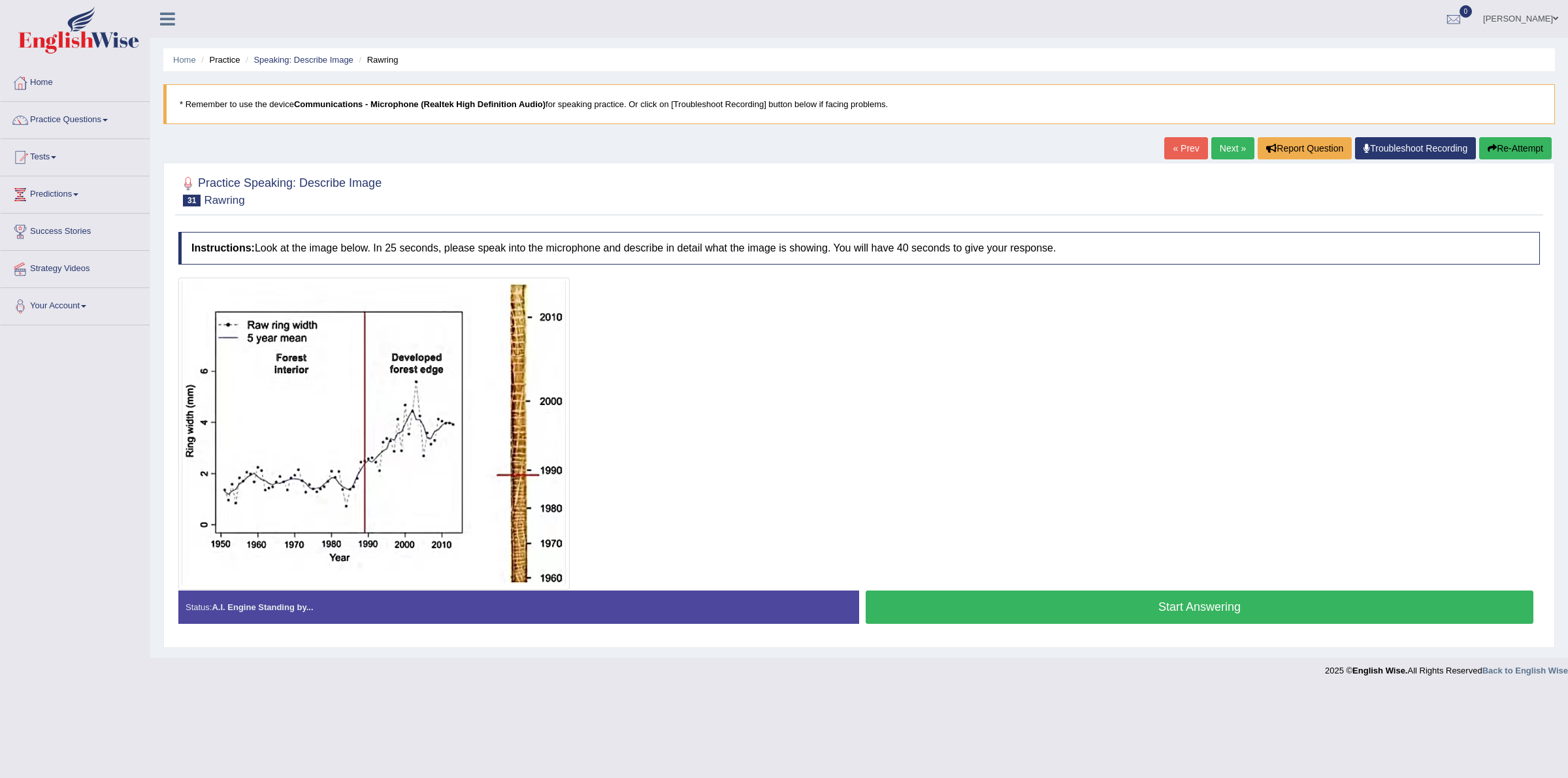
click at [1211, 150] on link "Next »" at bounding box center [1233, 148] width 43 height 22
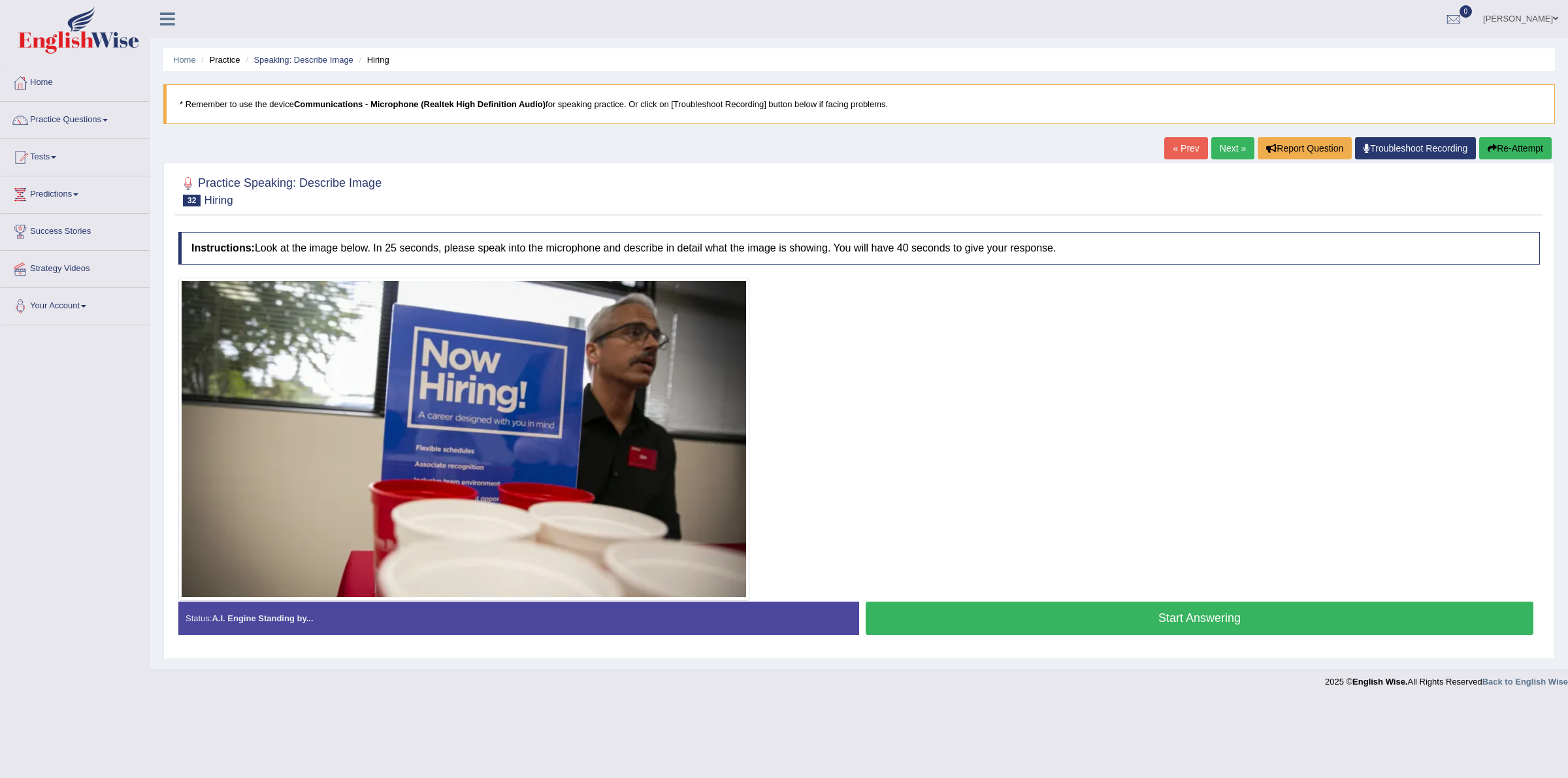
click at [1218, 152] on link "Next »" at bounding box center [1233, 148] width 43 height 22
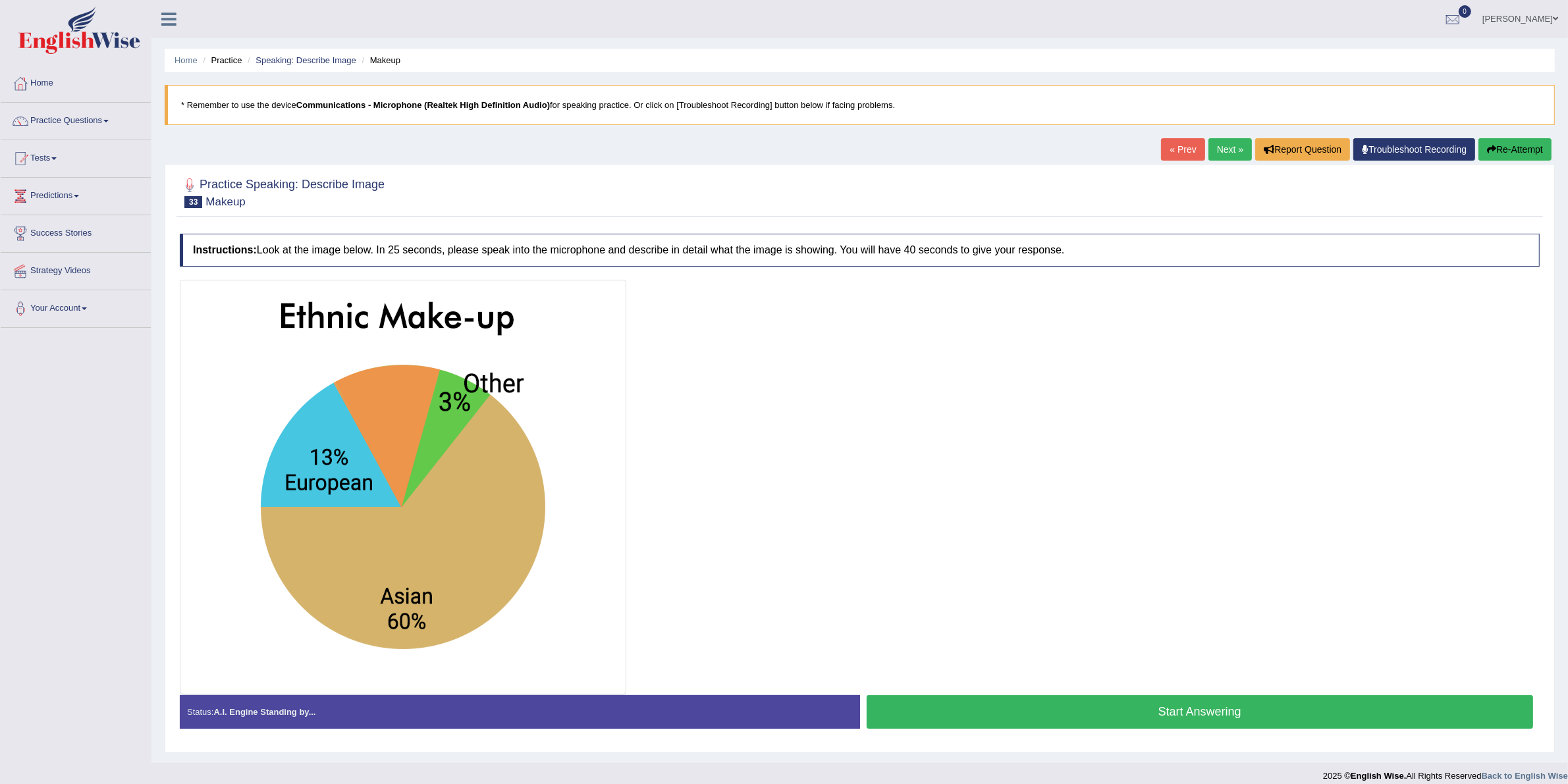
click at [1228, 153] on link "Next »" at bounding box center [1230, 149] width 44 height 22
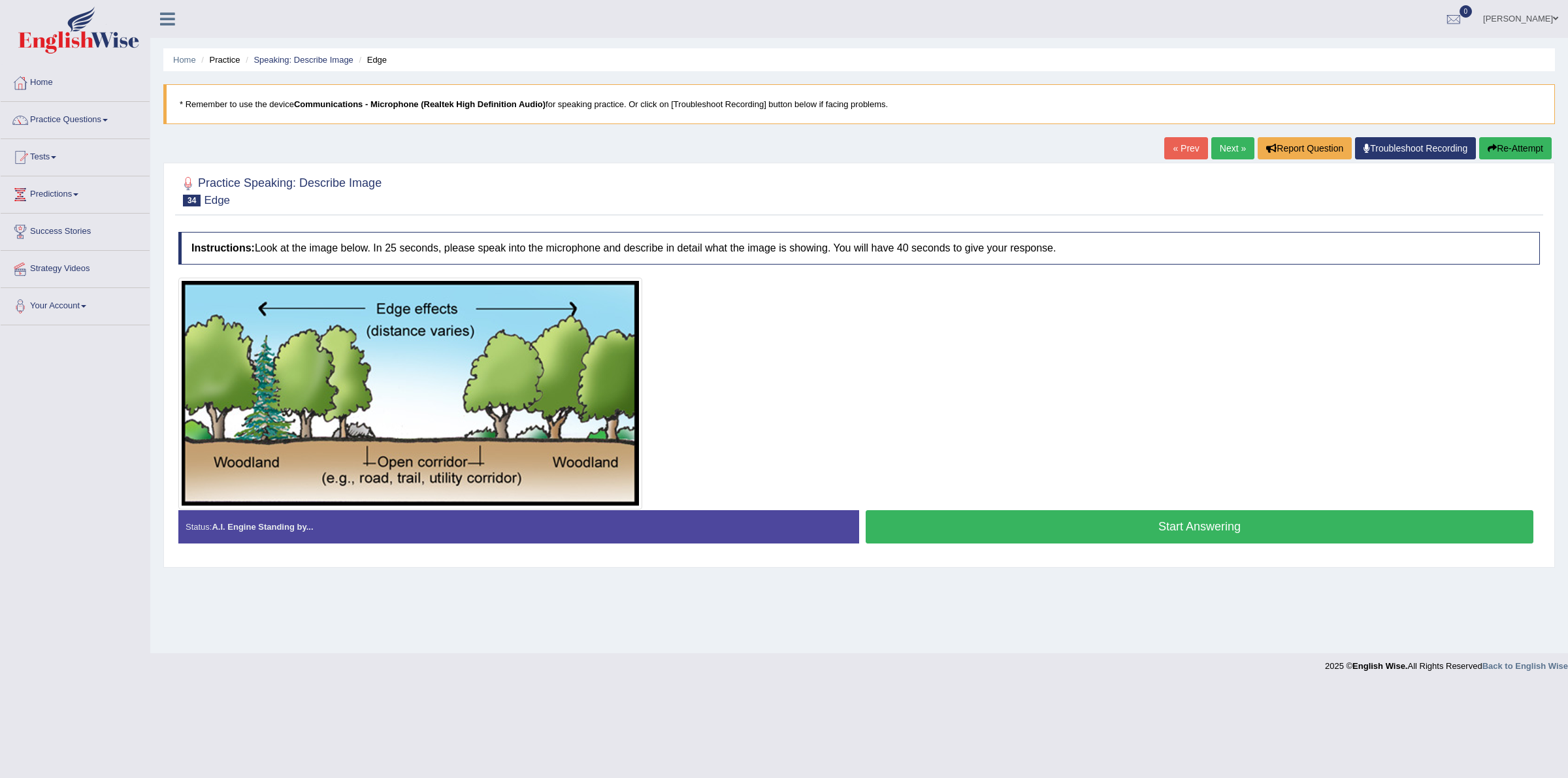
click at [1218, 152] on link "Next »" at bounding box center [1233, 148] width 43 height 22
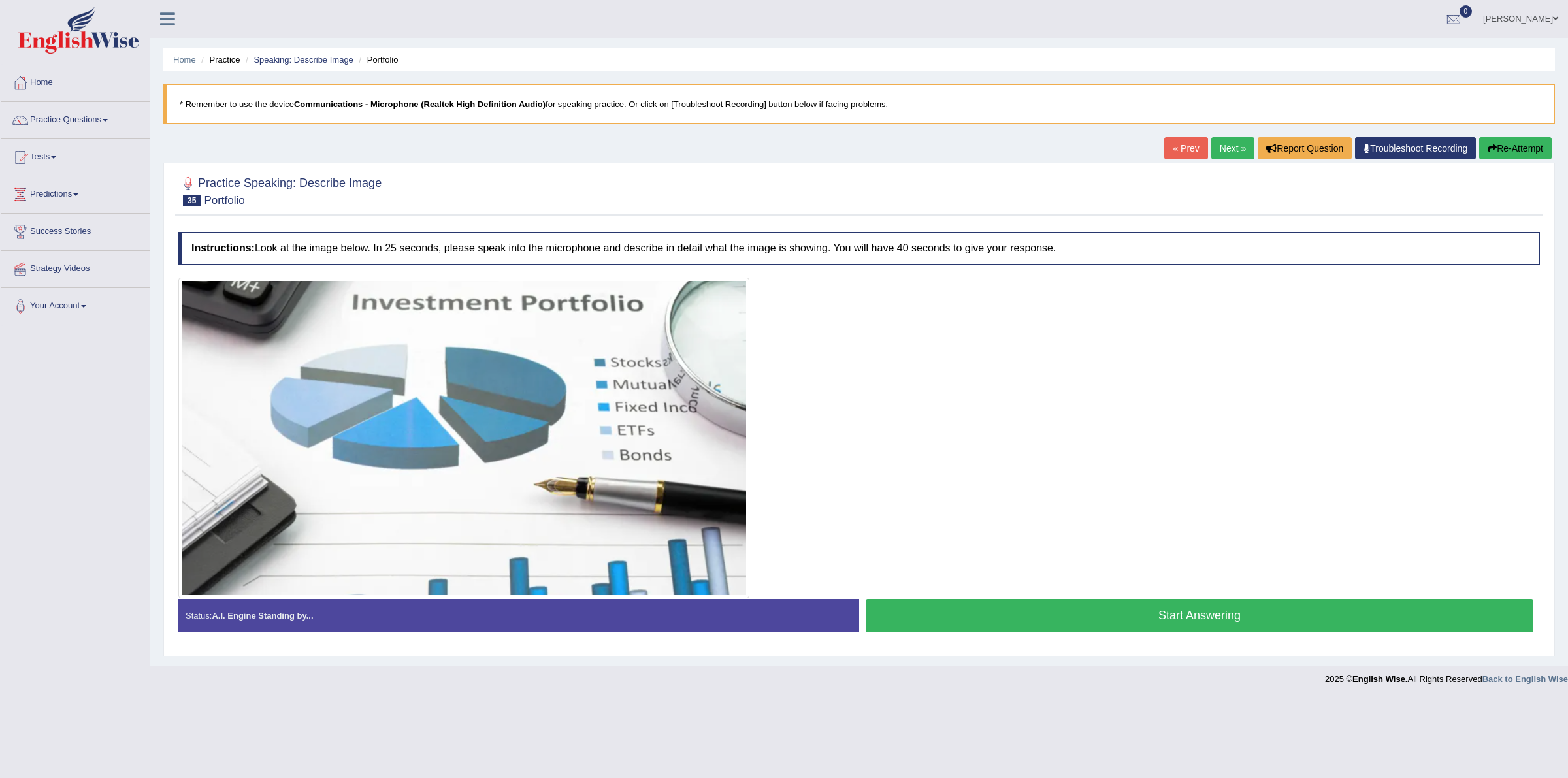
click at [1218, 152] on link "Next »" at bounding box center [1233, 148] width 43 height 22
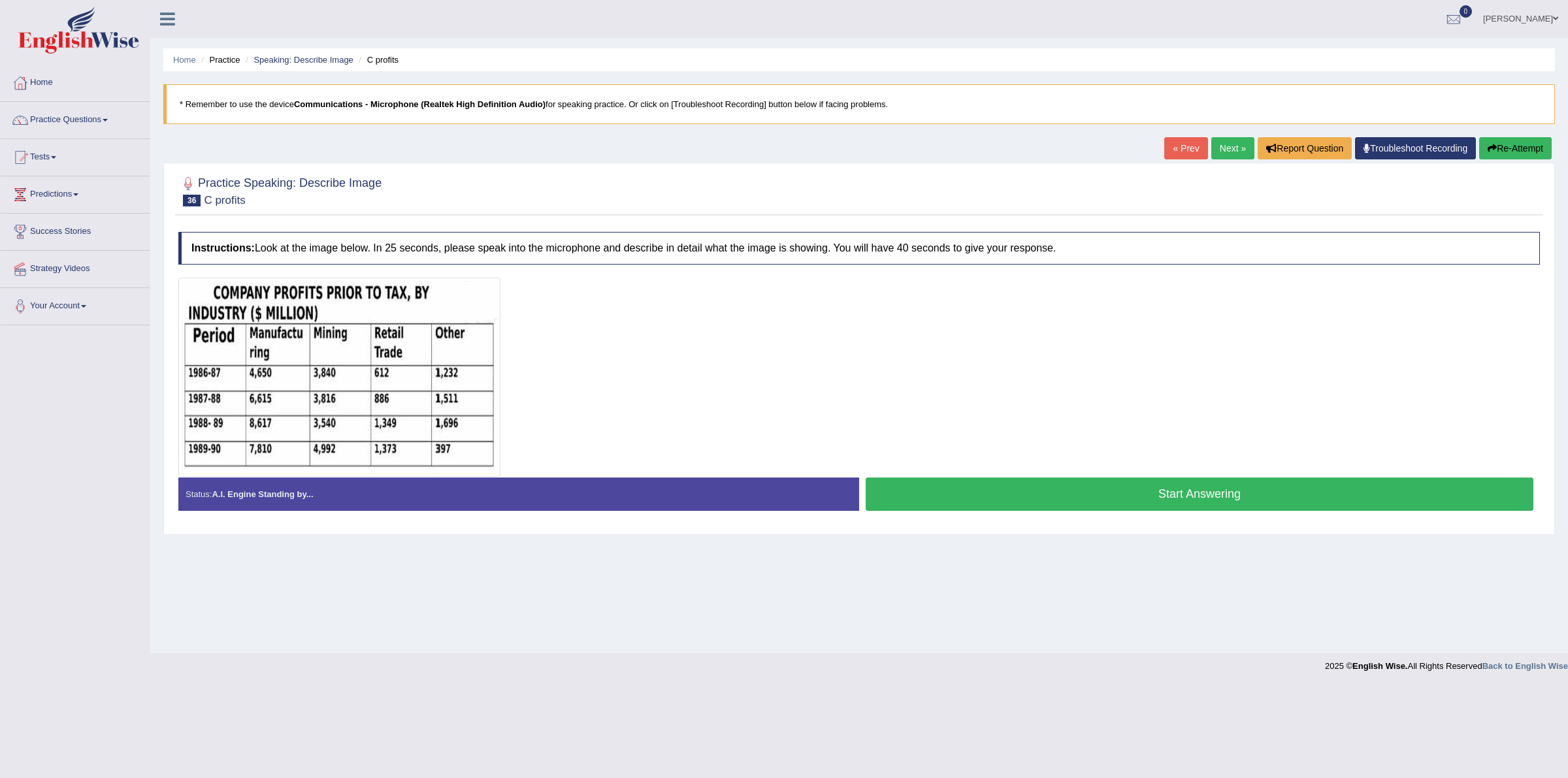
click at [1218, 152] on link "Next »" at bounding box center [1233, 148] width 43 height 22
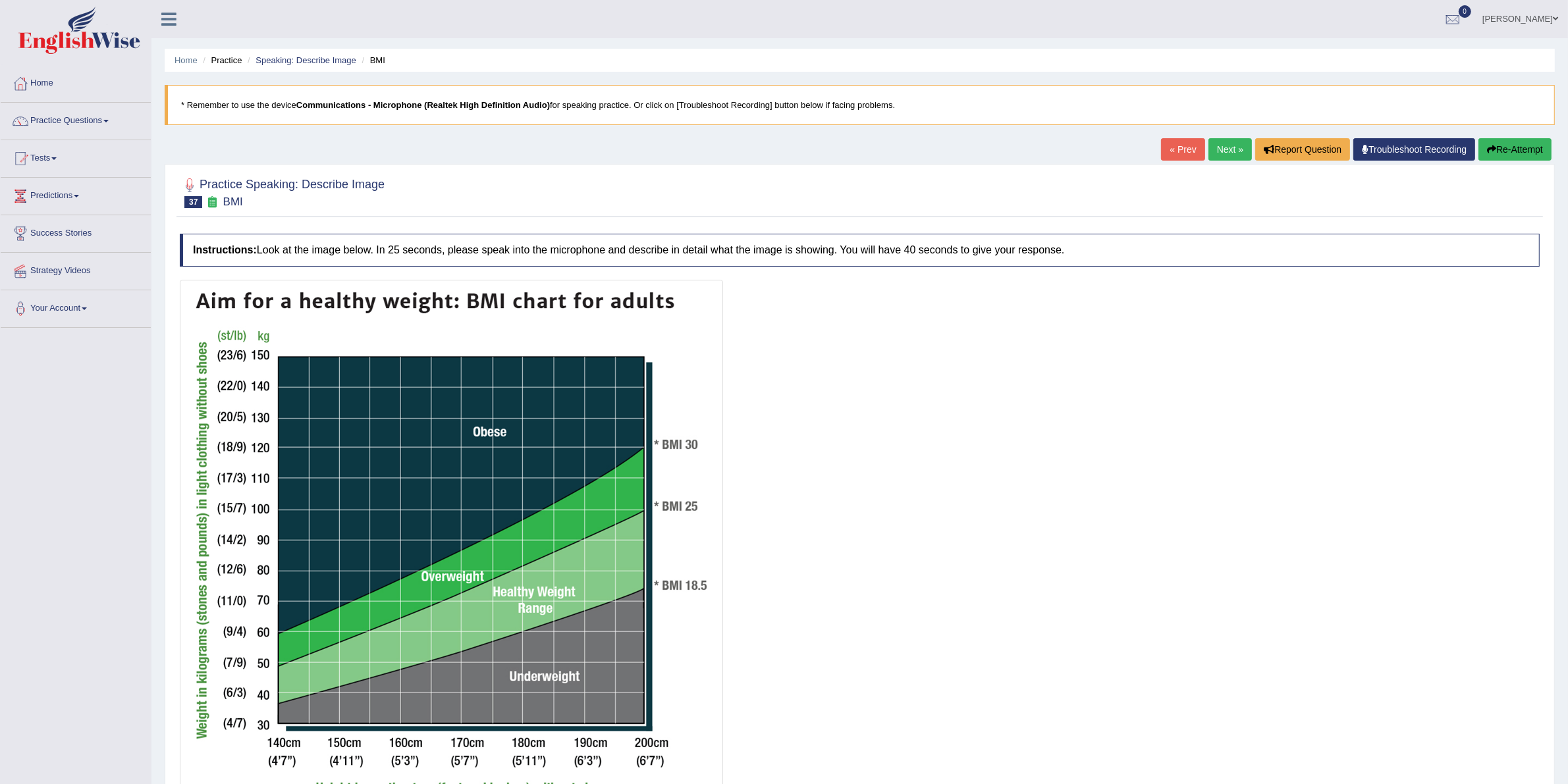
click at [1233, 147] on link "Next »" at bounding box center [1230, 149] width 44 height 22
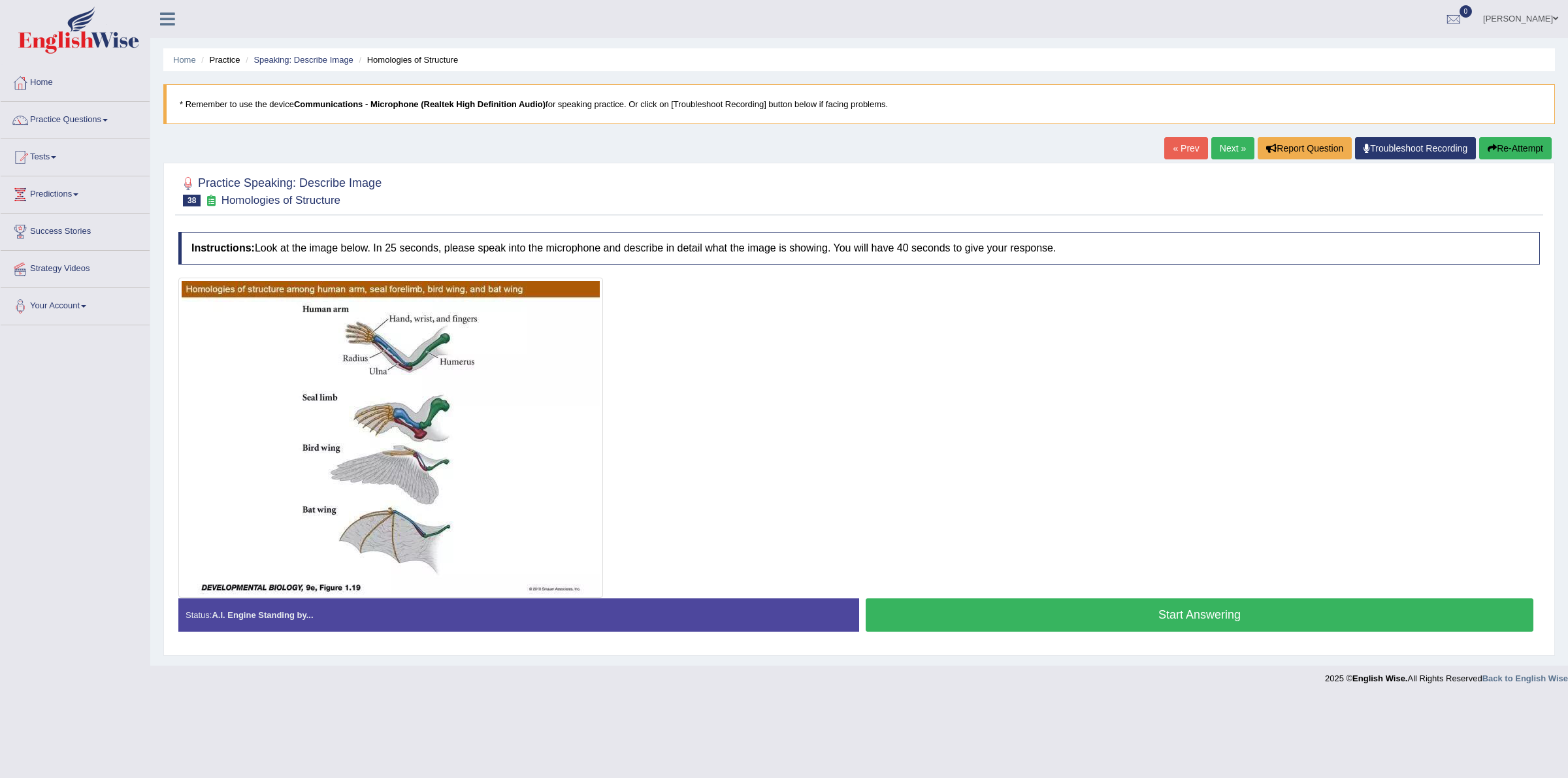
click at [1235, 158] on link "Next »" at bounding box center [1233, 148] width 43 height 22
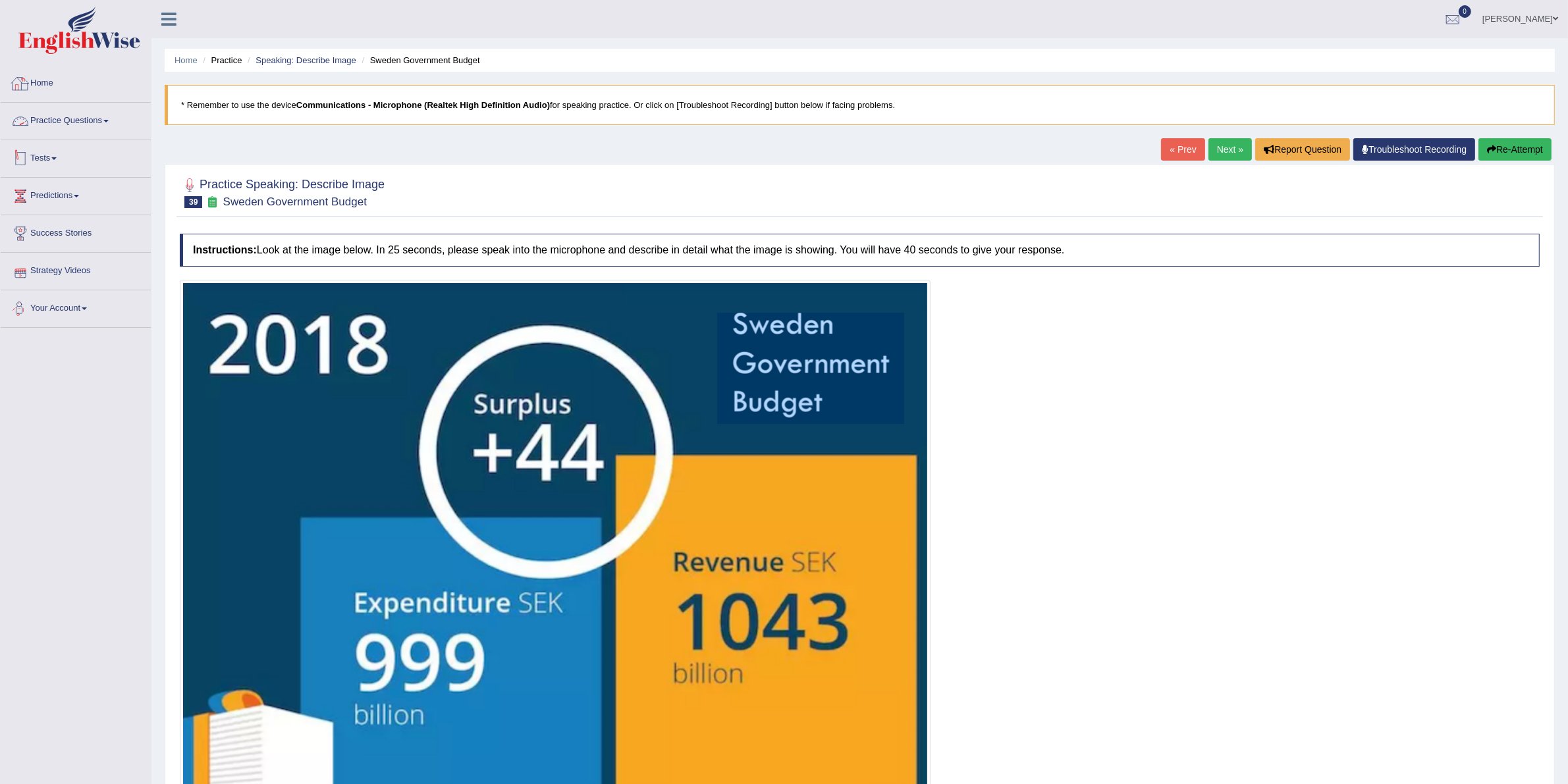
click at [51, 156] on link "Tests" at bounding box center [75, 157] width 150 height 33
click at [70, 192] on link "Take Practice Sectional Test" at bounding box center [86, 189] width 123 height 23
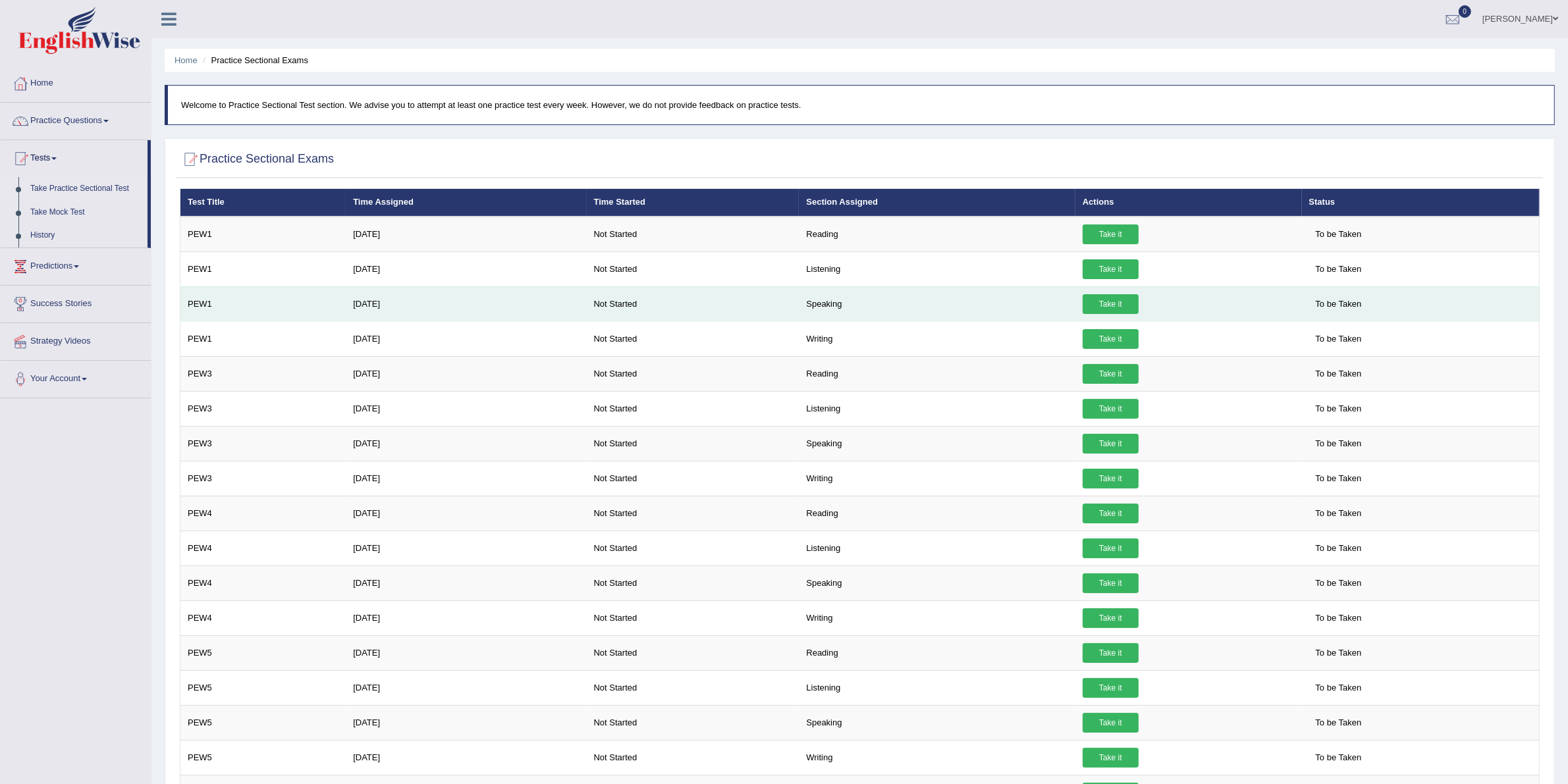
click at [1110, 303] on link "Take it" at bounding box center [1111, 304] width 56 height 20
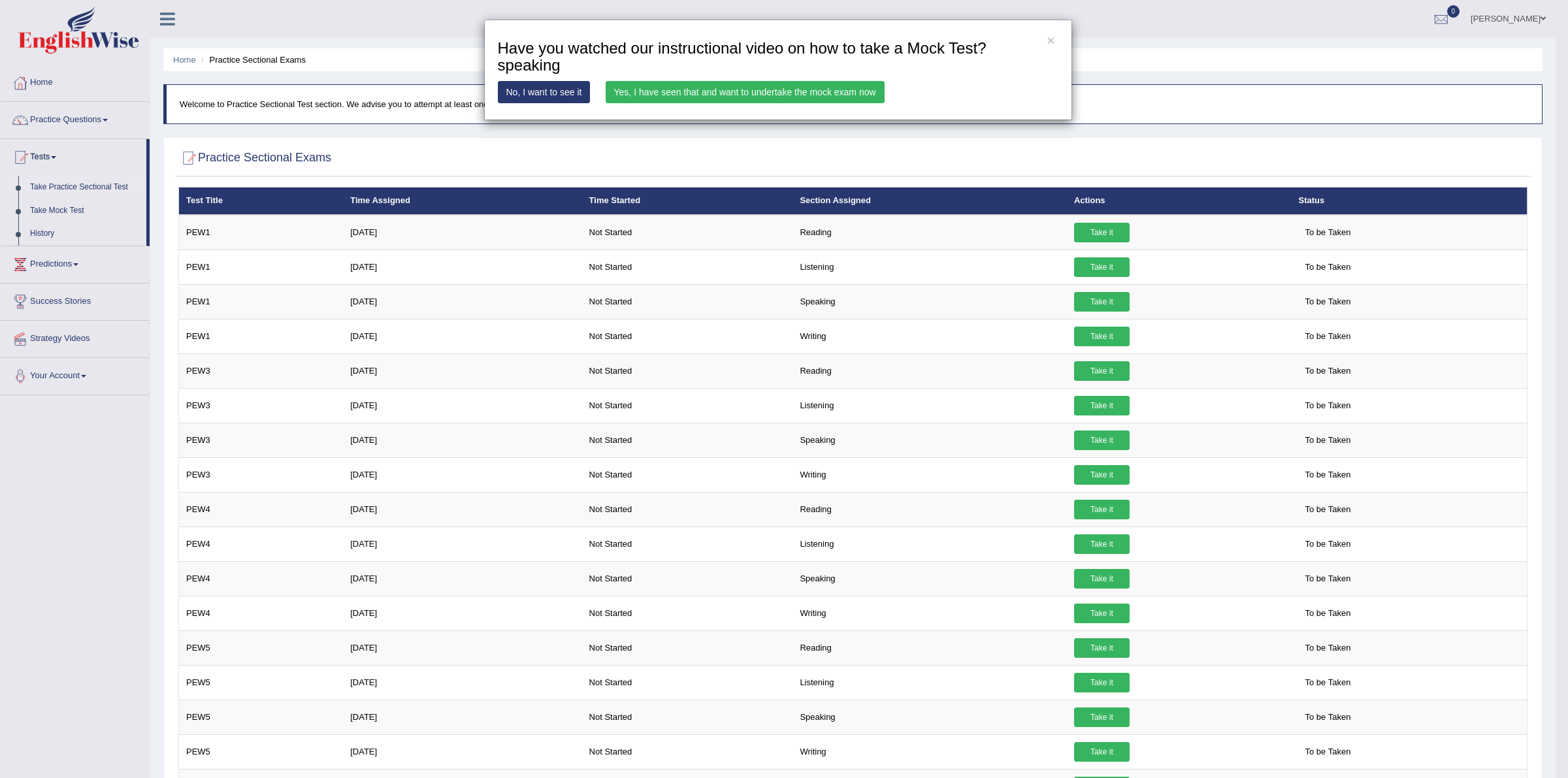
click at [778, 88] on link "Yes, I have seen that and want to undertake the mock exam now" at bounding box center [745, 92] width 279 height 22
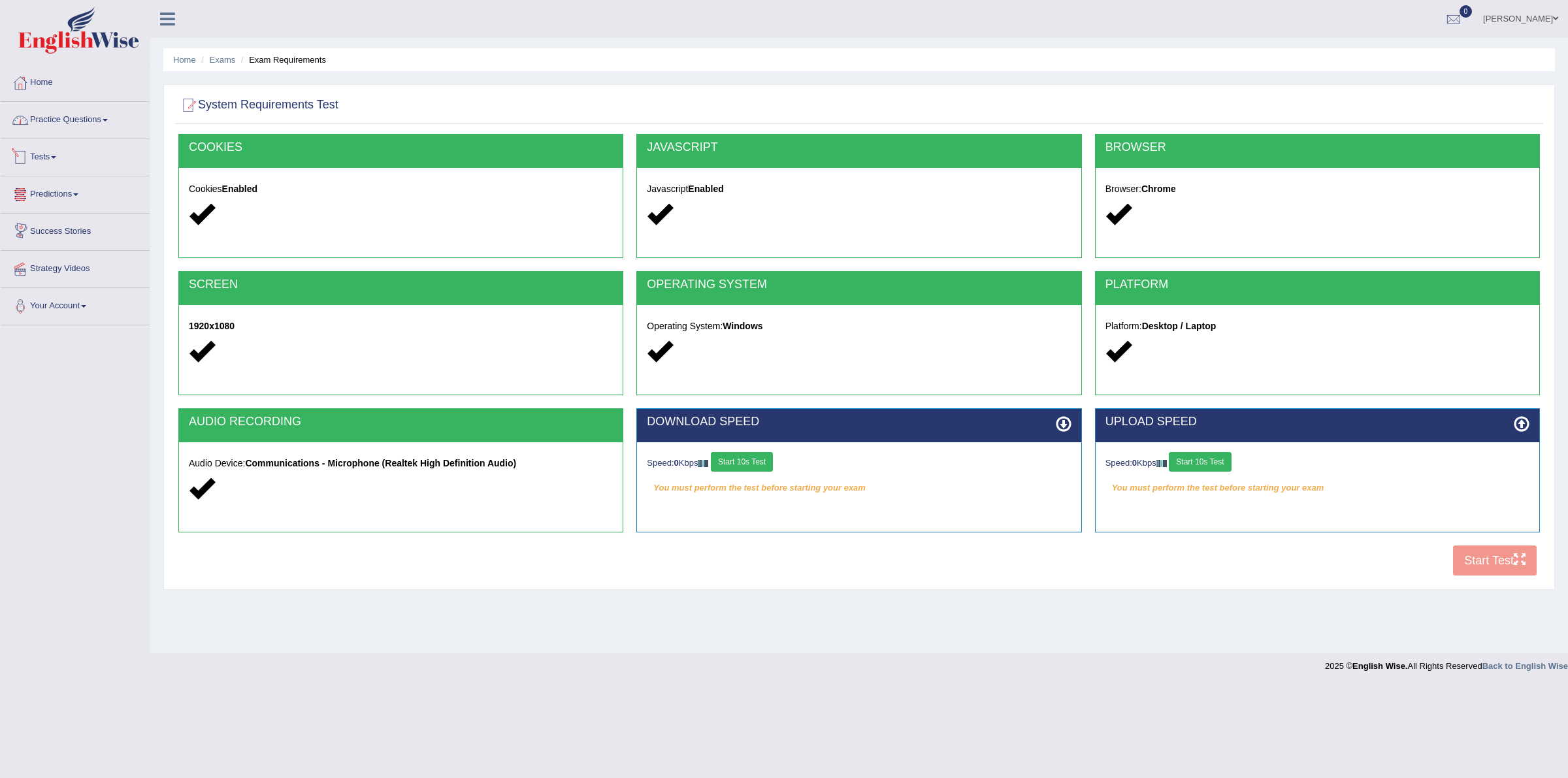
click at [95, 117] on link "Practice Questions" at bounding box center [75, 119] width 149 height 33
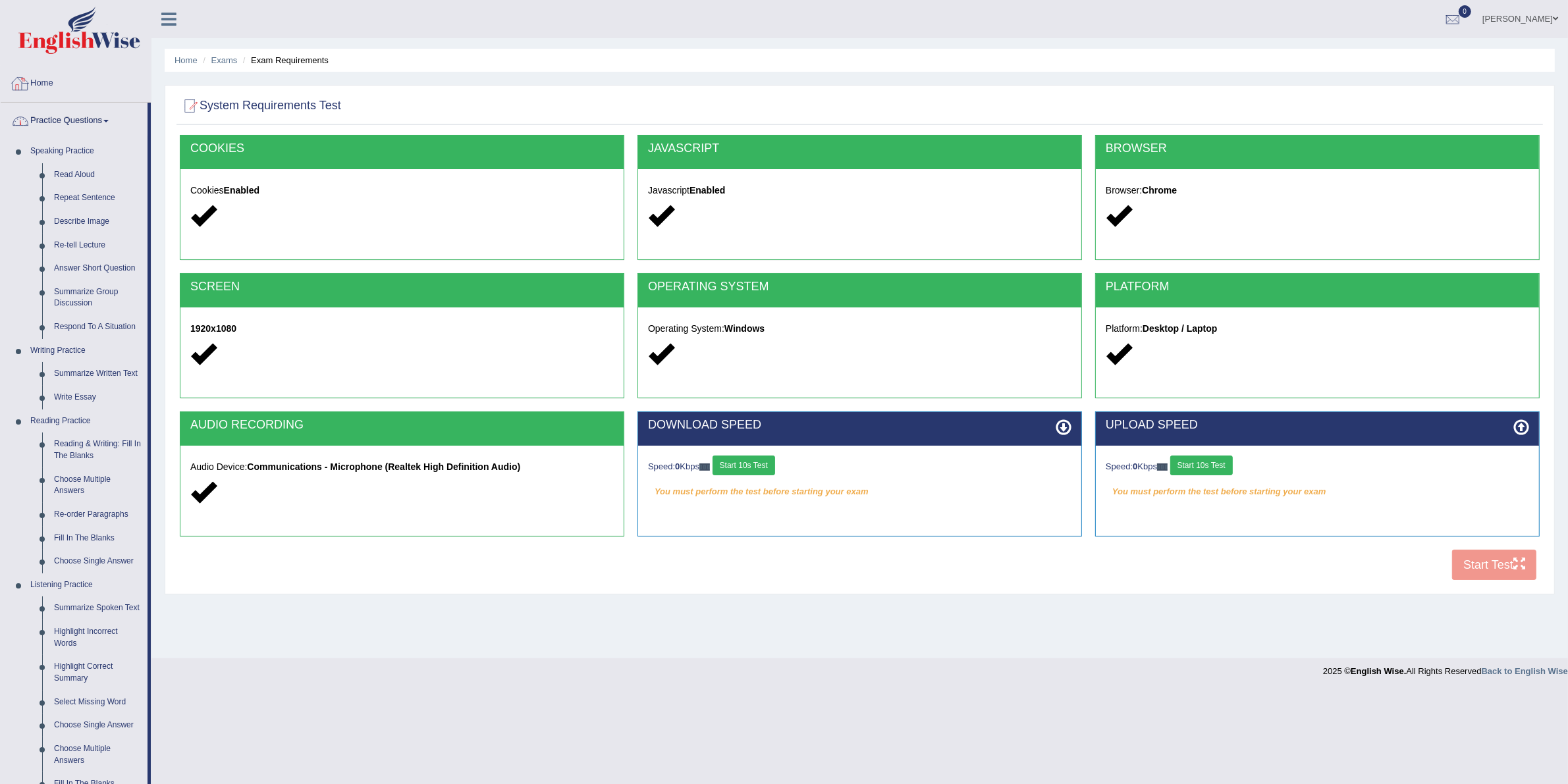
click at [97, 111] on link "Practice Questions" at bounding box center [74, 119] width 147 height 33
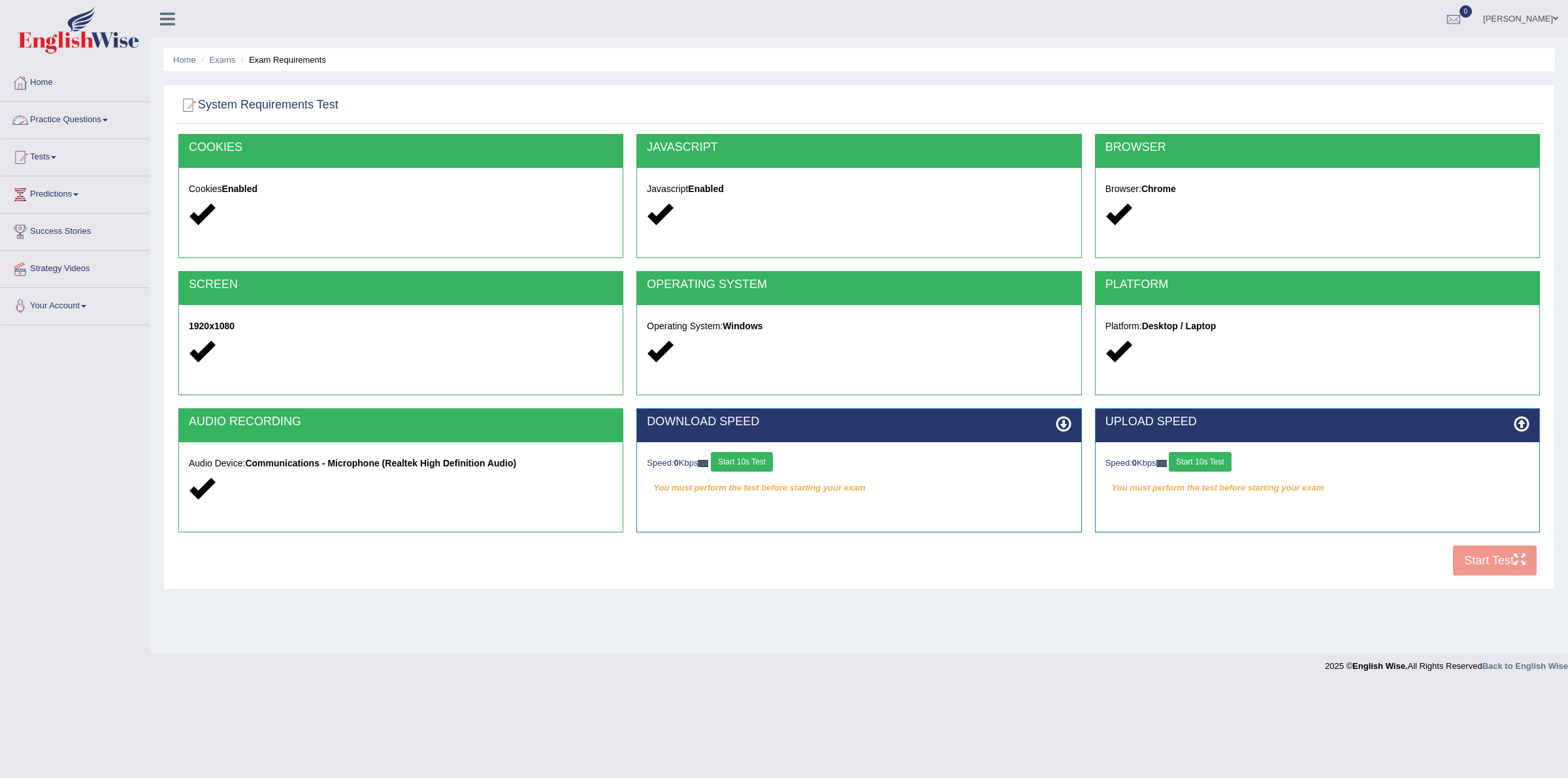
click at [100, 112] on link "Practice Questions" at bounding box center [75, 119] width 149 height 33
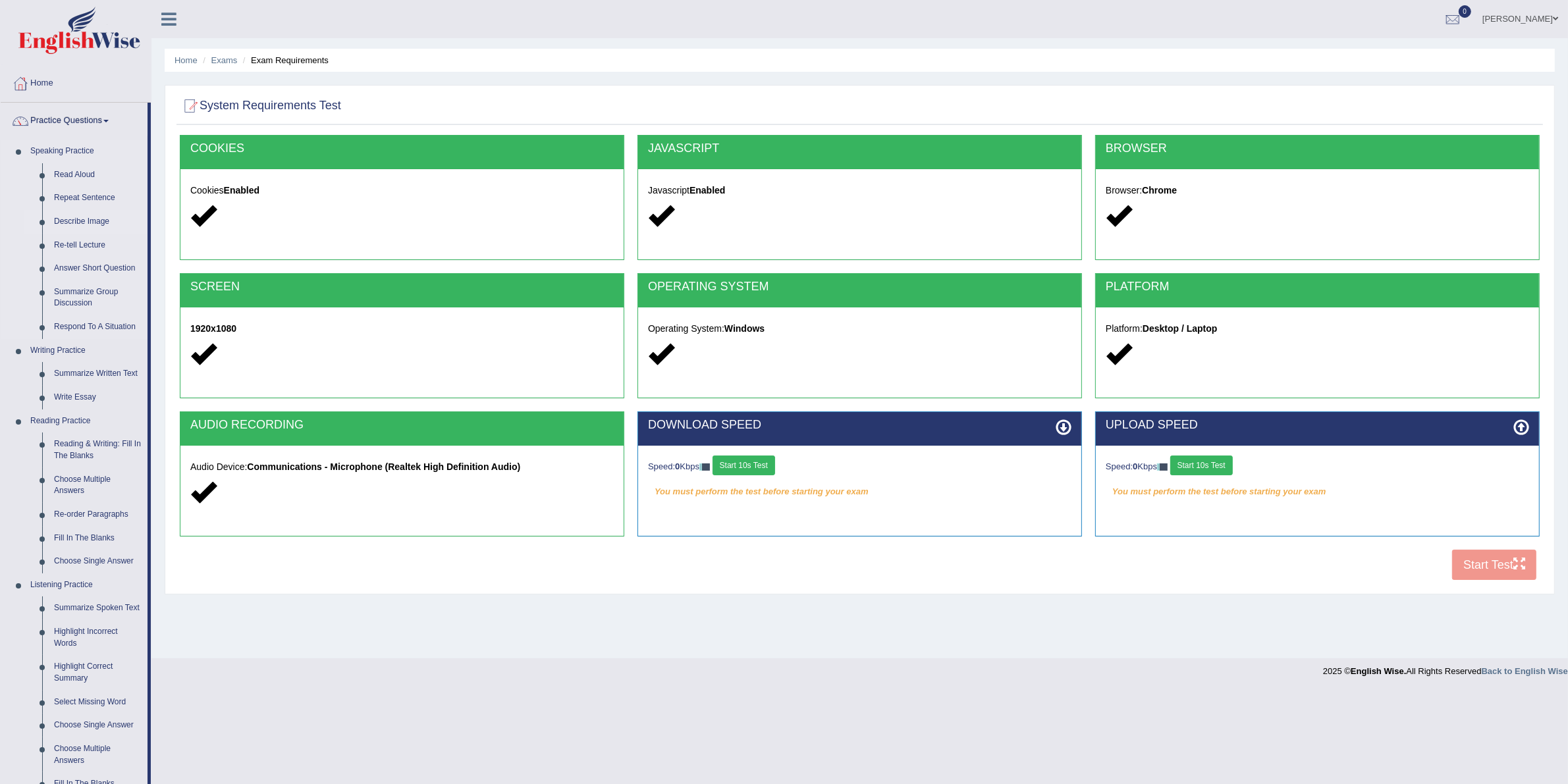
click at [81, 222] on link "Describe Image" at bounding box center [98, 222] width 100 height 23
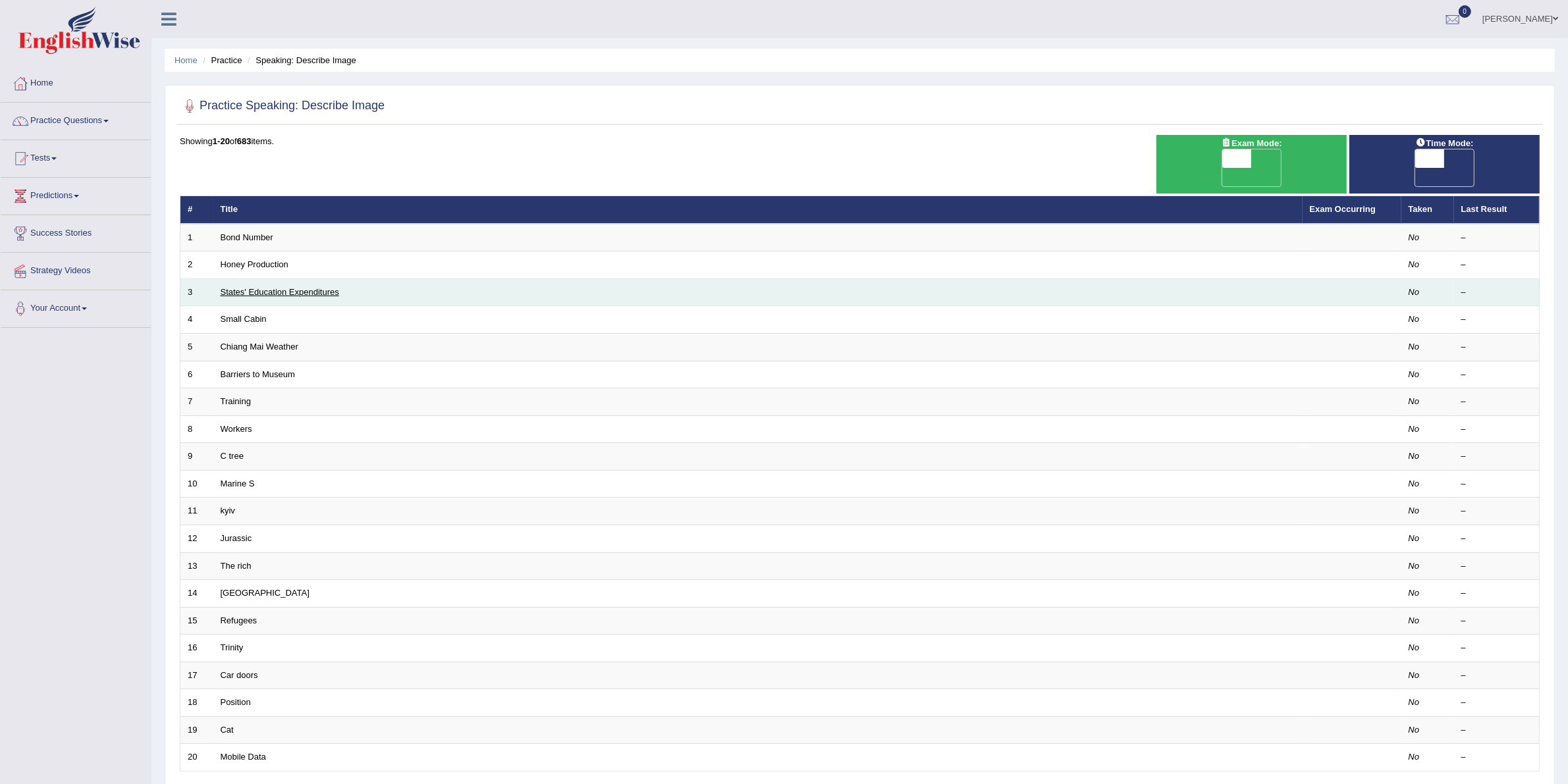
click at [258, 287] on link "States' Education Expenditures" at bounding box center [280, 292] width 119 height 10
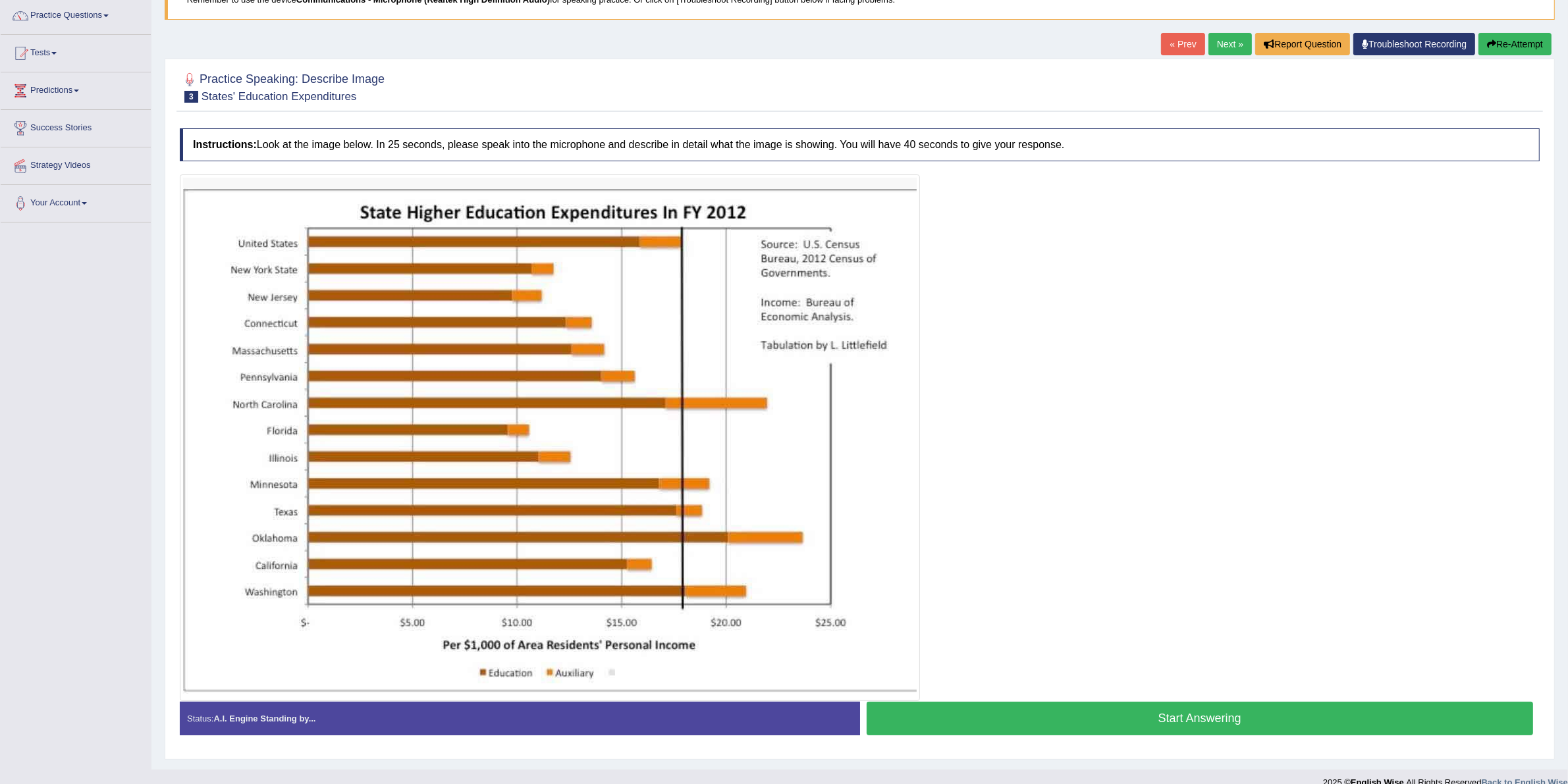
scroll to position [125, 0]
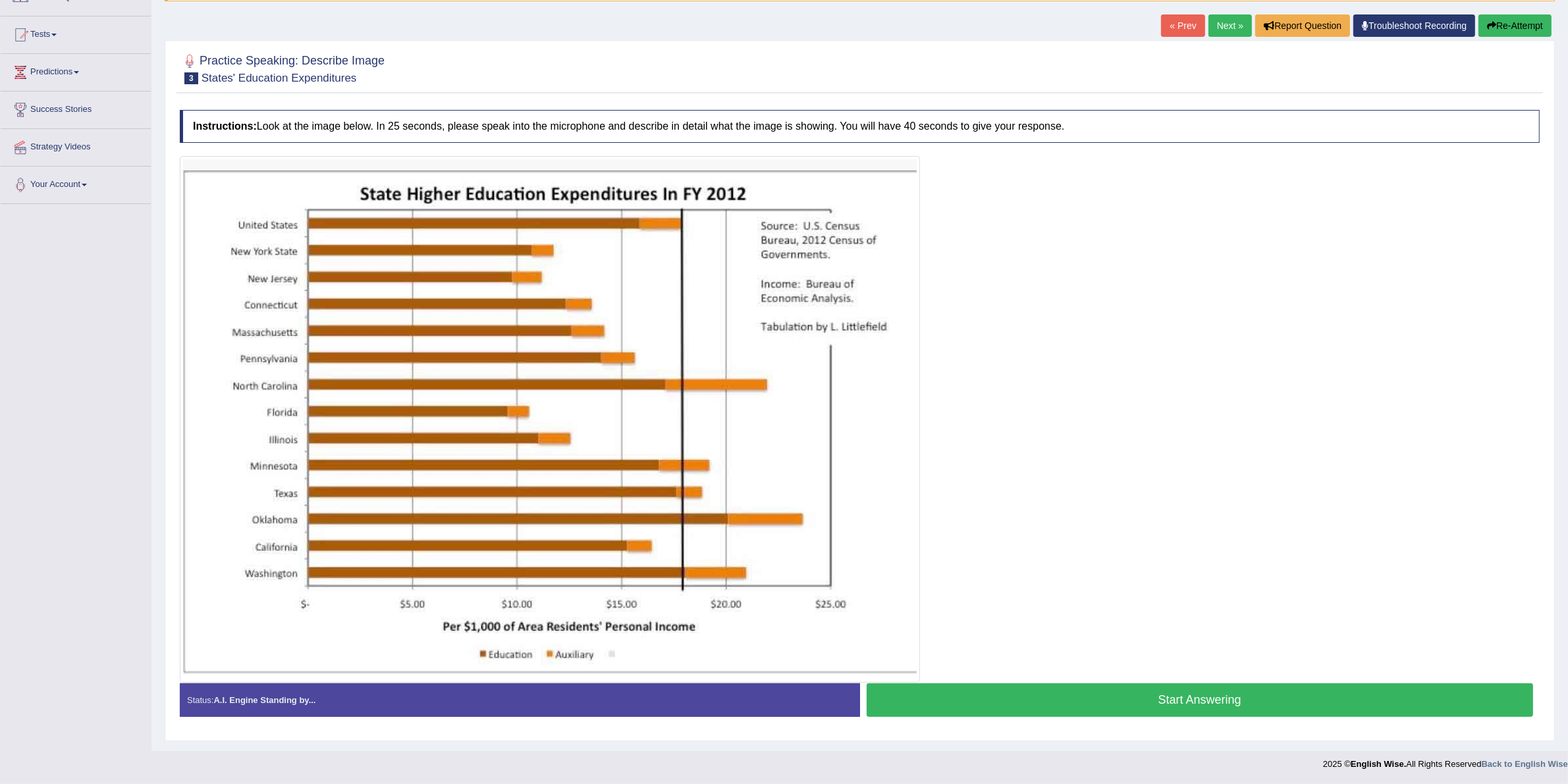
click at [636, 644] on img at bounding box center [550, 419] width 734 height 520
